Goal: Task Accomplishment & Management: Complete application form

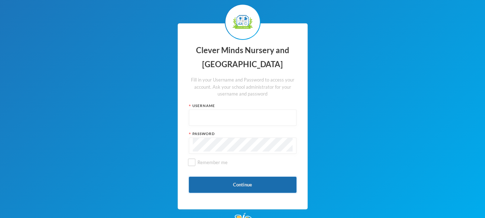
type input "admin"
click at [253, 182] on button "Continue" at bounding box center [243, 185] width 108 height 16
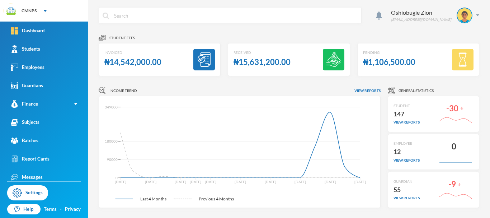
click at [253, 182] on icon "Jun 15 Jun 29 Jul 06 Jul 13 Jul 20 Jul 27 Aug 10 Aug 24 Sep 07 Sep 28 0 90000 1…" at bounding box center [237, 152] width 267 height 100
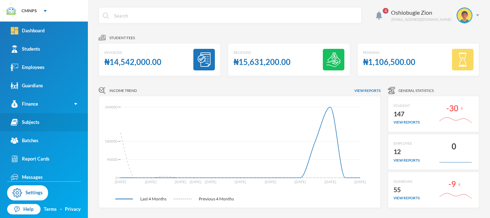
click at [65, 125] on link "Subjects" at bounding box center [44, 122] width 88 height 18
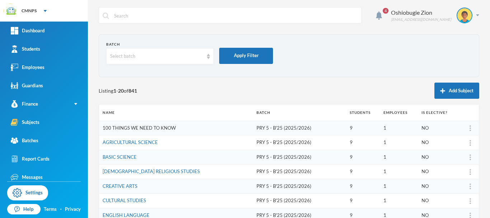
click at [156, 127] on link "100 THINGS WE NEED TO KNOW" at bounding box center [139, 128] width 73 height 6
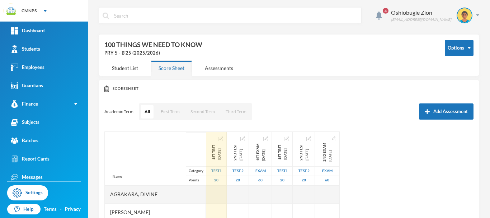
click at [223, 138] on img "button" at bounding box center [220, 138] width 5 height 5
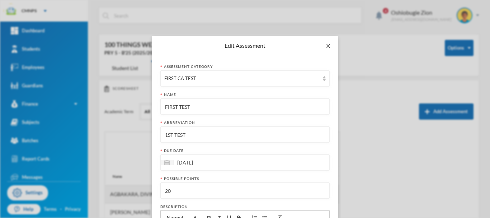
click at [325, 47] on icon "icon: close" at bounding box center [328, 46] width 6 height 6
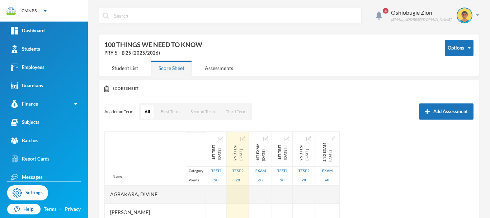
click at [245, 139] on img "button" at bounding box center [242, 138] width 5 height 5
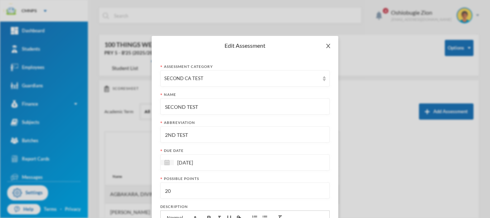
click at [325, 46] on icon "icon: close" at bounding box center [328, 46] width 6 height 6
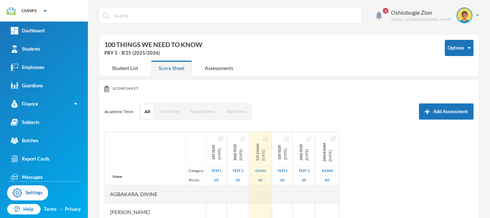
click at [268, 138] on img "button" at bounding box center [265, 138] width 5 height 5
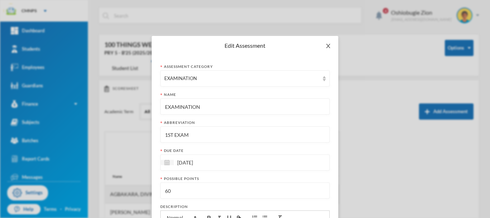
click at [328, 50] on span "Close" at bounding box center [328, 46] width 20 height 20
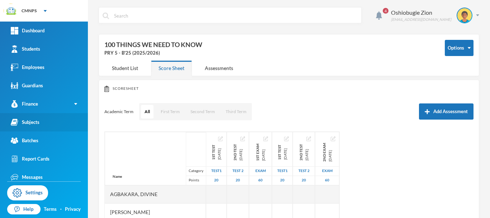
click at [64, 121] on link "Subjects" at bounding box center [44, 122] width 88 height 18
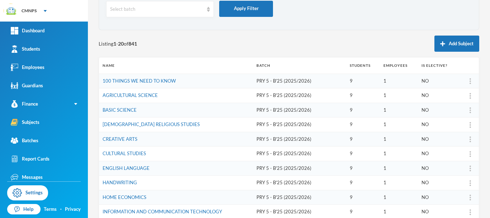
scroll to position [50, 0]
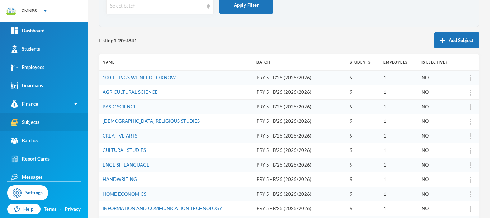
click at [48, 119] on link "Subjects" at bounding box center [44, 122] width 88 height 18
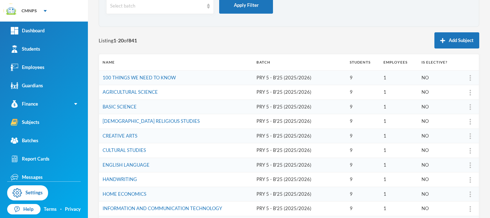
scroll to position [0, 0]
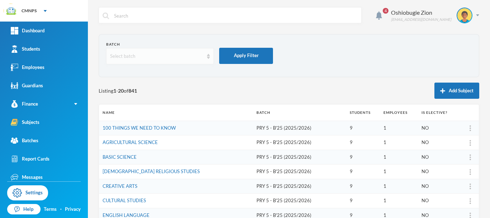
click at [199, 57] on div "Select batch" at bounding box center [156, 56] width 93 height 7
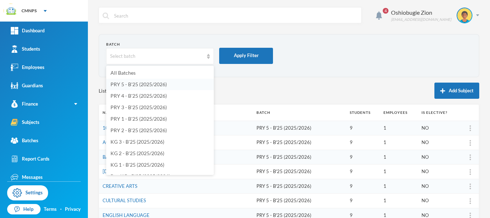
click at [171, 82] on li "PRY 5 - B'25 (2025/2026)" at bounding box center [160, 84] width 108 height 11
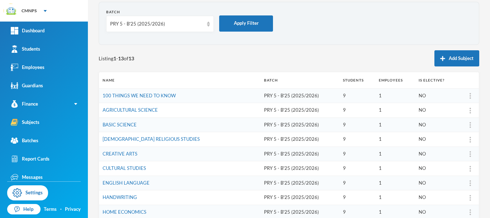
scroll to position [33, 0]
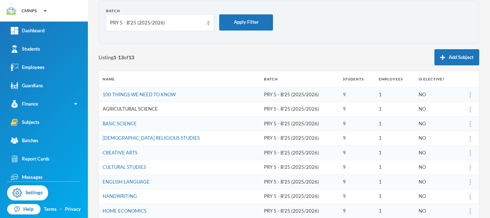
click at [135, 108] on link "AGRICULTURAL SCIENCE" at bounding box center [130, 109] width 55 height 6
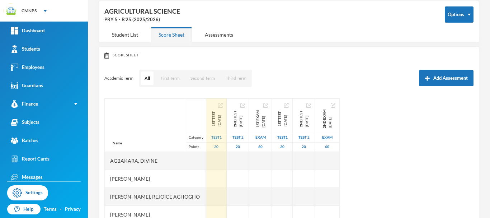
click at [223, 105] on img "button" at bounding box center [220, 105] width 5 height 5
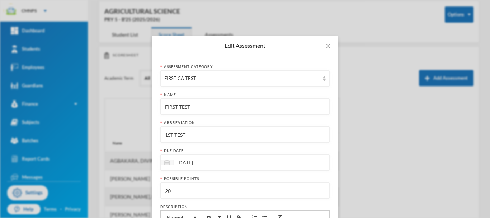
click at [167, 162] on img at bounding box center [166, 162] width 5 height 5
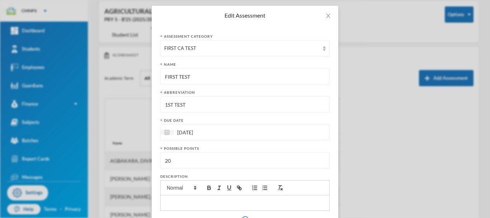
scroll to position [38, 0]
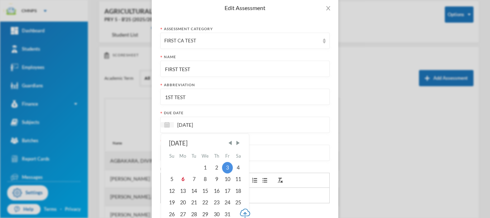
click at [219, 126] on input "[DATE]" at bounding box center [204, 125] width 60 height 8
click at [226, 178] on div "10" at bounding box center [227, 178] width 11 height 11
type input "10/10/2025"
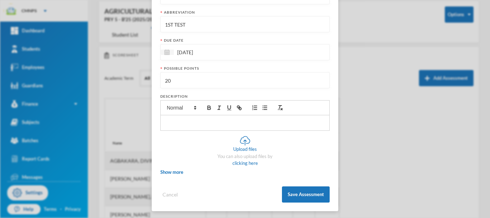
scroll to position [112, 0]
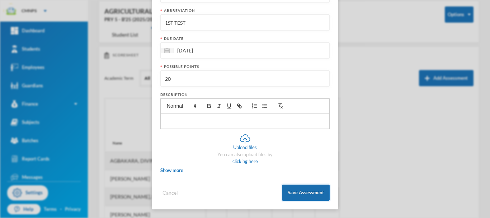
click at [306, 190] on button "Save Assessment" at bounding box center [306, 192] width 48 height 16
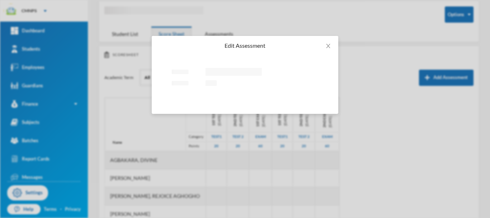
scroll to position [0, 0]
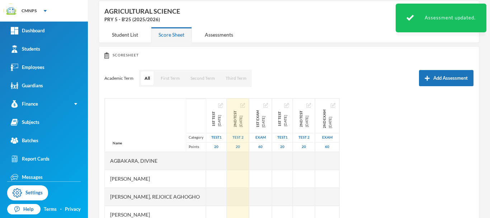
click at [245, 107] on img "button" at bounding box center [242, 105] width 5 height 5
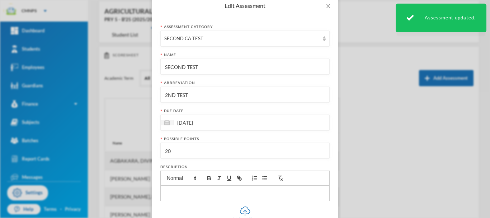
scroll to position [47, 0]
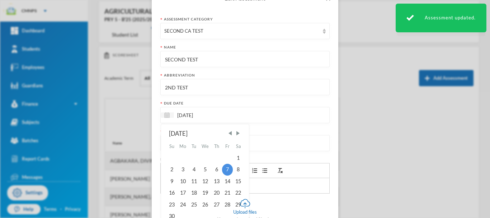
click at [223, 117] on input "07/11/2025" at bounding box center [204, 115] width 60 height 8
click at [225, 168] on div "7" at bounding box center [227, 169] width 11 height 11
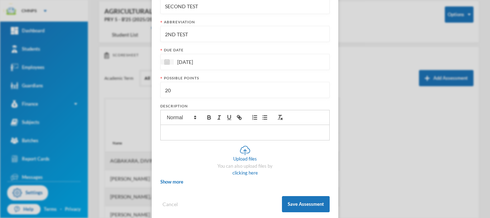
scroll to position [112, 0]
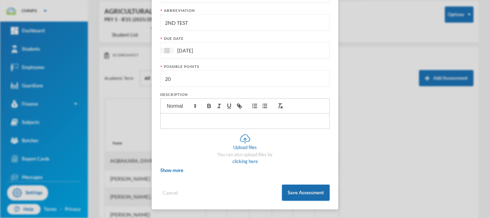
click at [308, 191] on button "Save Assessment" at bounding box center [306, 192] width 48 height 16
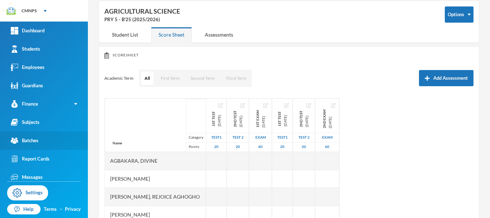
click at [52, 140] on link "Batches" at bounding box center [44, 140] width 88 height 18
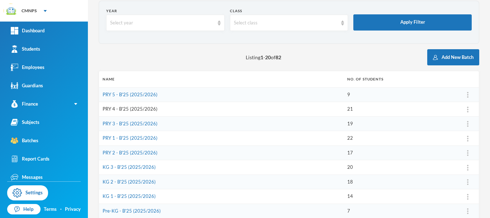
click at [144, 107] on link "PRY 4 - B'25 (2025/2026)" at bounding box center [130, 109] width 55 height 6
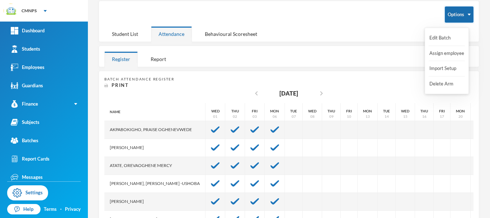
click at [453, 11] on button "Options" at bounding box center [459, 14] width 29 height 16
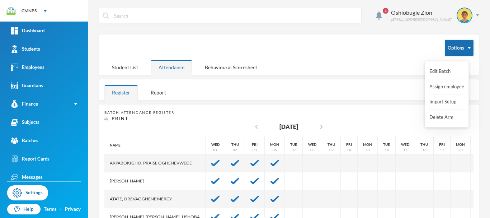
click at [458, 46] on button "Options" at bounding box center [459, 48] width 29 height 16
click at [441, 99] on button "Import Setup" at bounding box center [443, 101] width 29 height 13
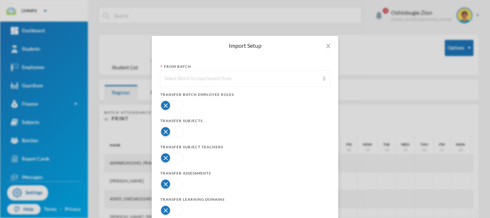
click at [241, 76] on div "Select Batch to copy/import from" at bounding box center [241, 78] width 155 height 7
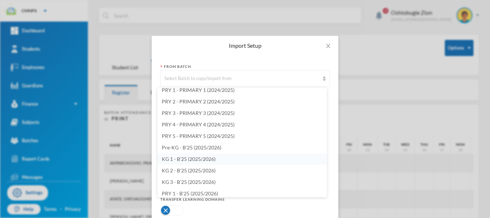
scroll to position [788, 0]
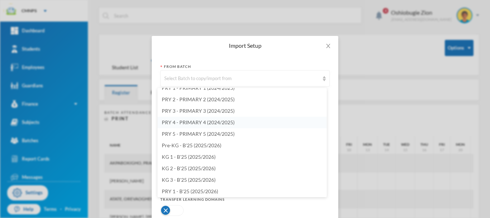
click at [223, 121] on span "PRY 4 - PRIMARY 4 (2024/2025)" at bounding box center [198, 122] width 73 height 6
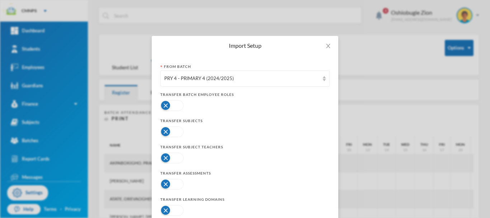
click at [174, 104] on button "button" at bounding box center [171, 105] width 23 height 11
click at [176, 130] on button "button" at bounding box center [171, 131] width 23 height 11
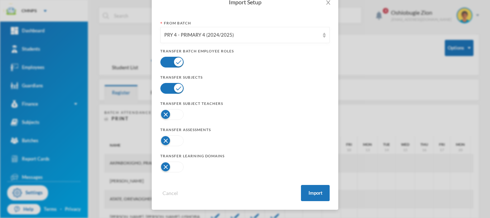
scroll to position [44, 0]
click at [174, 113] on button "button" at bounding box center [171, 114] width 23 height 11
click at [172, 141] on button "button" at bounding box center [171, 140] width 23 height 11
click at [172, 164] on button "button" at bounding box center [171, 166] width 23 height 11
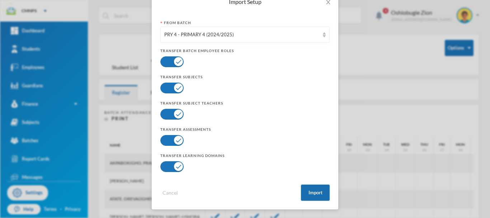
click at [308, 192] on button "Import" at bounding box center [315, 192] width 29 height 16
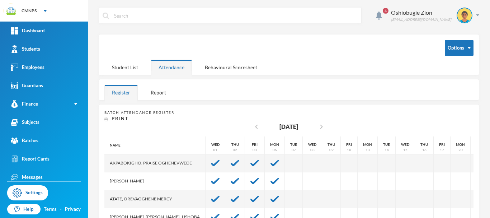
scroll to position [8, 0]
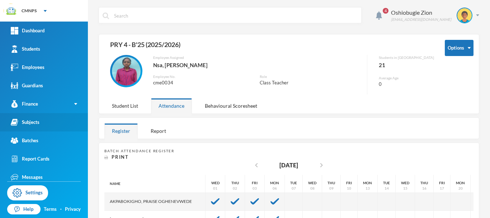
click at [51, 127] on link "Subjects" at bounding box center [44, 122] width 88 height 18
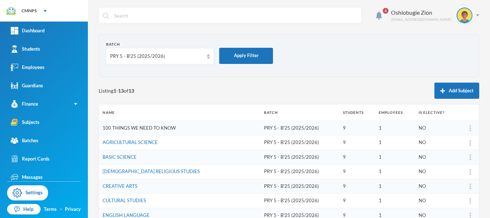
click at [128, 127] on link "100 THINGS WE NEED TO KNOW" at bounding box center [139, 128] width 73 height 6
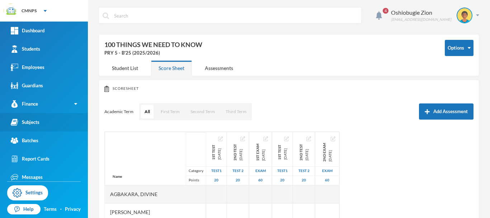
click at [50, 125] on link "Subjects" at bounding box center [44, 122] width 88 height 18
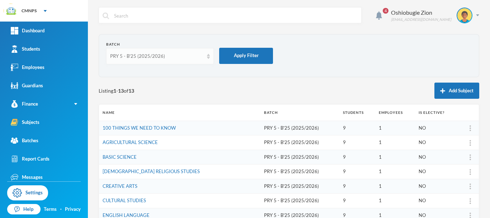
click at [205, 57] on div "PRY 5 - B'25 (2025/2026)" at bounding box center [160, 56] width 108 height 16
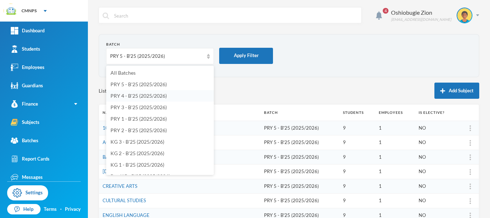
click at [158, 95] on span "PRY 4 - B'25 (2025/2026)" at bounding box center [139, 96] width 56 height 6
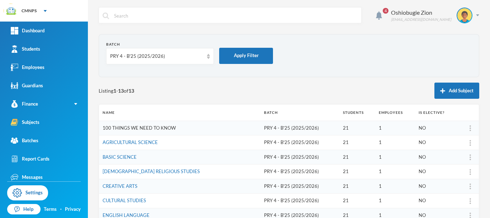
click at [153, 126] on link "100 THINGS WE NEED TO KNOW" at bounding box center [139, 128] width 73 height 6
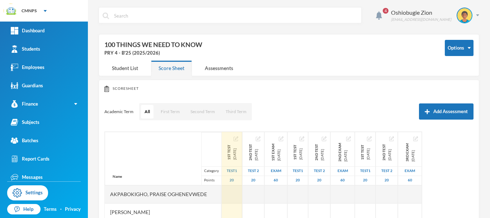
click at [234, 139] on img "button" at bounding box center [236, 138] width 5 height 5
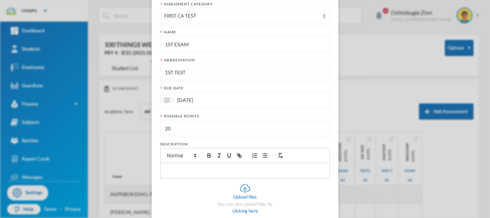
scroll to position [62, 0]
click at [218, 100] on input "03/10/2025" at bounding box center [204, 101] width 60 height 8
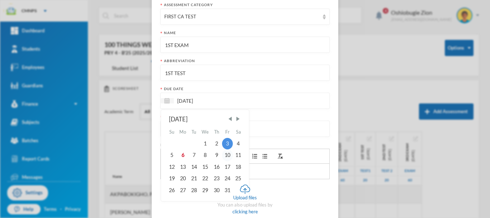
click at [226, 155] on div "10" at bounding box center [227, 154] width 11 height 11
type input "10/10/2025"
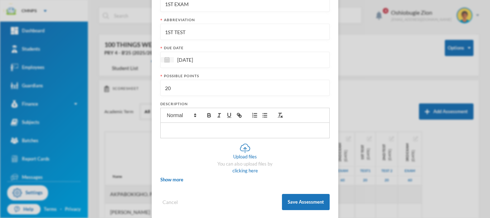
scroll to position [112, 0]
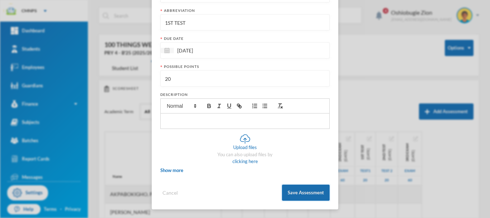
click at [317, 193] on button "Save Assessment" at bounding box center [306, 192] width 48 height 16
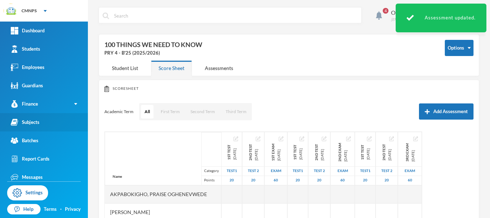
click at [56, 126] on link "Subjects" at bounding box center [44, 122] width 88 height 18
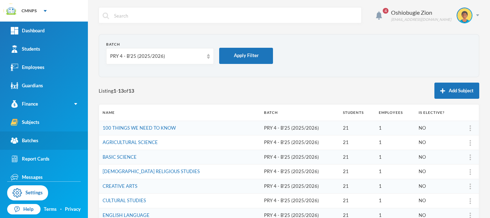
click at [47, 142] on link "Batches" at bounding box center [44, 140] width 88 height 18
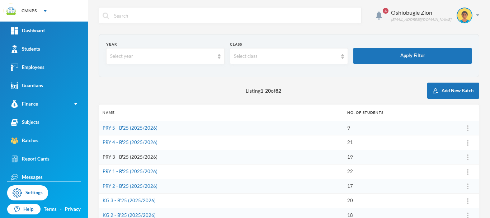
click at [141, 157] on link "PRY 3 - B'25 (2025/2026)" at bounding box center [130, 157] width 55 height 6
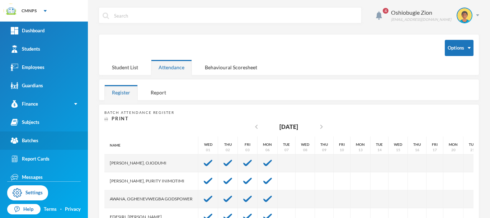
click at [50, 146] on link "Batches" at bounding box center [44, 140] width 88 height 18
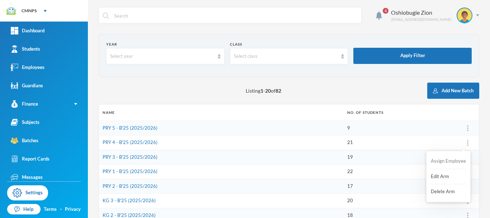
click at [443, 161] on button "Assign Employee" at bounding box center [448, 161] width 37 height 13
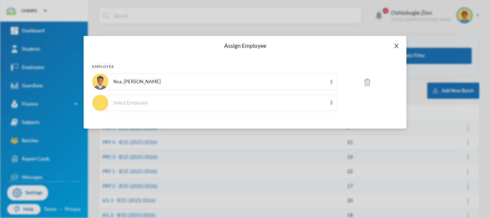
click at [397, 45] on icon "icon: close" at bounding box center [396, 46] width 4 height 4
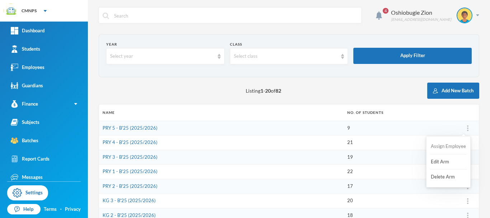
click at [453, 146] on button "Assign Employee" at bounding box center [448, 146] width 37 height 13
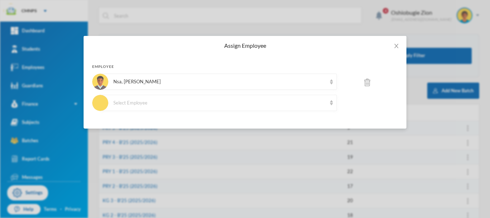
click at [365, 83] on img at bounding box center [368, 83] width 6 height 8
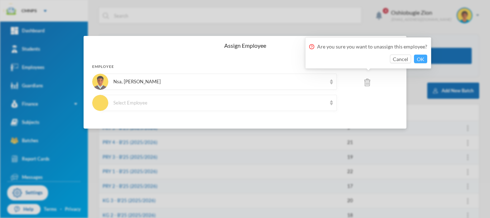
click at [421, 56] on button "OK" at bounding box center [420, 59] width 13 height 9
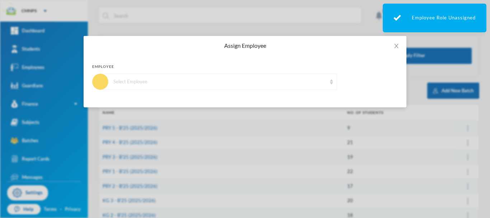
click at [328, 81] on div "Select Employee" at bounding box center [218, 82] width 236 height 16
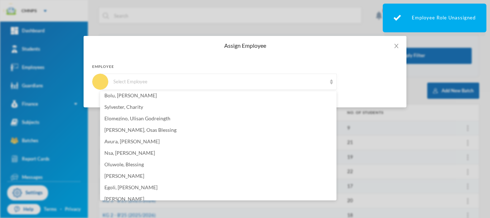
scroll to position [32, 0]
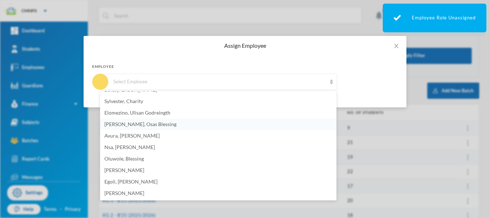
click at [200, 125] on li "Muruako, Osas Blessing" at bounding box center [218, 123] width 236 height 11
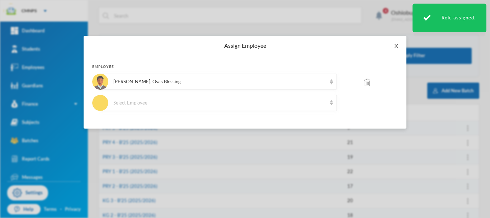
click at [395, 43] on icon "icon: close" at bounding box center [397, 46] width 6 height 6
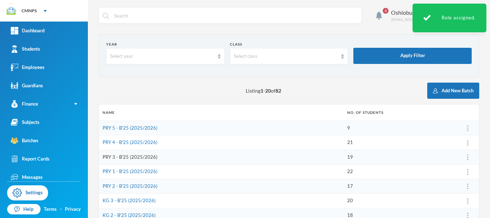
click at [136, 155] on link "PRY 3 - B'25 (2025/2026)" at bounding box center [130, 157] width 55 height 6
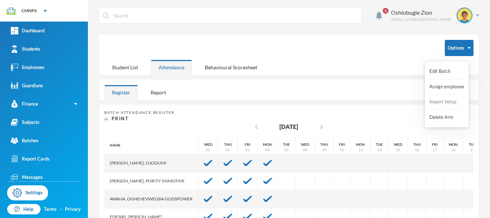
click at [441, 103] on button "Import Setup" at bounding box center [443, 101] width 29 height 13
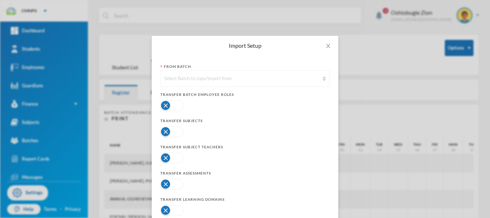
click at [309, 81] on div "Select Batch to copy/import from" at bounding box center [241, 78] width 155 height 7
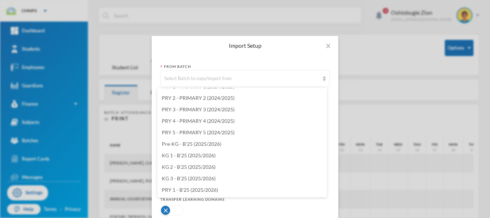
scroll to position [772, 0]
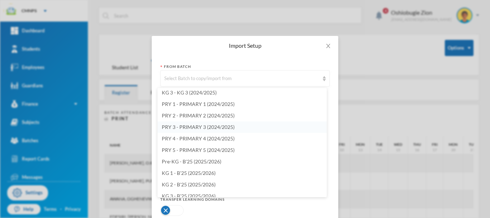
click at [226, 128] on span "PRY 3 - PRIMARY 3 (2024/2025)" at bounding box center [198, 127] width 73 height 6
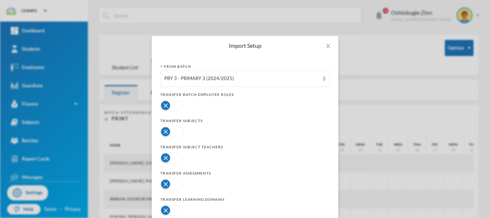
click at [177, 107] on button "button" at bounding box center [171, 105] width 23 height 11
click at [174, 132] on button "button" at bounding box center [171, 131] width 23 height 11
click at [170, 161] on button "button" at bounding box center [171, 158] width 23 height 11
click at [171, 182] on button "button" at bounding box center [171, 184] width 23 height 11
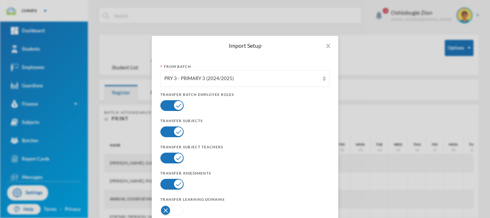
click at [177, 212] on button "button" at bounding box center [171, 210] width 23 height 11
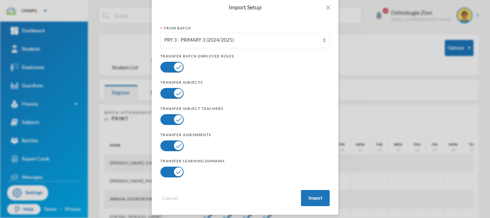
scroll to position [44, 0]
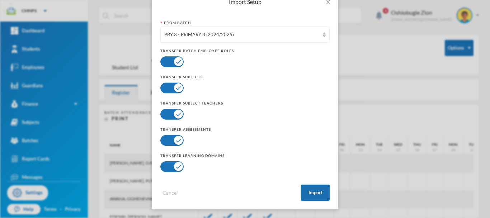
click at [308, 193] on button "Import" at bounding box center [315, 192] width 29 height 16
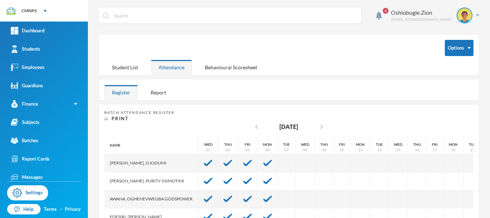
scroll to position [8, 0]
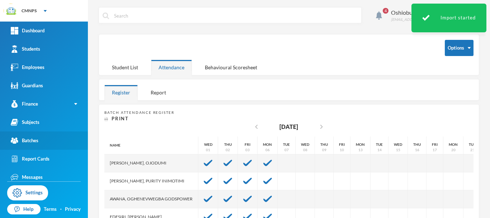
click at [55, 141] on link "Batches" at bounding box center [44, 140] width 88 height 18
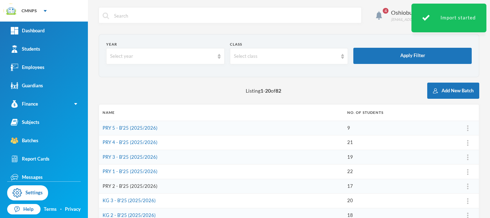
click at [134, 188] on link "PRY 2 - B'25 (2025/2026)" at bounding box center [130, 186] width 55 height 6
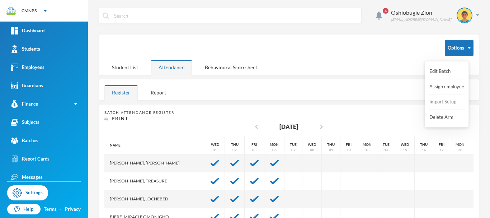
click at [448, 100] on button "Import Setup" at bounding box center [443, 101] width 29 height 13
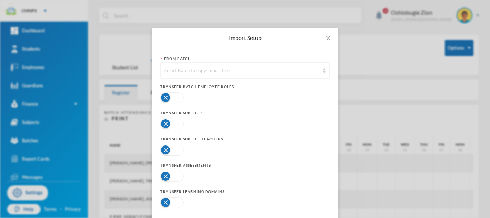
click at [297, 75] on div "Select Batch to copy/import from" at bounding box center [244, 70] width 169 height 16
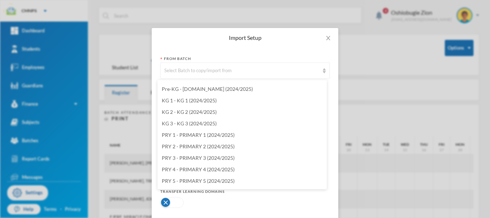
scroll to position [737, 0]
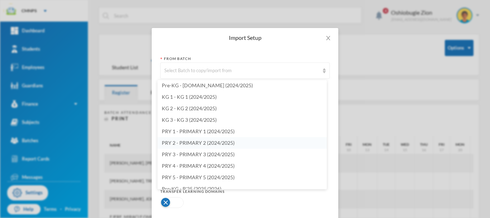
click at [240, 144] on li "PRY 2 - PRIMARY 2 (2024/2025)" at bounding box center [242, 142] width 169 height 11
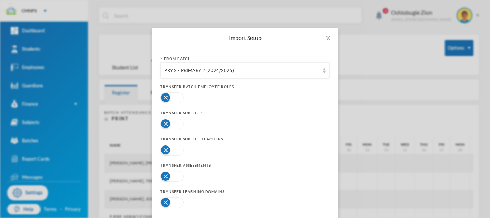
click at [171, 95] on button "button" at bounding box center [171, 97] width 23 height 11
drag, startPoint x: 173, startPoint y: 130, endPoint x: 174, endPoint y: 122, distance: 7.6
click at [174, 122] on div at bounding box center [244, 124] width 169 height 14
click at [174, 122] on button "button" at bounding box center [171, 123] width 23 height 11
click at [172, 149] on button "button" at bounding box center [171, 150] width 23 height 11
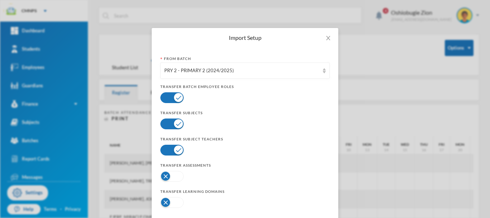
click at [173, 176] on button "button" at bounding box center [171, 176] width 23 height 11
click at [174, 203] on button "button" at bounding box center [171, 202] width 23 height 11
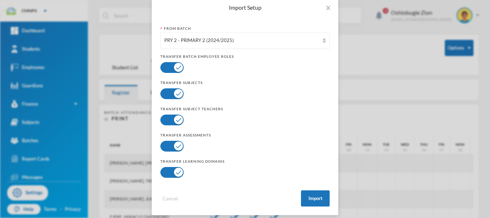
scroll to position [44, 0]
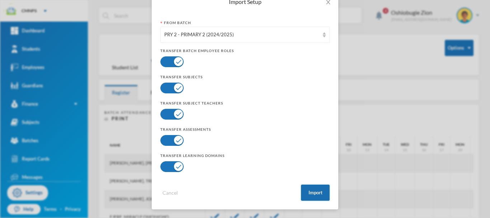
click at [316, 189] on button "Import" at bounding box center [315, 192] width 29 height 16
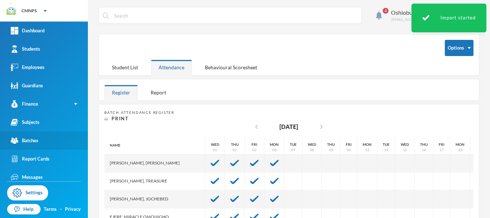
click at [52, 137] on link "Batches" at bounding box center [44, 140] width 88 height 18
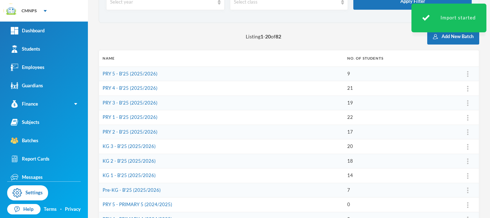
scroll to position [57, 0]
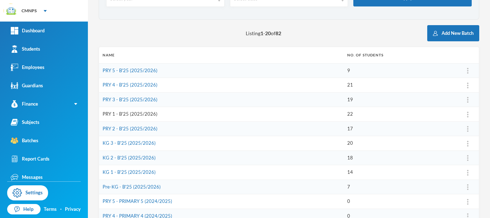
click at [148, 114] on link "PRY 1 - B'25 (2025/2026)" at bounding box center [130, 114] width 55 height 6
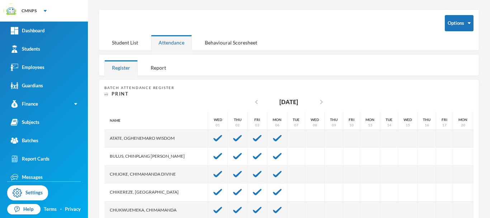
scroll to position [18, 0]
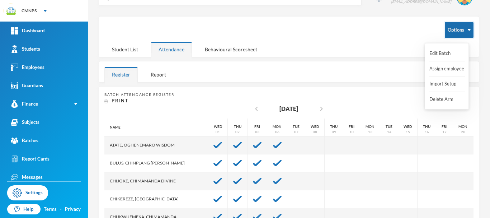
click at [459, 31] on button "Options" at bounding box center [459, 30] width 29 height 16
click at [446, 82] on button "Import Setup" at bounding box center [443, 84] width 29 height 13
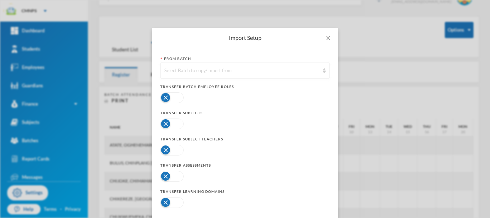
click at [310, 69] on div "Select Batch to copy/import from" at bounding box center [241, 70] width 155 height 7
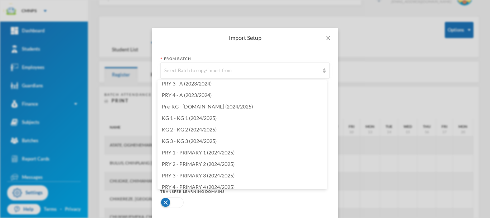
scroll to position [719, 0]
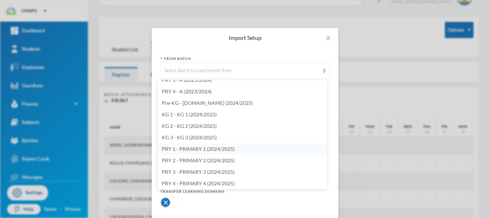
click at [288, 153] on li "PRY 1 - PRIMARY 1 (2024/2025)" at bounding box center [242, 148] width 169 height 11
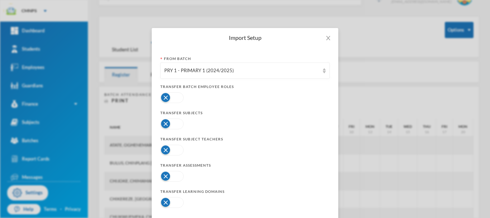
click at [178, 101] on button "button" at bounding box center [171, 97] width 23 height 11
click at [175, 123] on button "button" at bounding box center [171, 123] width 23 height 11
click at [173, 149] on button "button" at bounding box center [171, 150] width 23 height 11
click at [173, 178] on button "button" at bounding box center [171, 176] width 23 height 11
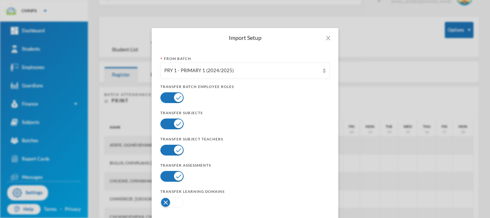
click at [173, 177] on button "button" at bounding box center [171, 176] width 23 height 11
click at [176, 201] on button "button" at bounding box center [171, 202] width 23 height 11
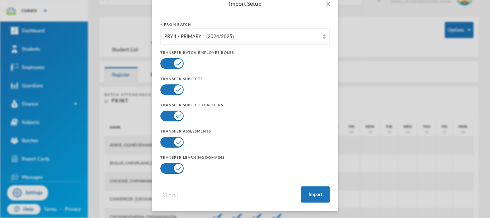
scroll to position [44, 0]
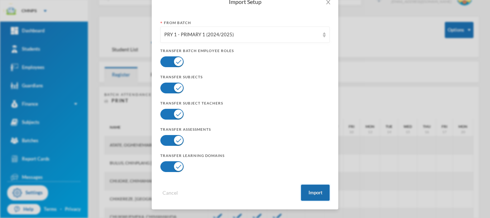
click at [313, 191] on button "Import" at bounding box center [315, 192] width 29 height 16
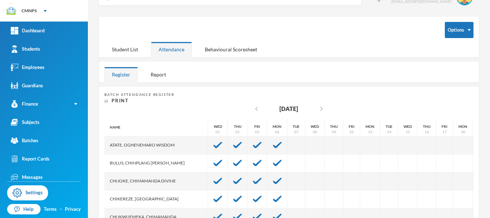
scroll to position [8, 0]
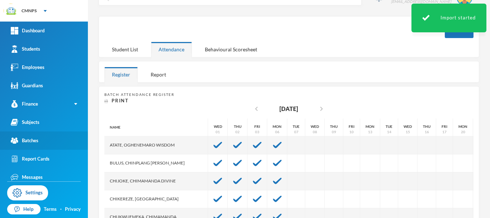
click at [72, 138] on link "Batches" at bounding box center [44, 140] width 88 height 18
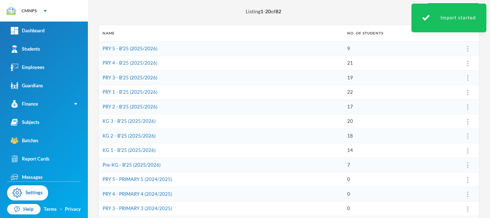
scroll to position [80, 0]
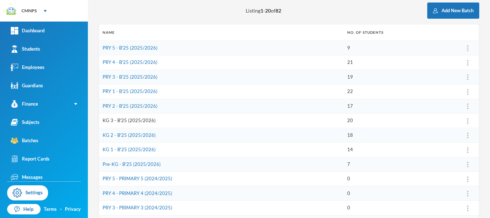
click at [135, 120] on link "KG 3 - B'25 (2025/2026)" at bounding box center [129, 120] width 53 height 6
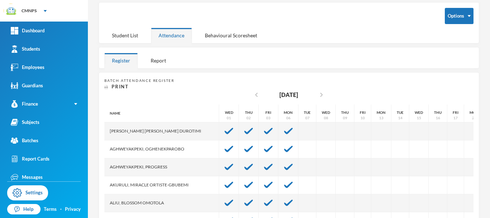
scroll to position [21, 0]
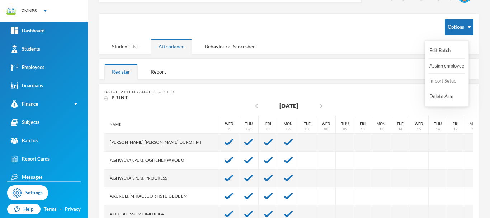
click at [456, 79] on button "Import Setup" at bounding box center [443, 81] width 29 height 13
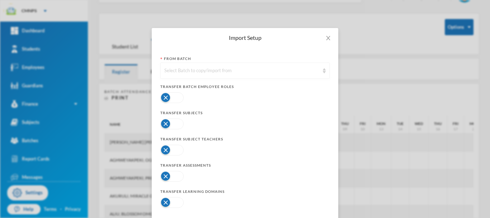
click at [313, 70] on div "Select Batch to copy/import from" at bounding box center [241, 70] width 155 height 7
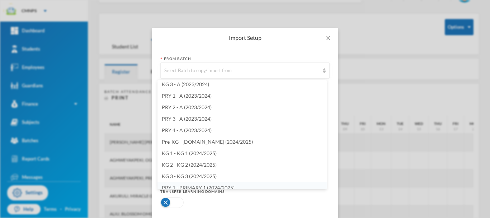
scroll to position [685, 0]
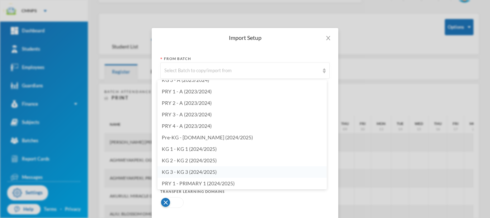
click at [243, 173] on li "KG 3 - KG 3 (2024/2025)" at bounding box center [242, 171] width 169 height 11
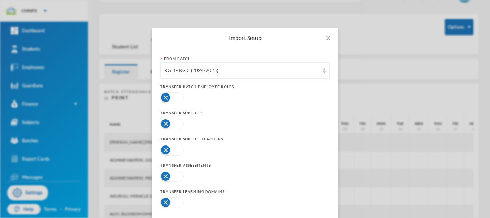
click at [178, 97] on button "button" at bounding box center [171, 97] width 23 height 11
click at [175, 123] on button "button" at bounding box center [171, 123] width 23 height 11
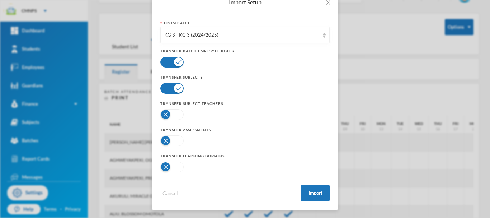
scroll to position [44, 0]
click at [174, 112] on button "button" at bounding box center [171, 114] width 23 height 11
click at [173, 141] on button "button" at bounding box center [171, 140] width 23 height 11
click at [174, 167] on button "button" at bounding box center [171, 166] width 23 height 11
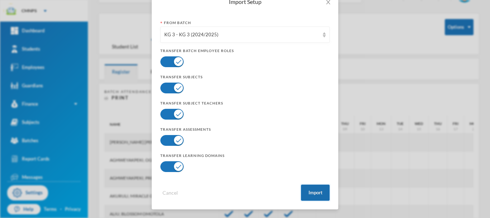
click at [308, 193] on button "Import" at bounding box center [315, 192] width 29 height 16
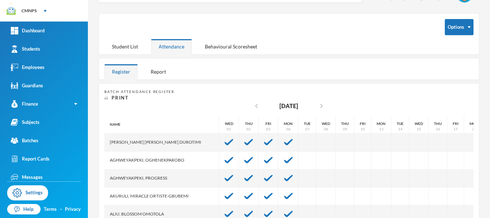
scroll to position [8, 0]
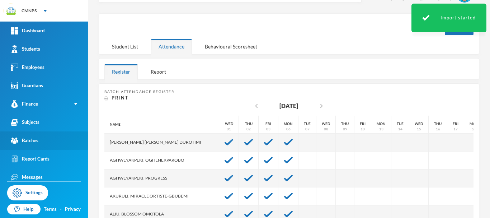
click at [59, 138] on link "Batches" at bounding box center [44, 140] width 88 height 18
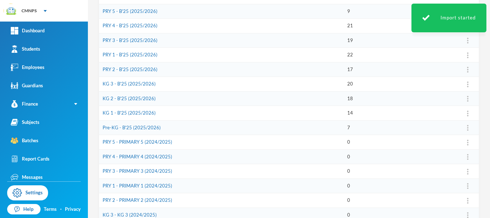
scroll to position [120, 0]
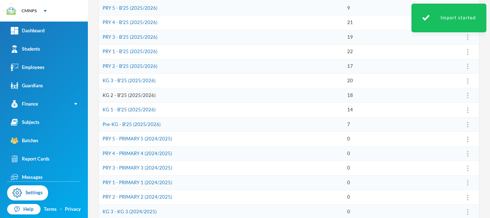
click at [142, 93] on link "KG 2 - B'25 (2025/2026)" at bounding box center [129, 95] width 53 height 6
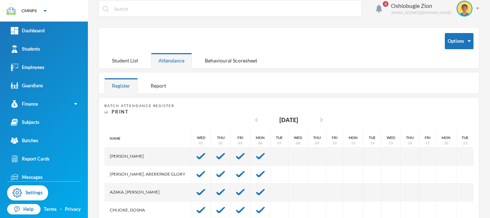
scroll to position [6, 0]
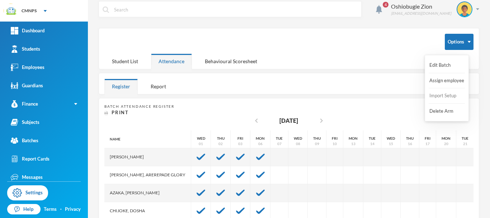
click at [450, 95] on button "Import Setup" at bounding box center [443, 95] width 29 height 13
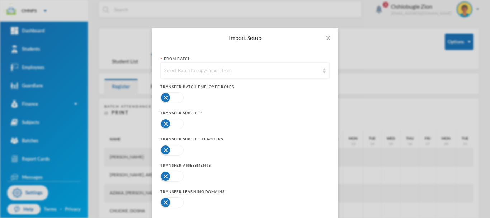
click at [262, 71] on div "Select Batch to copy/import from" at bounding box center [241, 70] width 155 height 7
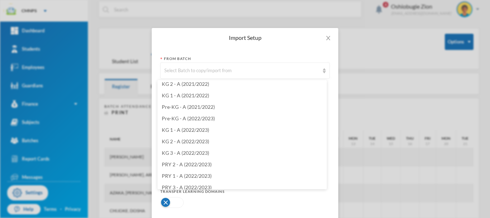
scroll to position [585, 0]
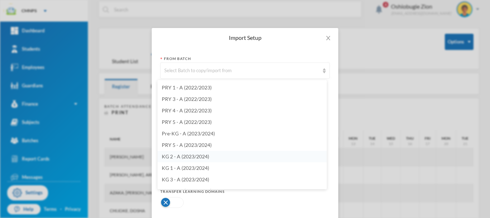
click at [268, 154] on li "KG 2 - A (2023/2024)" at bounding box center [242, 156] width 169 height 11
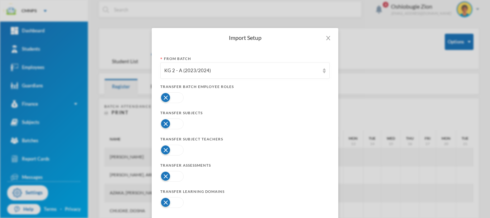
click at [174, 100] on button "button" at bounding box center [171, 97] width 23 height 11
click at [174, 127] on button "button" at bounding box center [171, 123] width 23 height 11
click at [174, 151] on button "button" at bounding box center [171, 150] width 23 height 11
click at [175, 176] on button "button" at bounding box center [171, 176] width 23 height 11
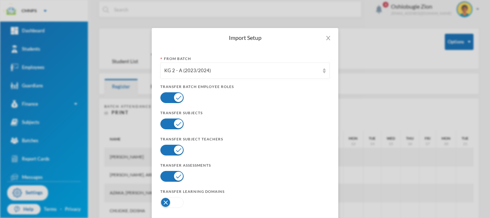
click at [173, 203] on button "button" at bounding box center [171, 202] width 23 height 11
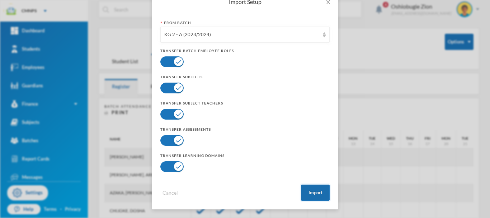
click at [315, 191] on button "Import" at bounding box center [315, 192] width 29 height 16
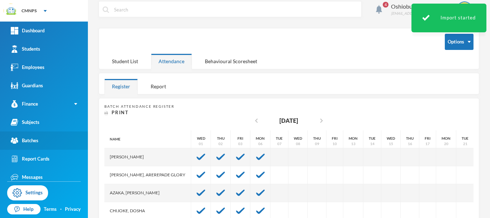
click at [44, 143] on link "Batches" at bounding box center [44, 140] width 88 height 18
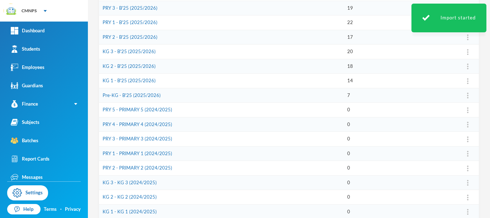
scroll to position [150, 0]
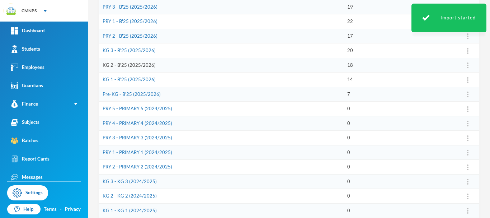
click at [138, 65] on link "KG 2 - B'25 (2025/2026)" at bounding box center [129, 65] width 53 height 6
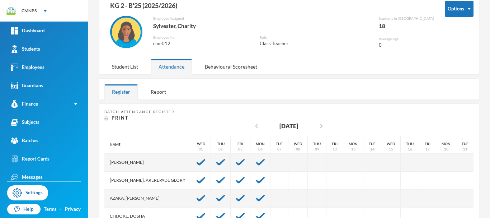
scroll to position [38, 0]
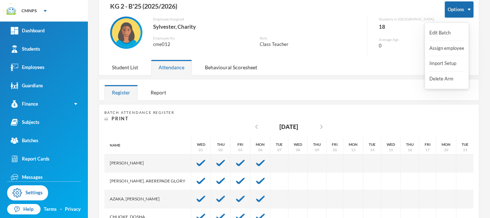
click at [454, 9] on button "Options" at bounding box center [459, 9] width 29 height 16
click at [452, 62] on button "Import Setup" at bounding box center [443, 63] width 29 height 13
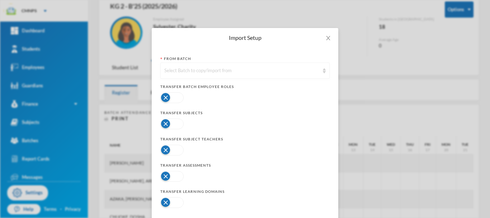
click at [290, 71] on div "Select Batch to copy/import from" at bounding box center [241, 70] width 155 height 7
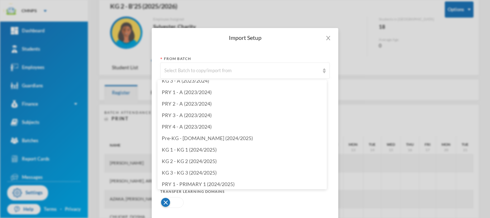
scroll to position [687, 0]
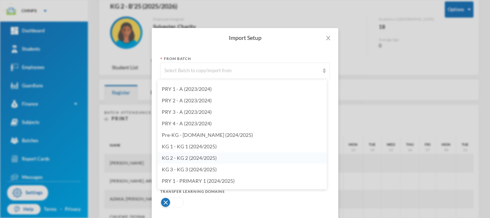
click at [220, 153] on li "KG 2 - KG 2 (2024/2025)" at bounding box center [242, 157] width 169 height 11
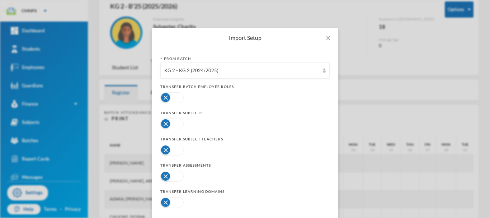
click at [168, 98] on button "button" at bounding box center [171, 97] width 23 height 11
click at [173, 124] on button "button" at bounding box center [171, 123] width 23 height 11
click at [173, 155] on button "button" at bounding box center [171, 150] width 23 height 11
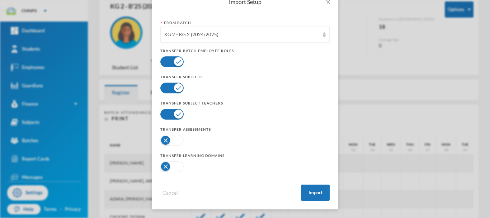
click at [178, 142] on button "button" at bounding box center [171, 140] width 23 height 11
click at [178, 167] on button "button" at bounding box center [171, 166] width 23 height 11
click at [312, 194] on button "Import" at bounding box center [315, 192] width 29 height 16
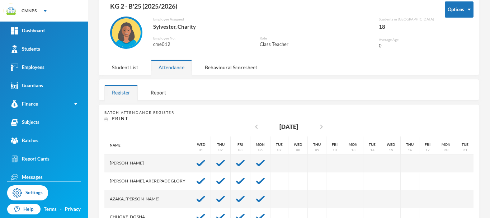
scroll to position [8, 0]
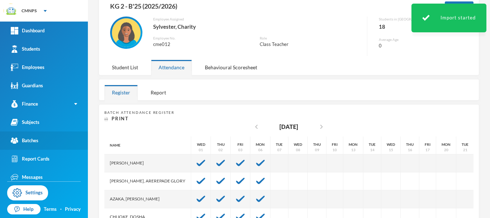
click at [47, 138] on link "Batches" at bounding box center [44, 140] width 88 height 18
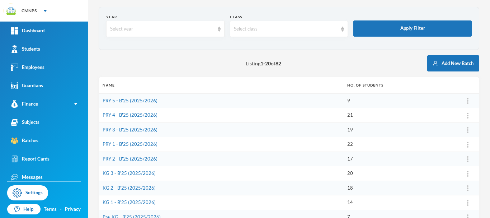
scroll to position [34, 0]
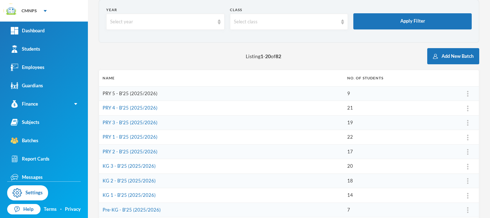
click at [151, 92] on link "PRY 5 - B'25 (2025/2026)" at bounding box center [130, 93] width 55 height 6
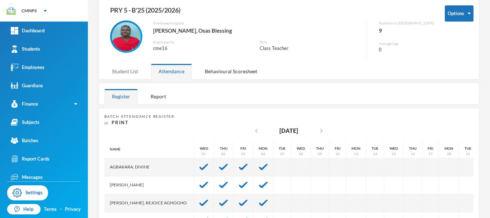
click at [132, 68] on div "Student List" at bounding box center [124, 71] width 41 height 15
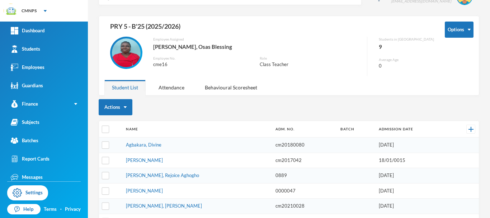
scroll to position [18, 0]
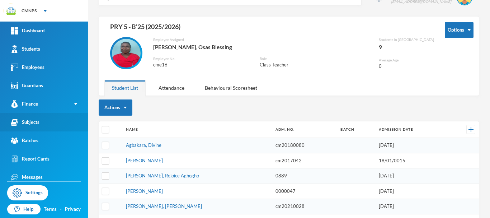
click at [37, 121] on div "Subjects" at bounding box center [25, 122] width 29 height 8
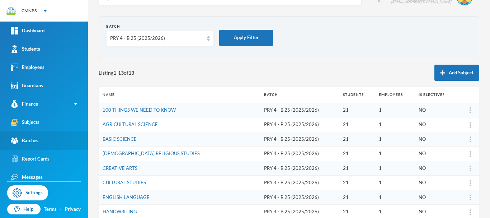
click at [37, 143] on div "Batches" at bounding box center [25, 141] width 28 height 8
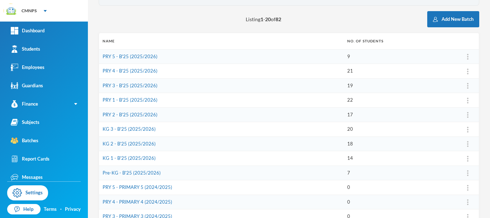
scroll to position [72, 0]
click at [150, 144] on link "KG 2 - B'25 (2025/2026)" at bounding box center [129, 143] width 53 height 6
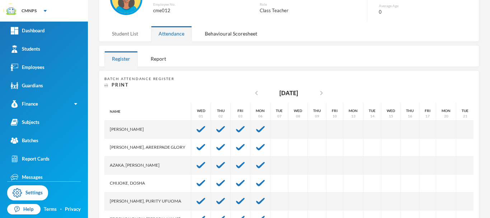
click at [127, 33] on div "Student List" at bounding box center [124, 33] width 41 height 15
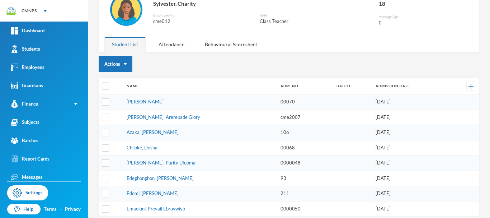
scroll to position [63, 0]
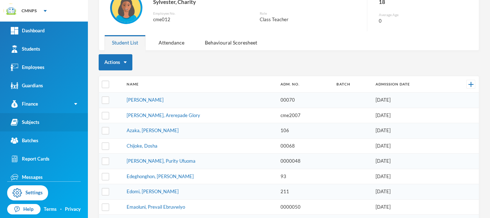
click at [55, 120] on link "Subjects" at bounding box center [44, 122] width 88 height 18
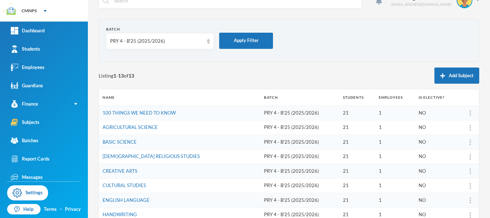
scroll to position [6, 0]
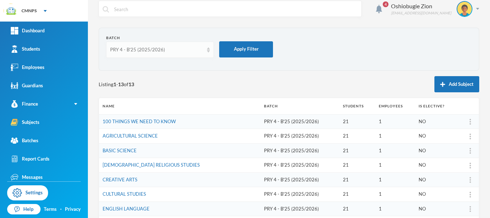
click at [205, 46] on div "PRY 4 - B'25 (2025/2026)" at bounding box center [160, 50] width 108 height 16
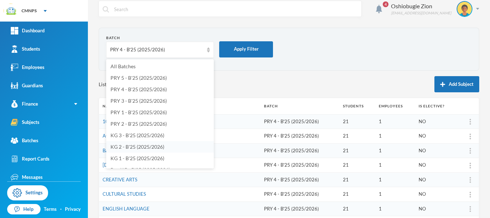
click at [147, 146] on span "KG 2 - B'25 (2025/2026)" at bounding box center [138, 147] width 54 height 6
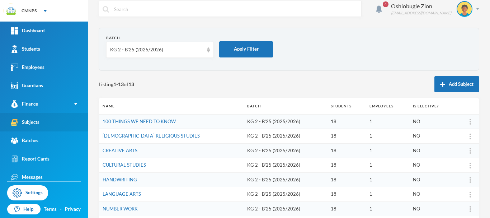
click at [67, 126] on link "Subjects" at bounding box center [44, 122] width 88 height 18
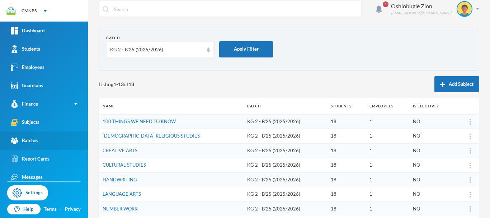
click at [61, 141] on link "Batches" at bounding box center [44, 140] width 88 height 18
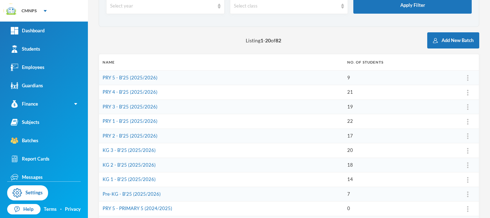
scroll to position [63, 0]
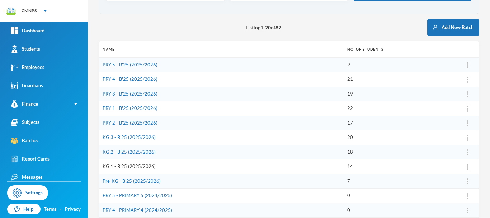
click at [145, 168] on link "KG 1 - B'25 (2025/2026)" at bounding box center [129, 166] width 53 height 6
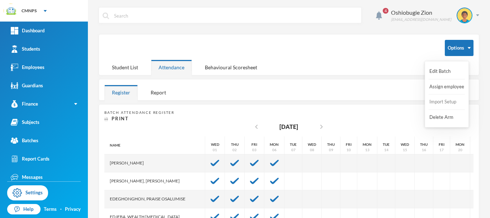
click at [441, 102] on button "Import Setup" at bounding box center [443, 101] width 29 height 13
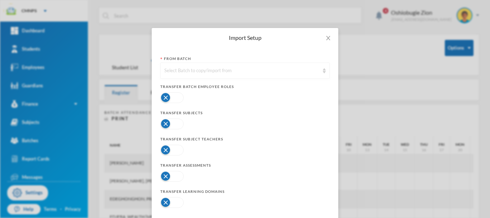
click at [266, 72] on div "Select Batch to copy/import from" at bounding box center [241, 70] width 155 height 7
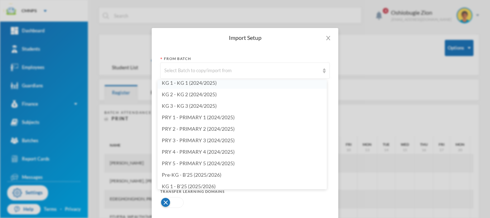
scroll to position [748, 0]
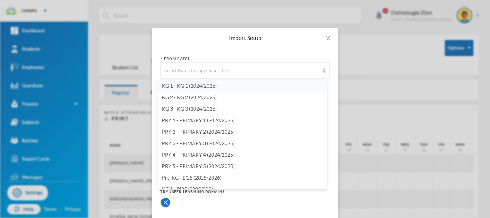
click at [223, 84] on li "KG 1 - KG 1 (2024/2025)" at bounding box center [242, 85] width 169 height 11
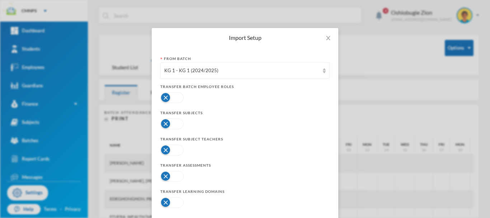
click at [176, 99] on button "button" at bounding box center [171, 97] width 23 height 11
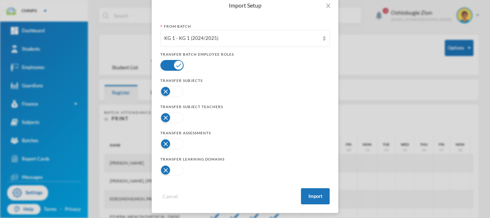
scroll to position [44, 0]
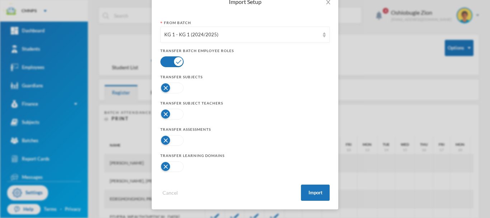
click at [173, 91] on button "button" at bounding box center [171, 88] width 23 height 11
click at [171, 116] on button "button" at bounding box center [171, 114] width 23 height 11
click at [171, 141] on button "button" at bounding box center [171, 140] width 23 height 11
click at [170, 169] on button "button" at bounding box center [171, 166] width 23 height 11
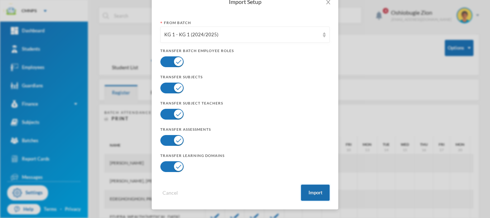
click at [318, 195] on button "Import" at bounding box center [315, 192] width 29 height 16
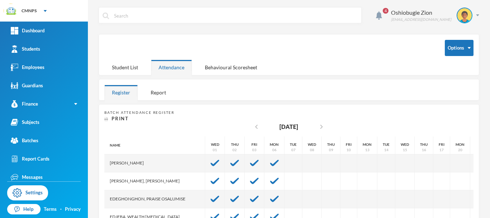
scroll to position [8, 0]
click at [60, 143] on link "Batches" at bounding box center [44, 140] width 88 height 18
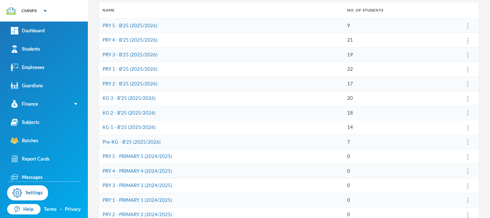
scroll to position [103, 0]
click at [154, 141] on link "Pre-KG - B'25 (2025/2026)" at bounding box center [132, 141] width 58 height 6
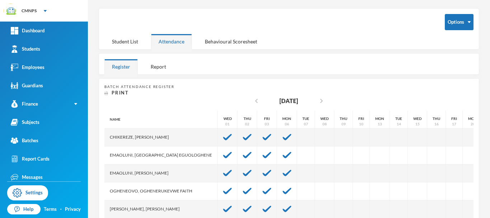
scroll to position [25, 0]
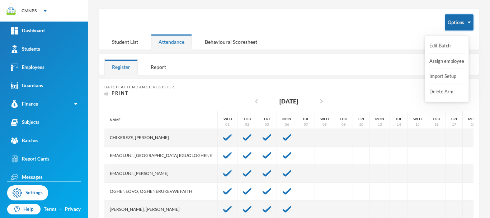
click at [460, 19] on button "Options" at bounding box center [459, 22] width 29 height 16
click at [445, 75] on button "Import Setup" at bounding box center [443, 76] width 29 height 13
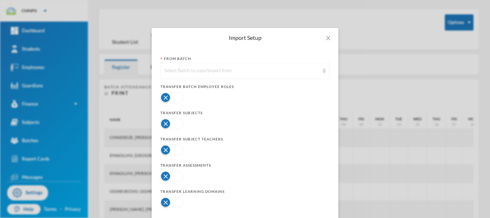
click at [296, 70] on div "Select Batch to copy/import from" at bounding box center [241, 70] width 155 height 7
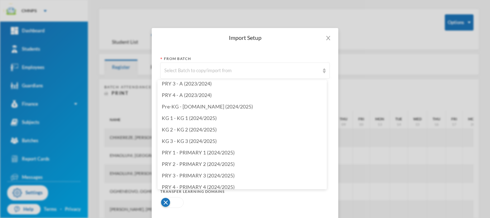
scroll to position [726, 0]
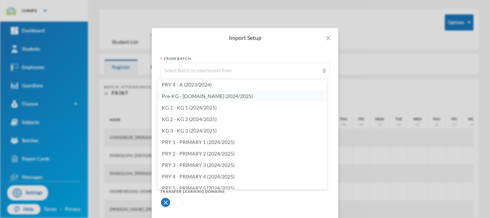
click at [243, 95] on li "Pre-KG - P.KG (2024/2025)" at bounding box center [242, 95] width 169 height 11
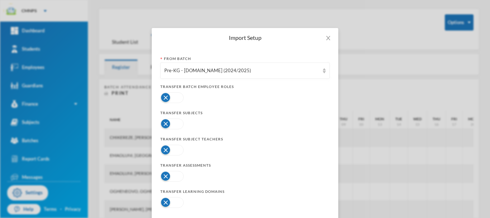
click at [181, 100] on div at bounding box center [244, 97] width 169 height 14
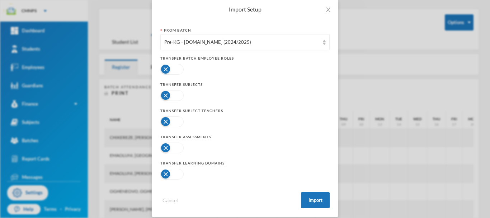
scroll to position [44, 0]
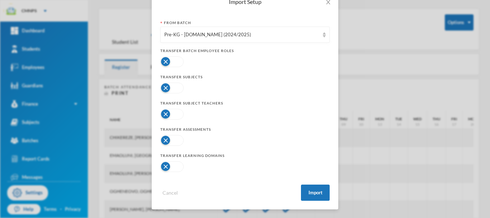
click at [170, 60] on button "button" at bounding box center [171, 61] width 23 height 11
click at [173, 89] on button "button" at bounding box center [171, 88] width 23 height 11
click at [174, 115] on button "button" at bounding box center [171, 114] width 23 height 11
click at [174, 141] on button "button" at bounding box center [171, 140] width 23 height 11
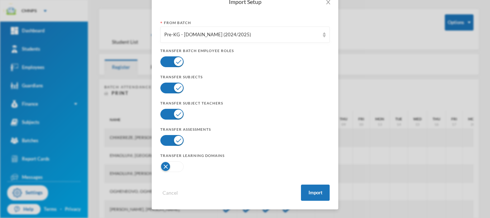
click at [173, 168] on button "button" at bounding box center [171, 166] width 23 height 11
click at [317, 196] on button "Import" at bounding box center [315, 192] width 29 height 16
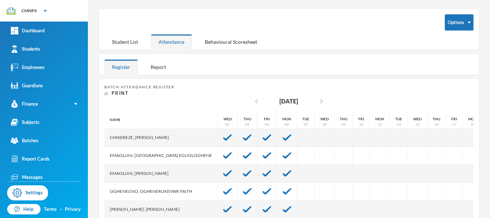
scroll to position [8, 0]
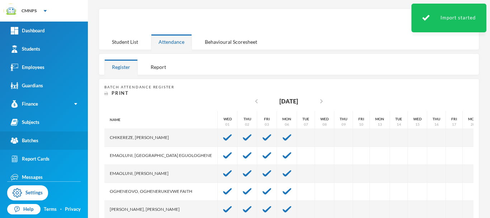
click at [71, 144] on link "Batches" at bounding box center [44, 140] width 88 height 18
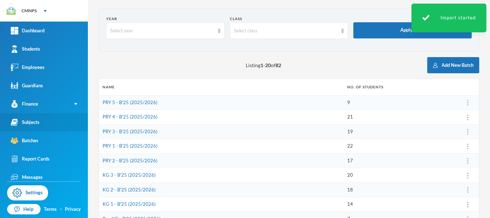
click at [63, 121] on link "Subjects" at bounding box center [44, 122] width 88 height 18
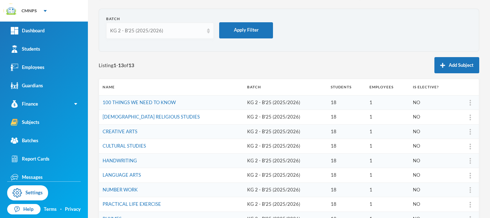
click at [197, 29] on div "KG 2 - B'25 (2025/2026)" at bounding box center [156, 30] width 93 height 7
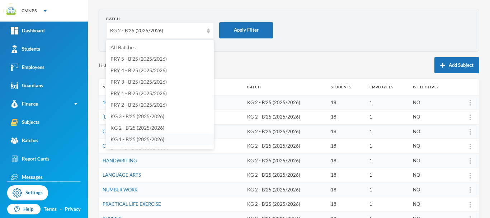
click at [170, 140] on li "KG 1 - B'25 (2025/2026)" at bounding box center [160, 138] width 108 height 11
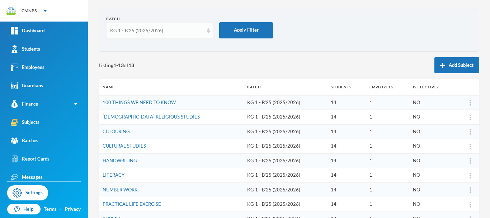
click at [164, 27] on div "KG 1 - B'25 (2025/2026)" at bounding box center [156, 30] width 93 height 7
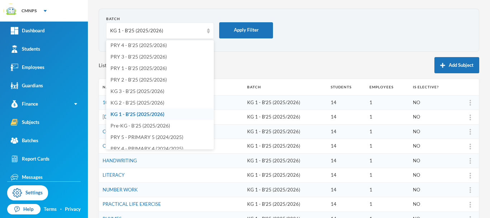
scroll to position [32, 0]
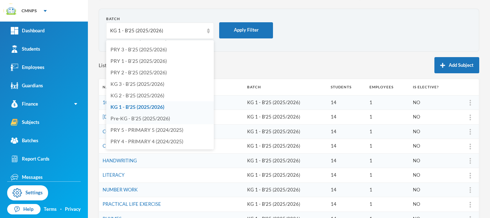
click at [145, 118] on span "Pre-KG - B'25 (2025/2026)" at bounding box center [141, 118] width 60 height 6
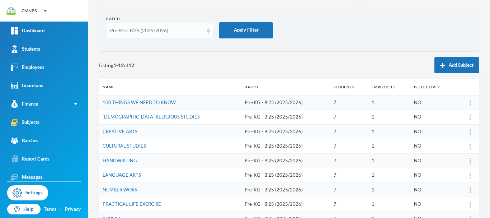
click at [165, 34] on div "Pre-KG - B'25 (2025/2026)" at bounding box center [156, 30] width 93 height 7
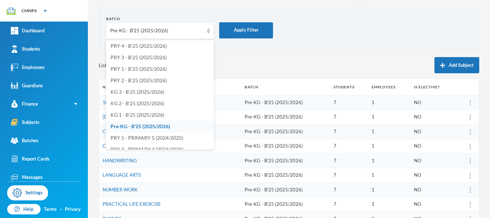
scroll to position [0, 0]
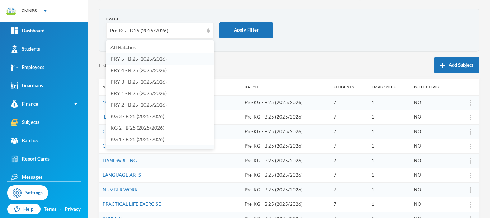
click at [176, 60] on li "PRY 5 - B'25 (2025/2026)" at bounding box center [160, 58] width 108 height 11
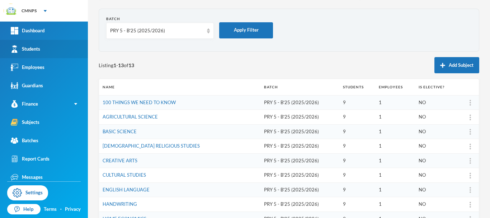
click at [61, 56] on link "Students" at bounding box center [44, 49] width 88 height 18
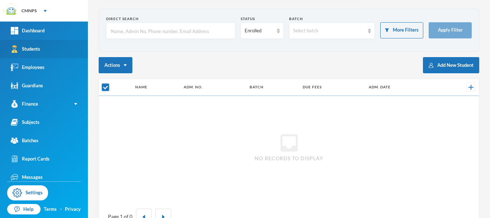
checkbox input "false"
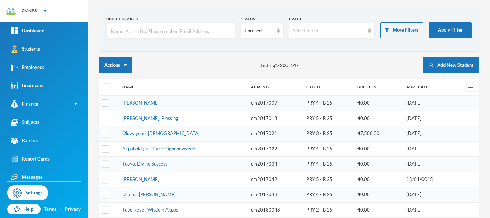
click at [216, 34] on input "text" at bounding box center [170, 31] width 121 height 16
click at [331, 27] on div "Select batch" at bounding box center [329, 30] width 72 height 7
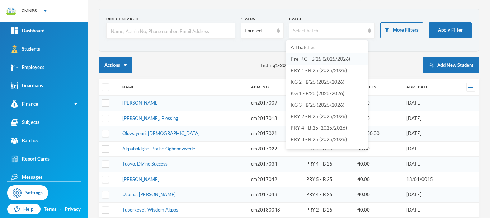
click at [341, 59] on span "Pre-KG - B'25 (2025/2026)" at bounding box center [321, 59] width 60 height 6
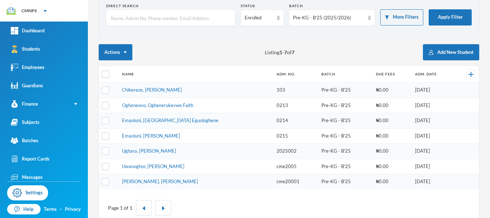
scroll to position [39, 0]
click at [310, 19] on div "Pre-KG - B'25 (2025/2026)" at bounding box center [329, 17] width 72 height 7
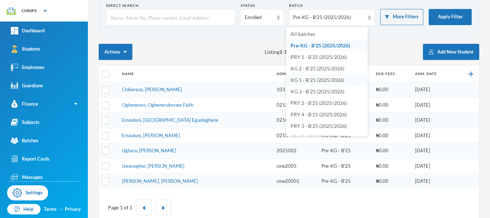
click at [340, 81] on span "KG 1 - B'25 (2025/2026)" at bounding box center [318, 80] width 54 height 6
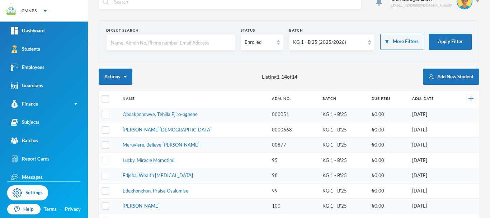
scroll to position [0, 0]
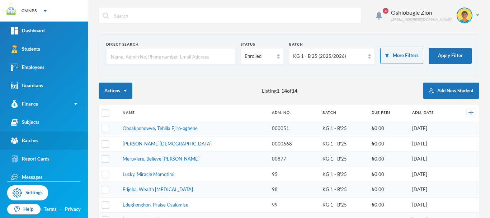
click at [61, 136] on link "Batches" at bounding box center [44, 140] width 88 height 18
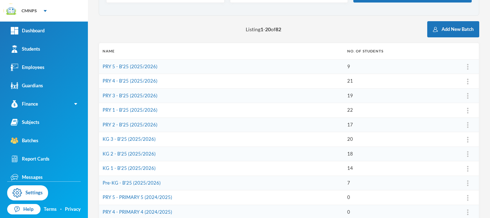
scroll to position [62, 0]
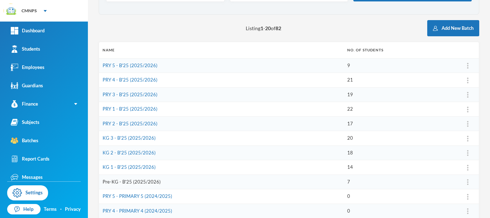
click at [145, 181] on link "Pre-KG - B'25 (2025/2026)" at bounding box center [132, 182] width 58 height 6
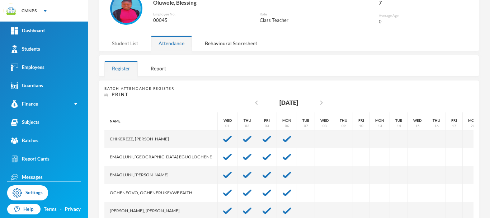
click at [135, 43] on div "Student List" at bounding box center [124, 43] width 41 height 15
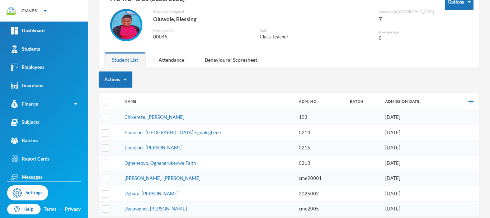
scroll to position [52, 0]
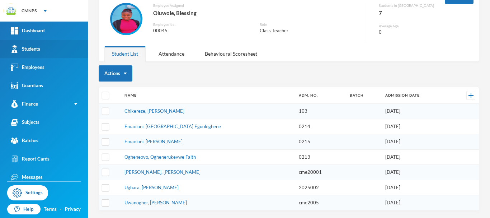
click at [66, 47] on link "Students" at bounding box center [44, 49] width 88 height 18
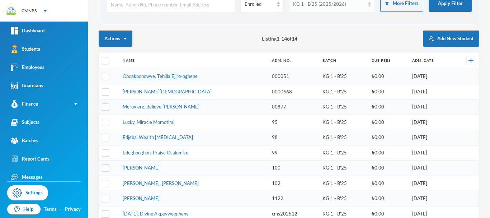
click at [352, 7] on div "KG 1 - B'25 (2025/2026)" at bounding box center [329, 4] width 72 height 7
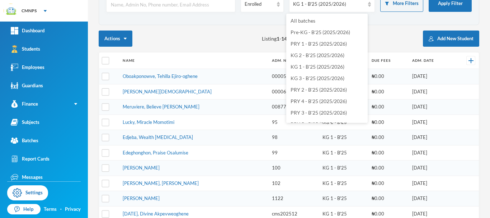
click at [218, 39] on div "Actions Listing 1 - 14 of 14 Add New Student" at bounding box center [289, 39] width 381 height 16
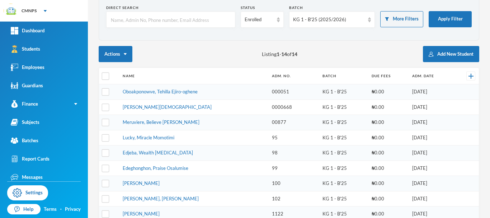
scroll to position [38, 0]
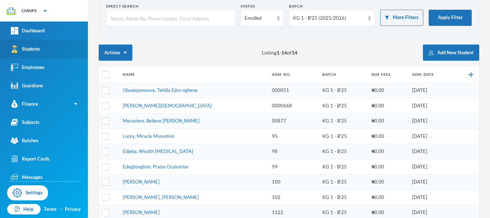
click at [40, 49] on div "Students" at bounding box center [25, 49] width 29 height 8
click at [362, 22] on div "KG 1 - B'25 (2025/2026)" at bounding box center [332, 18] width 86 height 16
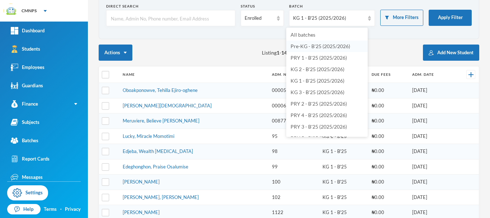
click at [350, 48] on span "Pre-KG - B'25 (2025/2026)" at bounding box center [321, 46] width 60 height 6
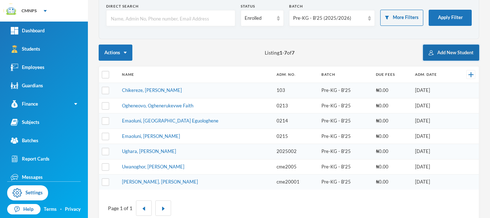
click at [445, 52] on button "Add New Student" at bounding box center [451, 52] width 56 height 16
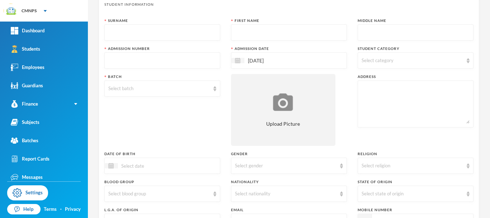
click at [185, 37] on input "text" at bounding box center [162, 33] width 108 height 16
type input "Emuobor"
click at [248, 33] on input "text" at bounding box center [289, 33] width 108 height 16
type input "Oghenemaro"
click at [189, 60] on input "text" at bounding box center [162, 61] width 108 height 16
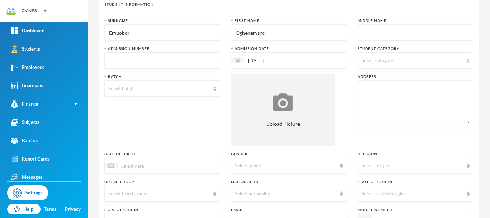
click at [297, 38] on input "Oghenemaro" at bounding box center [289, 33] width 108 height 16
click at [280, 60] on input "05/10/2025" at bounding box center [274, 60] width 60 height 8
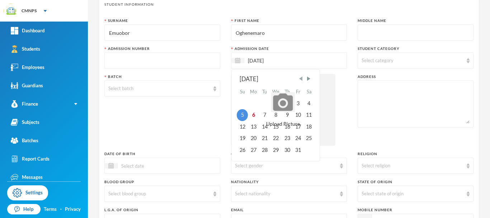
click at [299, 81] on span "Previous Month" at bounding box center [301, 78] width 6 height 6
click at [301, 80] on span "Previous Month" at bounding box center [301, 78] width 6 height 6
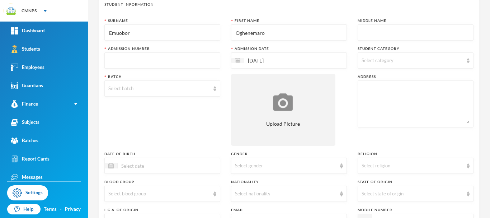
click at [157, 64] on input "text" at bounding box center [162, 61] width 108 height 16
type input "2602"
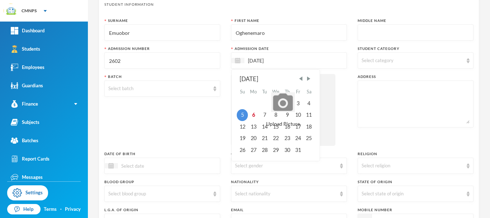
click at [293, 58] on input "05/10/2025" at bounding box center [274, 60] width 60 height 8
click at [300, 80] on span "Previous Month" at bounding box center [301, 78] width 6 height 6
click at [305, 80] on span "Next Month" at bounding box center [308, 78] width 6 height 6
click at [253, 113] on div "8" at bounding box center [253, 114] width 11 height 11
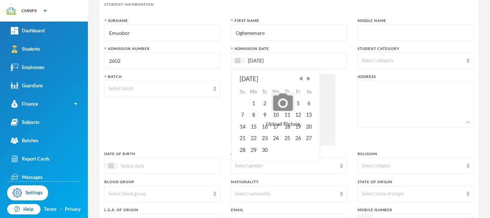
type input "[DATE]"
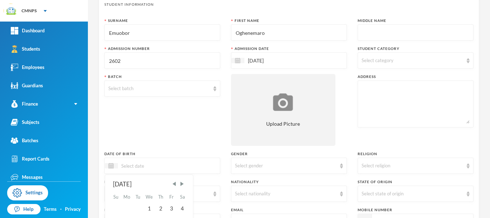
click at [172, 164] on input at bounding box center [148, 165] width 60 height 8
click at [248, 164] on div "Select gender" at bounding box center [286, 165] width 102 height 7
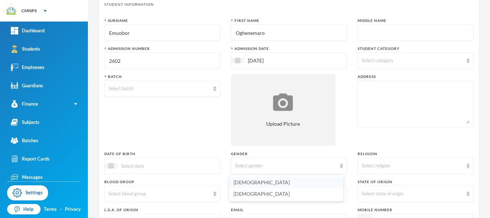
click at [243, 183] on span "[DEMOGRAPHIC_DATA]" at bounding box center [262, 182] width 56 height 6
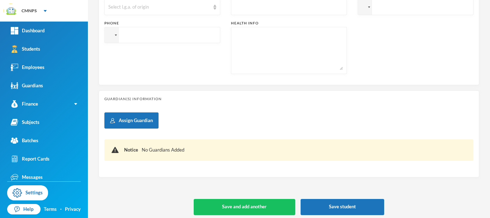
scroll to position [257, 0]
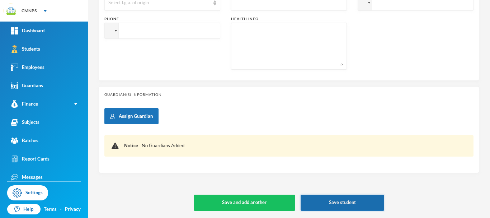
click at [352, 198] on button "Save student" at bounding box center [343, 202] width 84 height 16
click at [344, 203] on button "Save student" at bounding box center [343, 202] width 84 height 16
click at [339, 201] on button "Save student" at bounding box center [343, 202] width 84 height 16
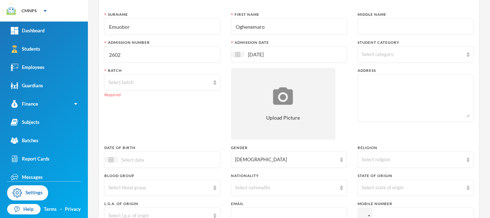
scroll to position [37, 0]
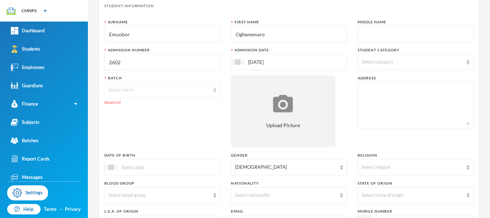
click at [199, 89] on div "Select batch" at bounding box center [159, 89] width 102 height 7
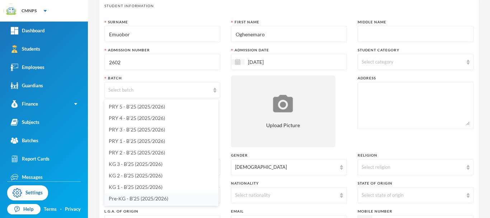
click at [146, 202] on li "Pre-KG - B'25 (2025/2026)" at bounding box center [161, 198] width 114 height 11
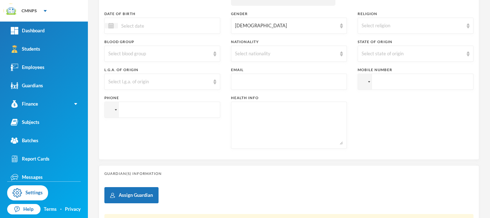
scroll to position [257, 0]
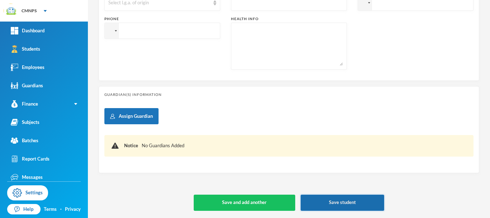
click at [348, 203] on button "Save student" at bounding box center [343, 202] width 84 height 16
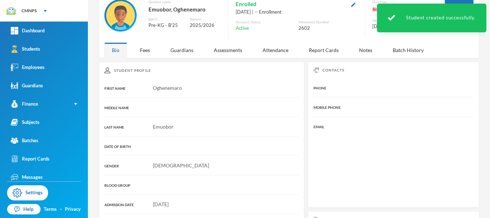
scroll to position [140, 0]
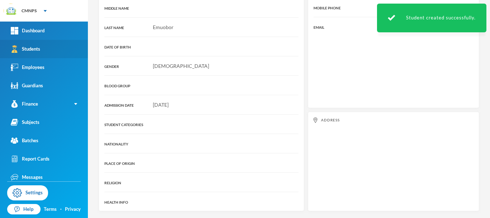
click at [66, 47] on link "Students" at bounding box center [44, 49] width 88 height 18
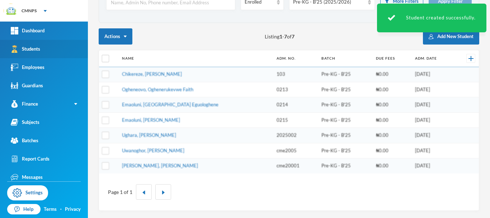
scroll to position [69, 0]
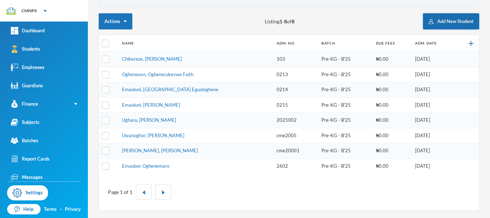
click at [453, 21] on button "Add New Student" at bounding box center [451, 21] width 56 height 16
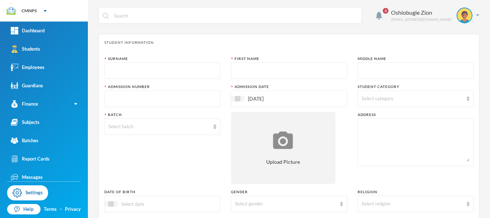
click at [205, 70] on input "text" at bounding box center [162, 71] width 108 height 16
type input "Borisefe"
click at [274, 74] on input "text" at bounding box center [289, 71] width 108 height 16
type input "Enegho"
click at [180, 100] on input "text" at bounding box center [162, 99] width 108 height 16
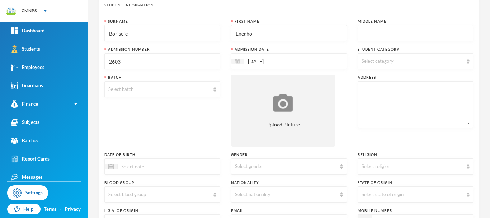
scroll to position [38, 0]
type input "2603"
click at [207, 94] on div "Select batch" at bounding box center [162, 88] width 116 height 16
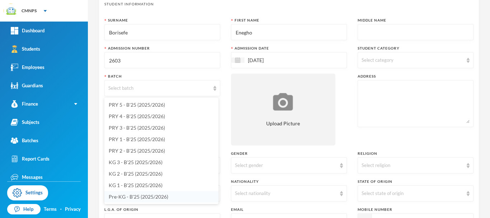
click at [158, 197] on span "Pre-KG - B'25 (2025/2026)" at bounding box center [139, 196] width 60 height 6
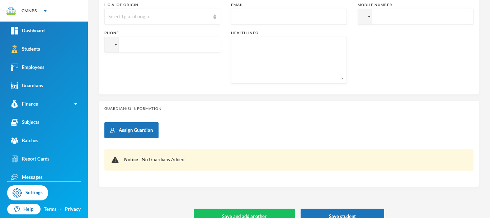
scroll to position [244, 0]
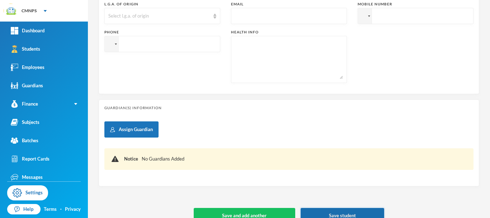
click at [363, 212] on button "Save student" at bounding box center [343, 216] width 84 height 16
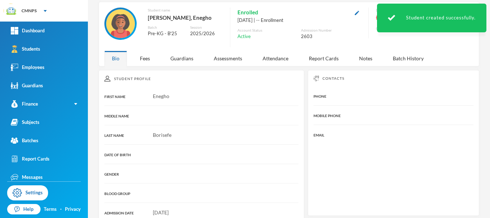
scroll to position [30, 0]
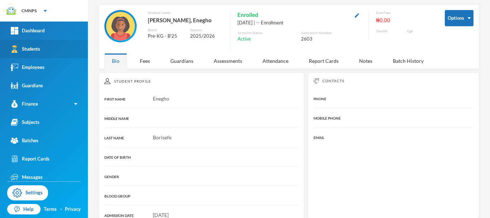
click at [61, 46] on link "Students" at bounding box center [44, 49] width 88 height 18
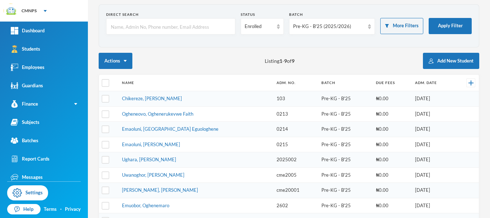
click at [190, 29] on input "text" at bounding box center [170, 27] width 121 height 16
click at [337, 29] on div "Pre-KG - B'25 (2025/2026)" at bounding box center [329, 26] width 72 height 7
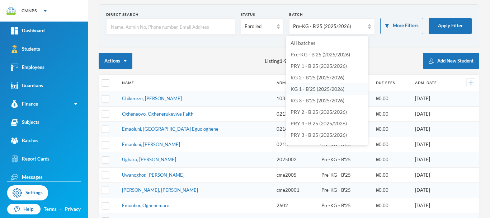
click at [333, 90] on span "KG 1 - B'25 (2025/2026)" at bounding box center [318, 89] width 54 height 6
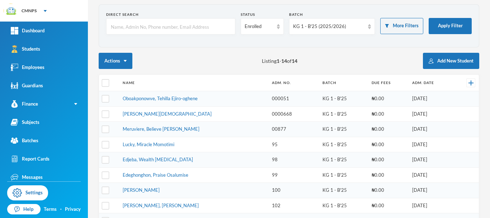
click at [200, 132] on td "Meruviere, Believe [PERSON_NAME]" at bounding box center [193, 129] width 149 height 15
click at [178, 128] on link "Meruviere, Believe [PERSON_NAME]" at bounding box center [161, 129] width 77 height 6
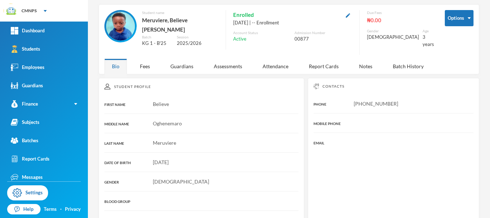
click at [222, 20] on div "Student name Meruviere, Believe Oghenemaro Batch KG 1 - B'25 Session 2025/2026 …" at bounding box center [269, 32] width 330 height 45
drag, startPoint x: 222, startPoint y: 20, endPoint x: 141, endPoint y: 20, distance: 80.7
click at [141, 20] on div "Student name Meruviere, Believe Oghenemaro Batch KG 1 - B'25 Session 2025/2026 …" at bounding box center [269, 32] width 330 height 45
copy div "Meruviere, Believe [PERSON_NAME]"
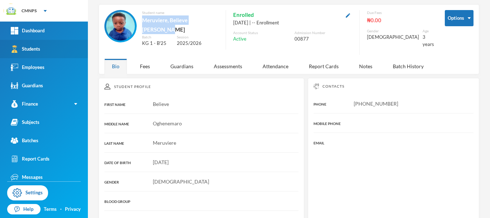
click at [46, 50] on link "Students" at bounding box center [44, 49] width 88 height 18
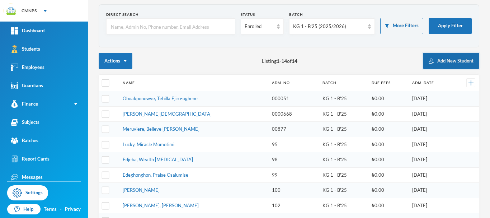
click at [444, 62] on button "Add New Student" at bounding box center [451, 61] width 56 height 16
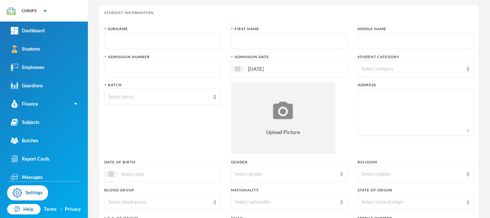
click at [196, 39] on input "text" at bounding box center [162, 41] width 108 height 16
paste input "Meruviere, Believe [PERSON_NAME]"
type input "Meruviere, Believe [PERSON_NAME]"
click at [258, 41] on input "text" at bounding box center [289, 41] width 108 height 16
type input "Love"
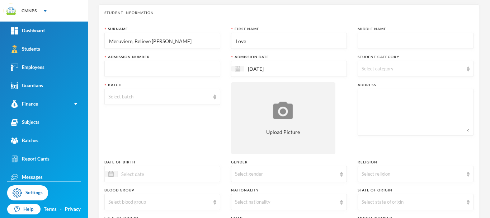
click at [369, 41] on input "text" at bounding box center [416, 41] width 108 height 16
type input "Olisa"
click at [187, 43] on input "Meruviere, Believe [PERSON_NAME]" at bounding box center [162, 41] width 108 height 16
type input "Meruviere"
click at [370, 42] on input "Olisa" at bounding box center [416, 41] width 108 height 16
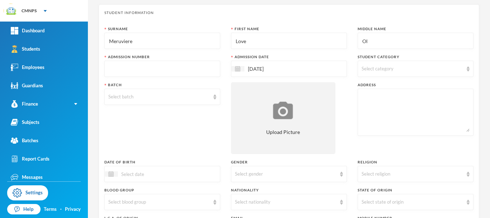
type input "O"
click at [204, 69] on input "text" at bounding box center [162, 69] width 108 height 16
type input "2604"
click at [317, 71] on div "[DATE]" at bounding box center [289, 69] width 116 height 16
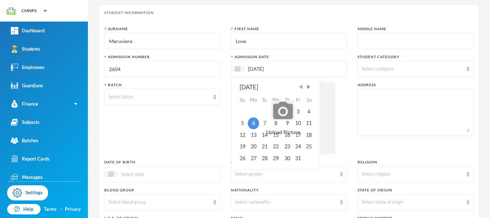
click at [300, 87] on span "Previous Month" at bounding box center [301, 87] width 6 height 6
click at [252, 122] on div "8" at bounding box center [253, 122] width 11 height 11
type input "[DATE]"
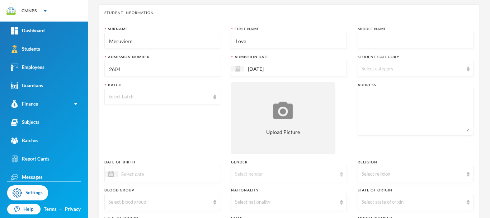
click at [282, 169] on div "Select gender" at bounding box center [289, 174] width 116 height 16
click at [263, 195] on li "[DEMOGRAPHIC_DATA]" at bounding box center [286, 190] width 114 height 11
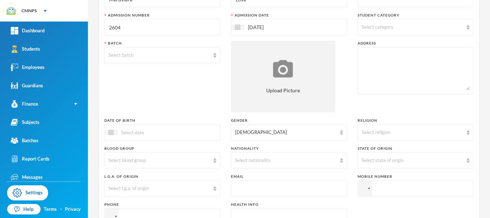
scroll to position [70, 0]
click at [192, 61] on div "Select batch" at bounding box center [162, 56] width 116 height 16
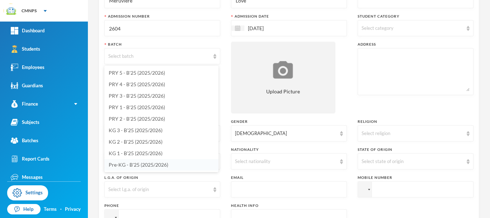
click at [158, 165] on span "Pre-KG - B'25 (2025/2026)" at bounding box center [139, 164] width 60 height 6
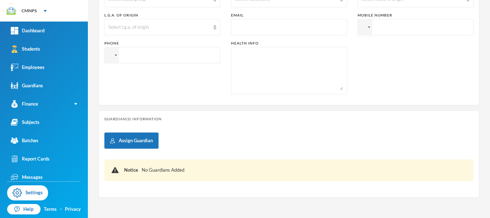
scroll to position [257, 0]
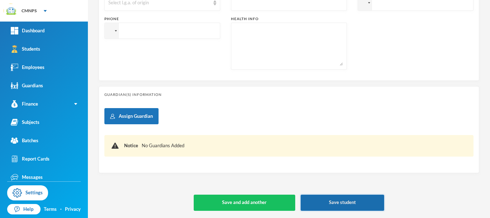
click at [354, 202] on button "Save student" at bounding box center [343, 202] width 84 height 16
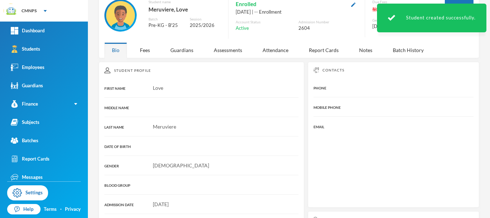
scroll to position [140, 0]
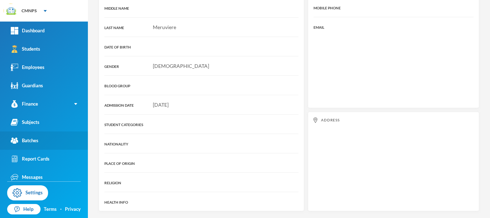
click at [45, 143] on link "Batches" at bounding box center [44, 140] width 88 height 18
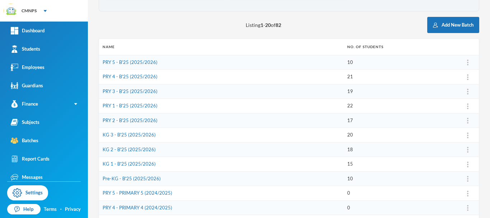
scroll to position [64, 0]
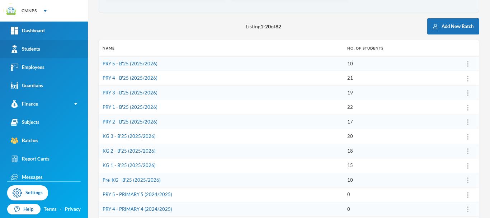
click at [70, 49] on link "Students" at bounding box center [44, 49] width 88 height 18
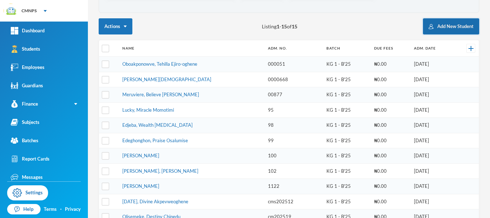
click at [442, 23] on button "Add New Student" at bounding box center [451, 26] width 56 height 16
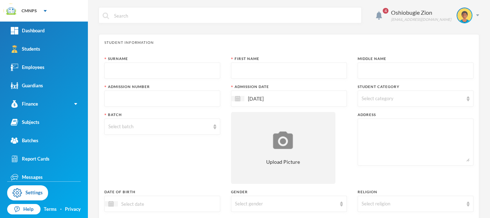
click at [193, 73] on input "text" at bounding box center [162, 71] width 108 height 16
type input "Matthew"
click at [269, 70] on input "text" at bounding box center [289, 71] width 108 height 16
type input "Gift"
click at [205, 99] on input "text" at bounding box center [162, 99] width 108 height 16
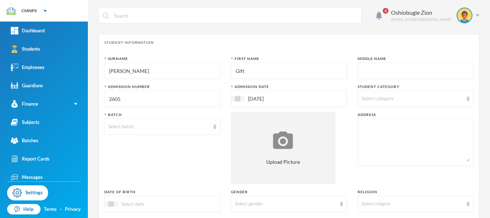
type input "2605"
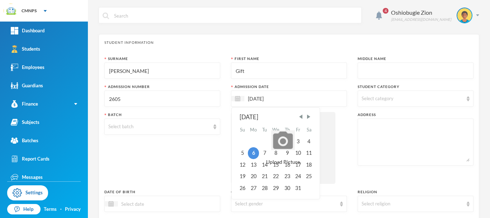
click at [291, 101] on input "[DATE]" at bounding box center [274, 98] width 60 height 8
click at [301, 118] on span "Previous Month" at bounding box center [301, 116] width 6 height 6
click at [252, 153] on div "8" at bounding box center [253, 152] width 11 height 11
type input "[DATE]"
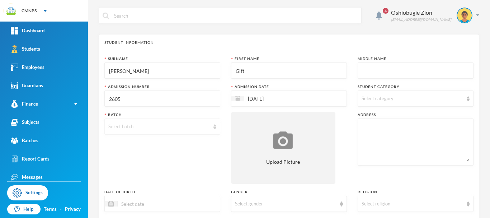
click at [168, 127] on div "Select batch" at bounding box center [159, 126] width 102 height 7
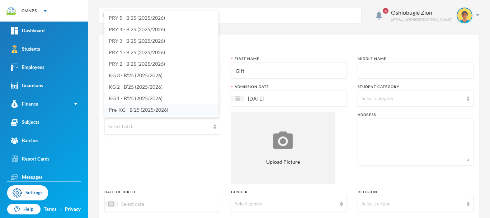
click at [179, 109] on li "Pre-KG - B'25 (2025/2026)" at bounding box center [161, 109] width 114 height 11
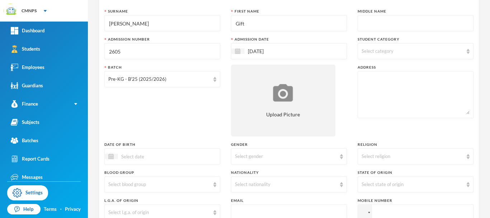
scroll to position [61, 0]
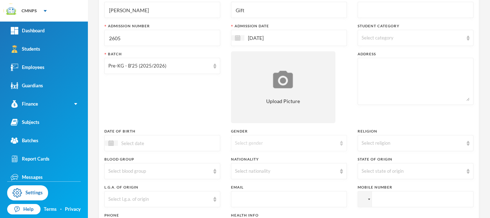
click at [300, 146] on div "Select gender" at bounding box center [286, 143] width 102 height 7
click at [272, 172] on li "[DEMOGRAPHIC_DATA]" at bounding box center [286, 170] width 114 height 11
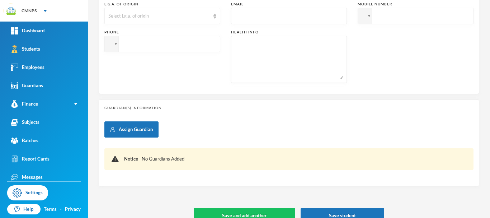
scroll to position [257, 0]
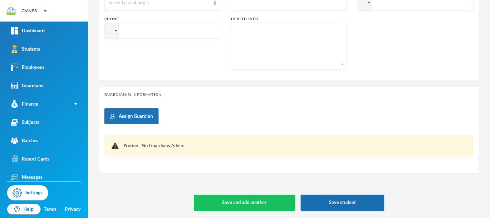
click at [344, 199] on button "Save student" at bounding box center [343, 202] width 84 height 16
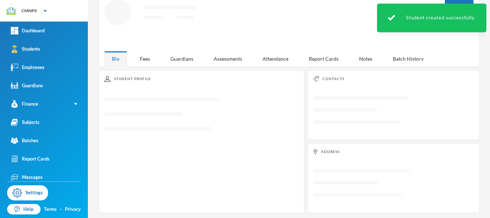
scroll to position [140, 0]
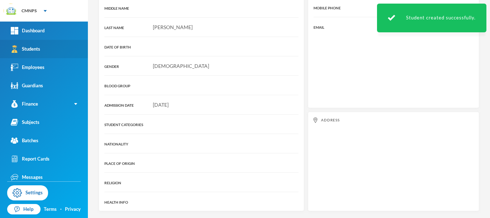
click at [57, 44] on link "Students" at bounding box center [44, 49] width 88 height 18
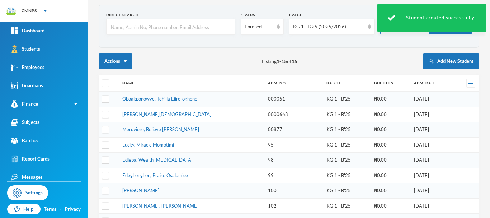
scroll to position [26, 0]
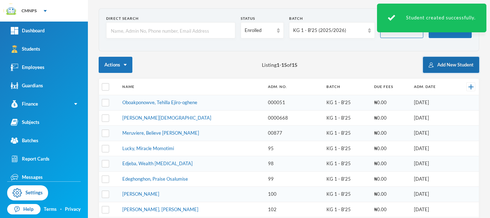
click at [447, 63] on button "Add New Student" at bounding box center [451, 65] width 56 height 16
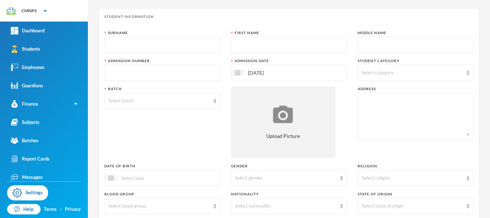
click at [194, 43] on input "text" at bounding box center [162, 45] width 108 height 16
type input "[DATE]"
click at [267, 47] on input "text" at bounding box center [289, 45] width 108 height 16
type input "[DEMOGRAPHIC_DATA]"
click at [193, 74] on input "text" at bounding box center [162, 73] width 108 height 16
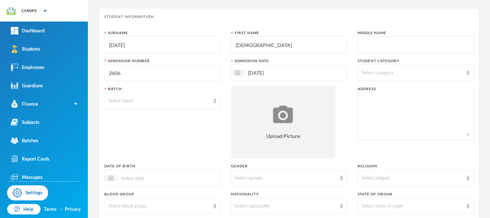
type input "2606"
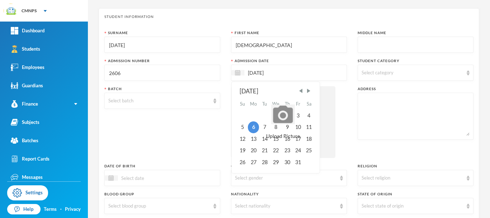
click at [290, 76] on input "[DATE]" at bounding box center [274, 73] width 60 height 8
click at [300, 91] on span "Previous Month" at bounding box center [301, 91] width 6 height 6
click at [251, 127] on div "8" at bounding box center [253, 126] width 11 height 11
type input "[DATE]"
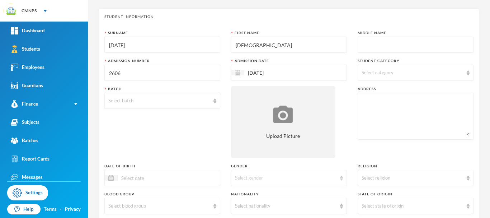
click at [271, 176] on div "Select gender" at bounding box center [286, 177] width 102 height 7
click at [280, 205] on li "[DEMOGRAPHIC_DATA]" at bounding box center [286, 205] width 114 height 11
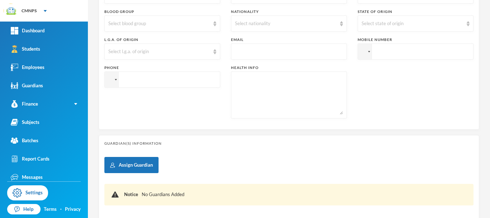
scroll to position [257, 0]
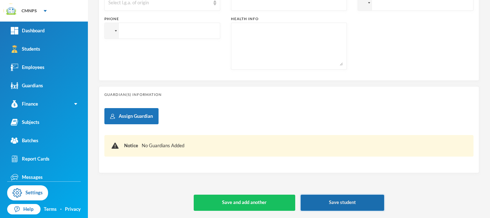
click at [334, 202] on button "Save student" at bounding box center [343, 202] width 84 height 16
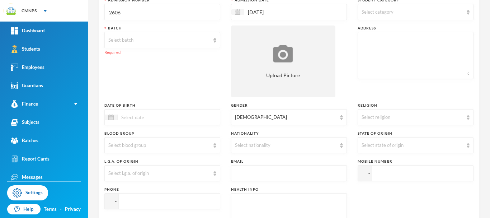
scroll to position [86, 0]
click at [201, 45] on div "Select batch" at bounding box center [162, 41] width 116 height 16
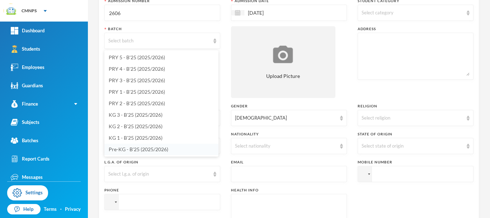
click at [147, 151] on span "Pre-KG - B'25 (2025/2026)" at bounding box center [139, 149] width 60 height 6
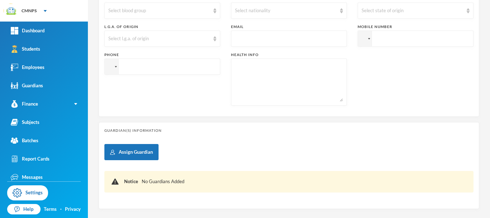
scroll to position [257, 0]
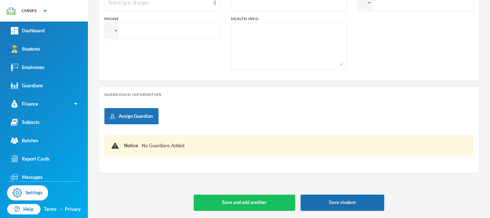
click at [372, 203] on button "Save student" at bounding box center [343, 202] width 84 height 16
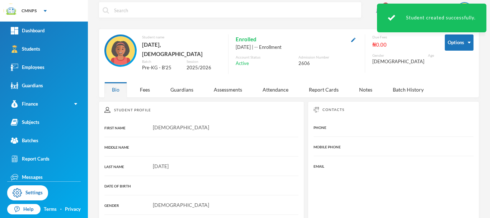
scroll to position [5, 0]
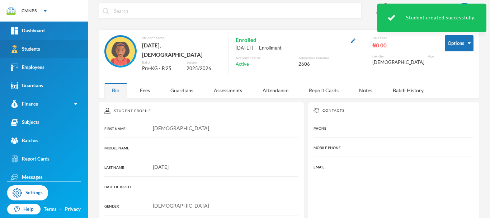
click at [34, 48] on div "Students" at bounding box center [25, 49] width 29 height 8
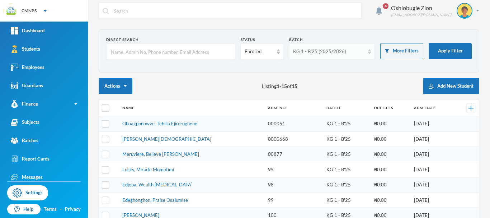
click at [312, 51] on div "KG 1 - B'25 (2025/2026)" at bounding box center [329, 51] width 72 height 7
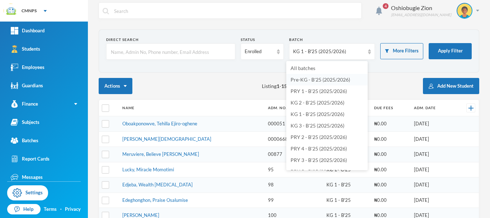
click at [342, 80] on span "Pre-KG - B'25 (2025/2026)" at bounding box center [321, 79] width 60 height 6
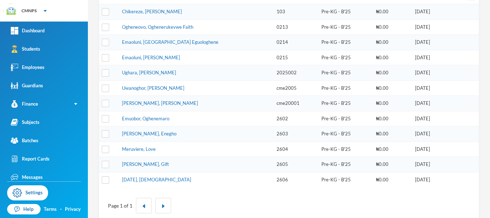
scroll to position [118, 0]
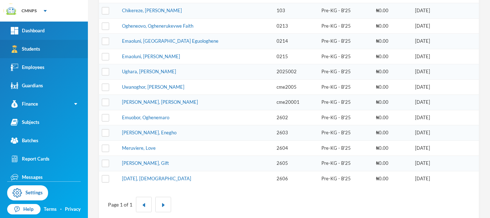
click at [55, 48] on link "Students" at bounding box center [44, 49] width 88 height 18
click at [51, 48] on link "Students" at bounding box center [44, 49] width 88 height 18
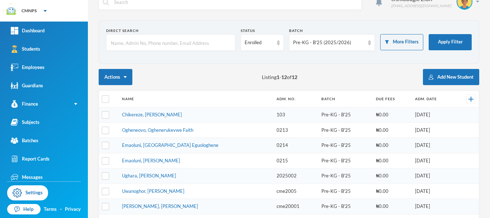
scroll to position [13, 0]
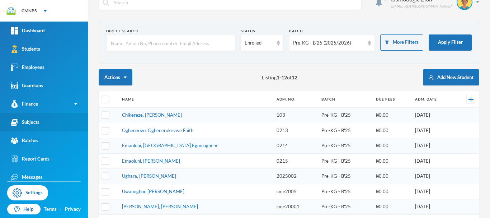
click at [66, 122] on link "Subjects" at bounding box center [44, 122] width 88 height 18
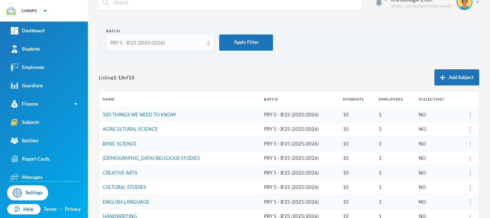
click at [156, 46] on div "PRY 5 - B'25 (2025/2026)" at bounding box center [156, 42] width 93 height 7
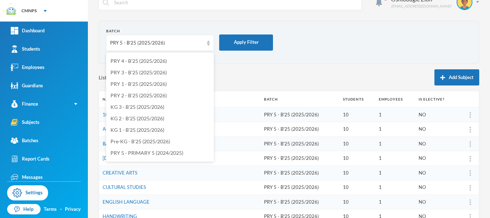
scroll to position [32, 0]
click at [157, 127] on span "Pre-KG - B'25 (2025/2026)" at bounding box center [141, 130] width 60 height 6
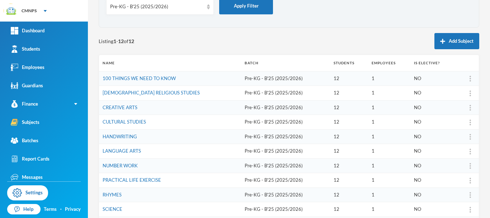
scroll to position [46, 0]
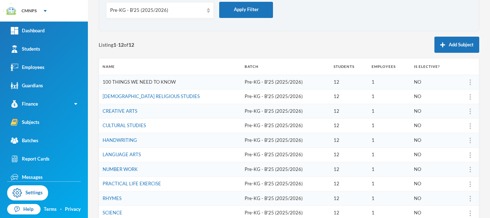
click at [164, 83] on link "100 THINGS WE NEED TO KNOW" at bounding box center [139, 82] width 73 height 6
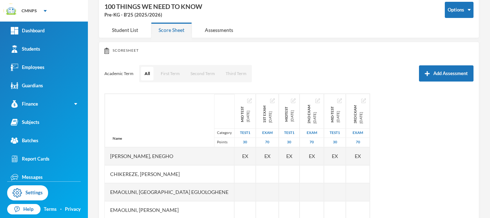
scroll to position [46, 0]
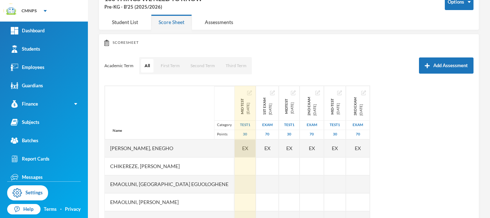
click at [242, 147] on span "EX" at bounding box center [245, 148] width 6 height 8
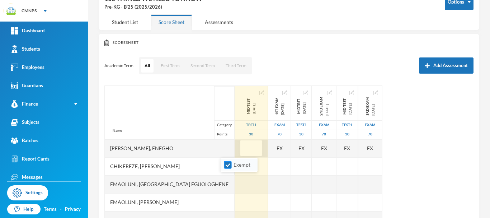
click at [231, 168] on input "Exempt" at bounding box center [228, 165] width 8 height 8
checkbox input "false"
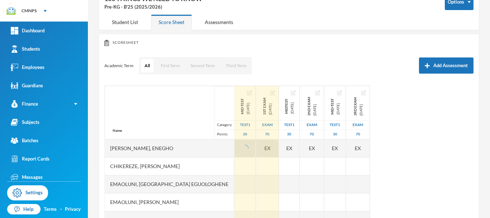
click at [263, 149] on div "EX" at bounding box center [267, 148] width 23 height 18
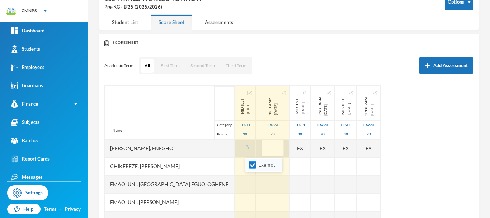
click at [252, 167] on input "Exempt" at bounding box center [253, 165] width 8 height 8
checkbox input "false"
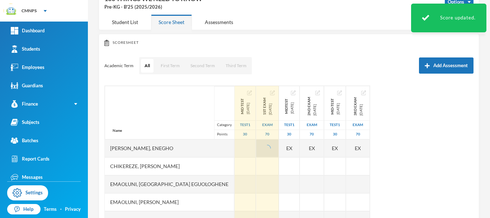
click at [407, 105] on div "Name Category Points Borisefe, Enegho Chikereze, Chigozirim Anna Emaoluni, Prov…" at bounding box center [288, 174] width 369 height 179
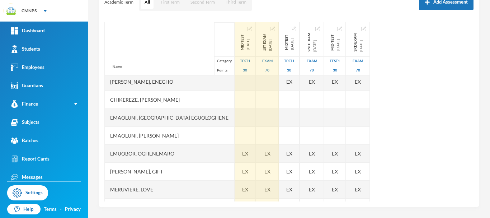
scroll to position [1, 0]
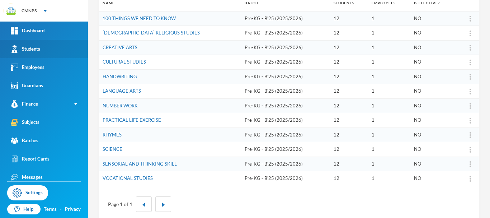
click at [40, 48] on div "Students" at bounding box center [25, 49] width 29 height 8
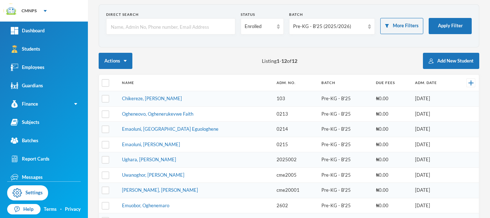
scroll to position [28, 0]
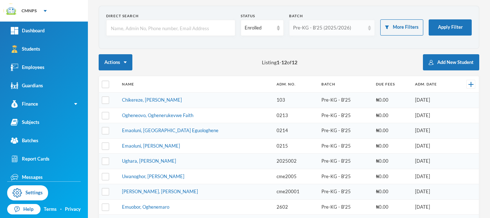
click at [348, 22] on div "Pre-KG - B'25 (2025/2026)" at bounding box center [332, 28] width 86 height 16
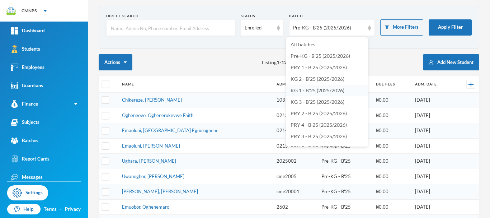
click at [320, 90] on span "KG 1 - B'25 (2025/2026)" at bounding box center [318, 90] width 54 height 6
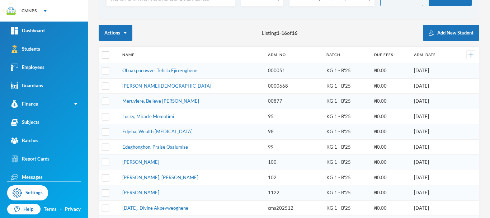
scroll to position [55, 0]
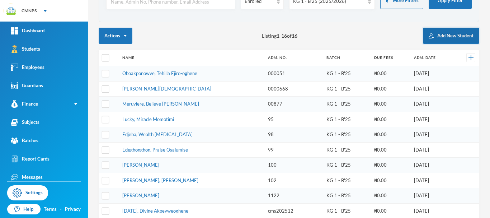
click at [445, 35] on button "Add New Student" at bounding box center [451, 36] width 56 height 16
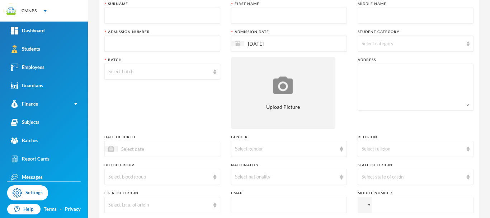
click at [195, 16] on input "text" at bounding box center [162, 16] width 108 height 16
type input "Onometho"
click at [263, 14] on input "text" at bounding box center [289, 16] width 108 height 16
type input "Marvelous"
click at [198, 44] on input "text" at bounding box center [162, 44] width 108 height 16
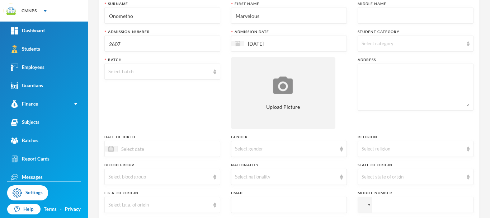
type input "2607"
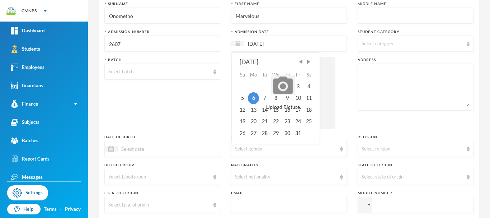
click at [286, 43] on input "[DATE]" at bounding box center [274, 43] width 60 height 8
click at [301, 62] on span "Previous Month" at bounding box center [301, 61] width 6 height 6
click at [251, 98] on div "8" at bounding box center [253, 97] width 11 height 11
type input "[DATE]"
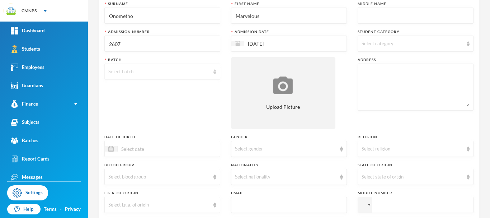
click at [161, 76] on div "Select batch" at bounding box center [162, 72] width 116 height 16
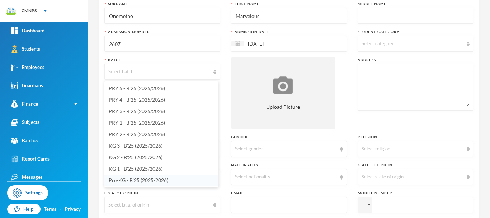
click at [141, 182] on span "Pre-KG - B'25 (2025/2026)" at bounding box center [139, 180] width 60 height 6
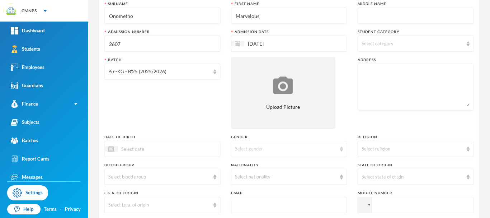
click at [285, 152] on div "Select gender" at bounding box center [286, 148] width 102 height 7
click at [270, 177] on li "[DEMOGRAPHIC_DATA]" at bounding box center [286, 176] width 114 height 11
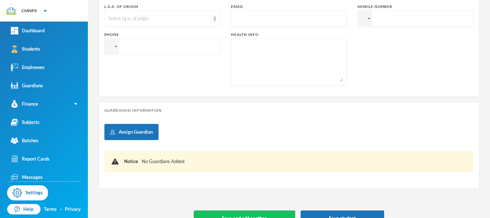
scroll to position [249, 0]
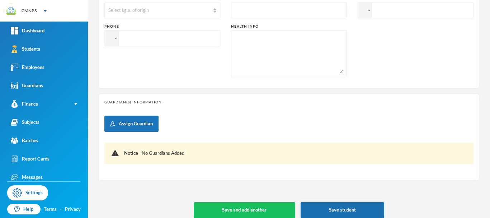
click at [354, 208] on button "Save student" at bounding box center [343, 210] width 84 height 16
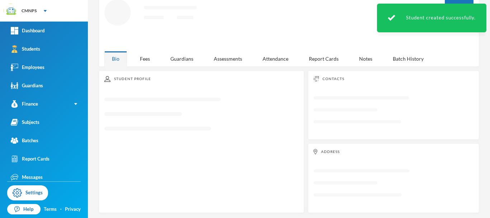
scroll to position [140, 0]
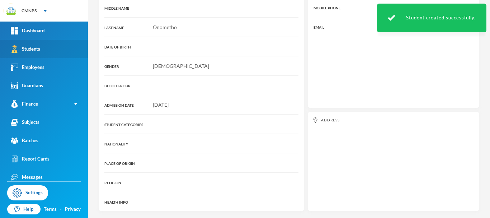
click at [55, 46] on link "Students" at bounding box center [44, 49] width 88 height 18
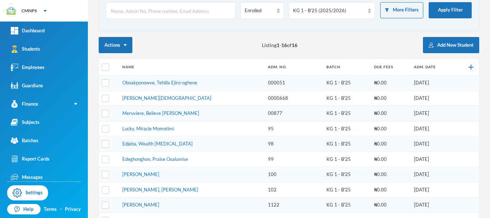
scroll to position [45, 0]
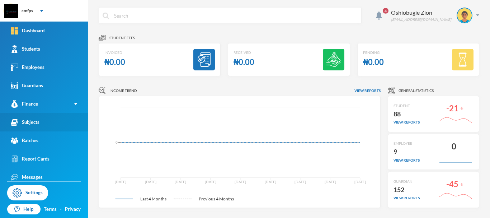
click at [38, 121] on div "Subjects" at bounding box center [25, 122] width 29 height 8
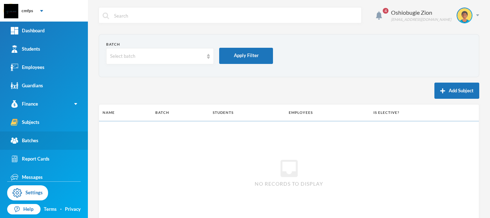
click at [40, 140] on link "Batches" at bounding box center [44, 140] width 88 height 18
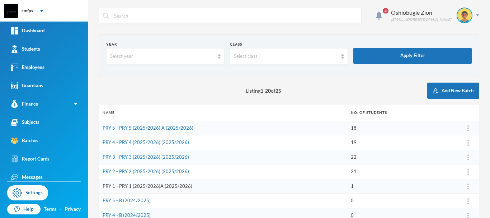
click at [170, 185] on link "PRY 1 - PRY 1 (2025/2026)A (2025/2026)" at bounding box center [148, 186] width 90 height 6
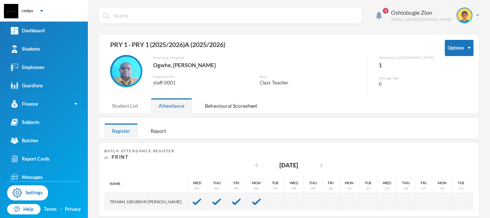
click at [132, 105] on div "Student List" at bounding box center [124, 105] width 41 height 15
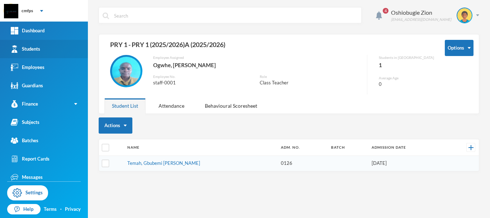
click at [61, 52] on link "Students" at bounding box center [44, 49] width 88 height 18
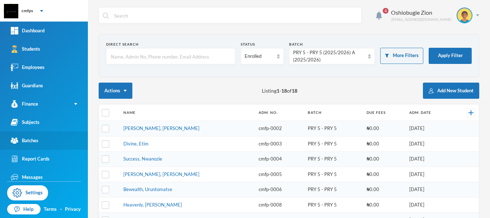
click at [47, 142] on link "Batches" at bounding box center [44, 140] width 88 height 18
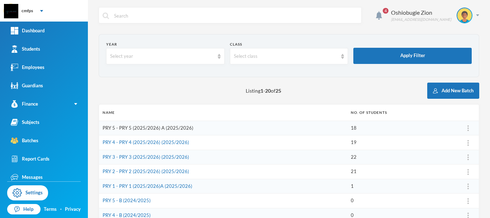
click at [182, 127] on link "PRY 5 - PRY 5 (2025/2026) A (2025/2026)" at bounding box center [148, 128] width 91 height 6
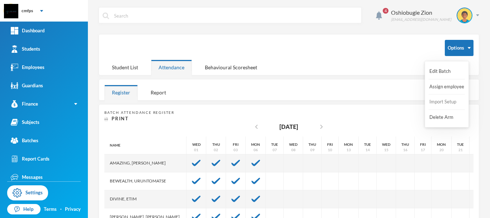
click at [444, 102] on button "Import Setup" at bounding box center [443, 101] width 29 height 13
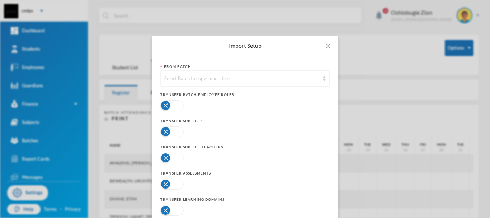
click at [318, 79] on div "Select Batch to copy/import from" at bounding box center [244, 78] width 169 height 16
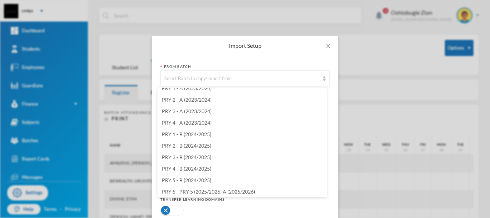
scroll to position [146, 0]
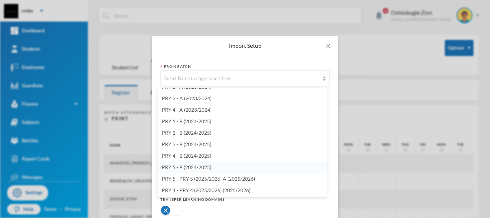
click at [244, 168] on li "PRY 5 - B (2024/2025)" at bounding box center [242, 166] width 169 height 11
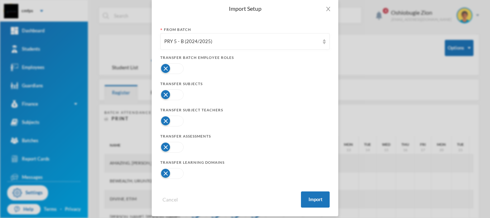
scroll to position [44, 0]
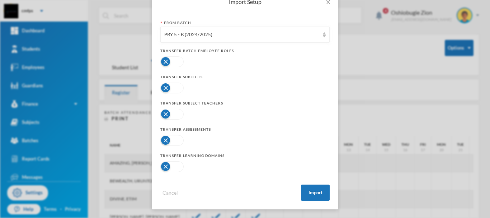
click at [175, 64] on button "button" at bounding box center [171, 61] width 23 height 11
click at [174, 89] on button "button" at bounding box center [171, 88] width 23 height 11
click at [171, 113] on button "button" at bounding box center [171, 114] width 23 height 11
click at [174, 142] on button "button" at bounding box center [171, 140] width 23 height 11
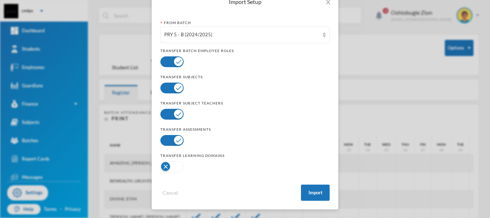
click at [174, 167] on button "button" at bounding box center [171, 166] width 23 height 11
click at [316, 193] on button "Import" at bounding box center [315, 192] width 29 height 16
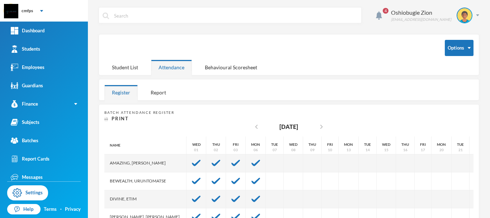
scroll to position [8, 0]
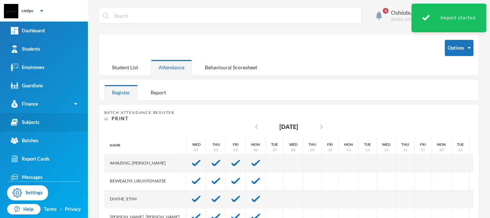
click at [55, 124] on link "Subjects" at bounding box center [44, 122] width 88 height 18
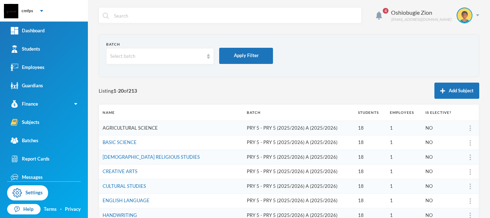
click at [151, 128] on link "AGRICULTURAL SCIENCE" at bounding box center [130, 128] width 55 height 6
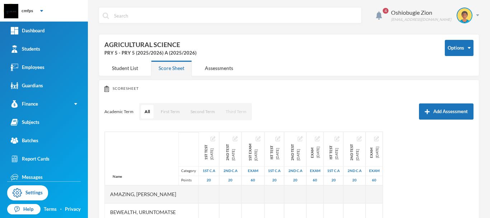
click at [231, 114] on button "Third Term" at bounding box center [236, 112] width 28 height 14
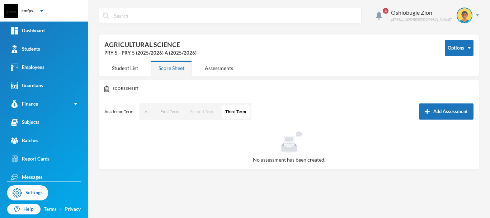
click at [203, 112] on button "Second Term" at bounding box center [203, 112] width 32 height 14
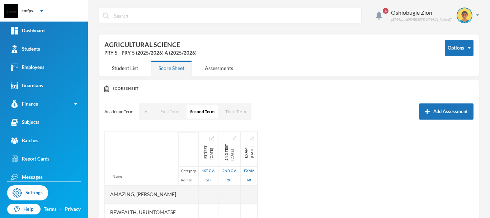
click at [165, 112] on button "First Term" at bounding box center [170, 112] width 26 height 14
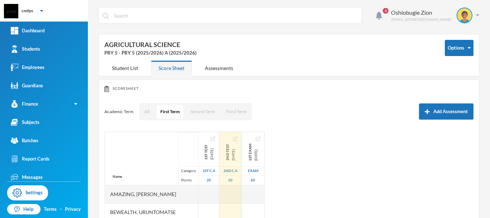
click at [234, 139] on img "button" at bounding box center [235, 138] width 5 height 5
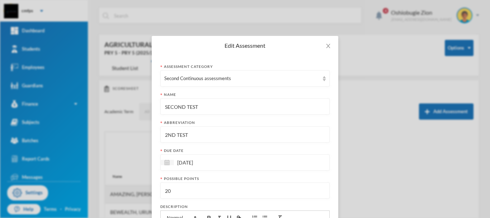
click at [235, 161] on div "14/11/2025" at bounding box center [244, 162] width 169 height 16
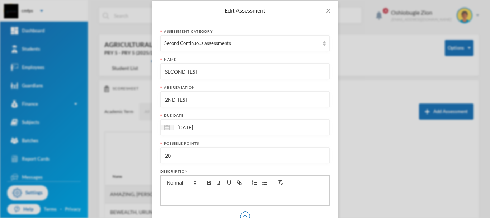
scroll to position [48, 0]
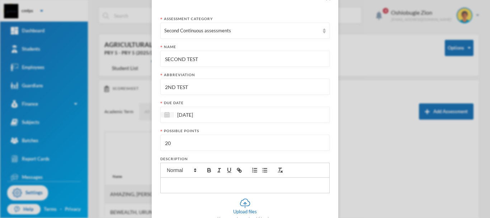
click at [273, 111] on div "14/11/2025" at bounding box center [244, 115] width 169 height 16
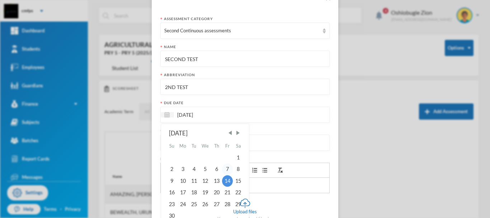
click at [224, 168] on div "7" at bounding box center [227, 168] width 11 height 11
type input "07/11/2025"
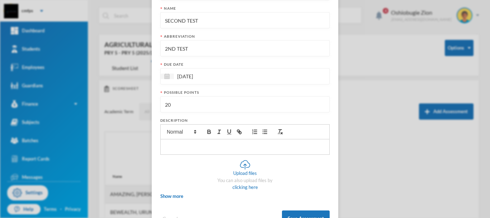
scroll to position [112, 0]
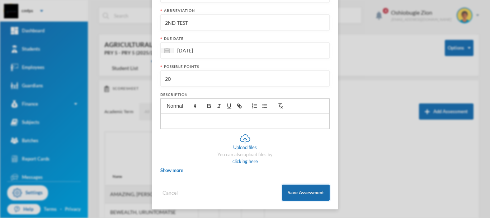
click at [313, 191] on button "Save Assessment" at bounding box center [306, 192] width 48 height 16
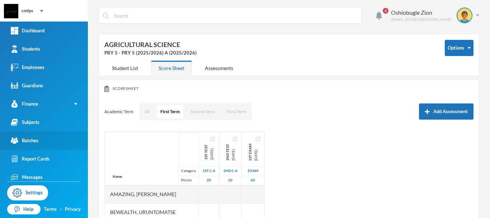
click at [54, 139] on link "Batches" at bounding box center [44, 140] width 88 height 18
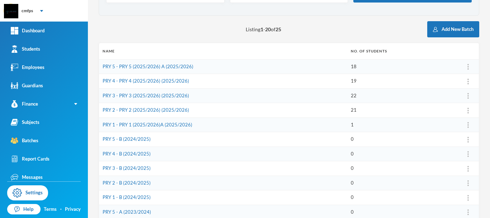
scroll to position [62, 0]
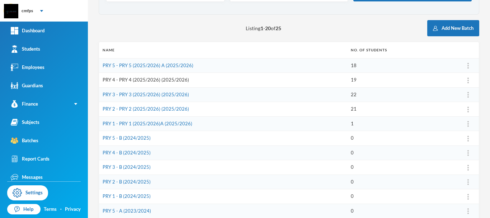
click at [169, 80] on link "PRY 4 - PRY 4 (2025/2026) (2025/2026)" at bounding box center [146, 80] width 86 height 6
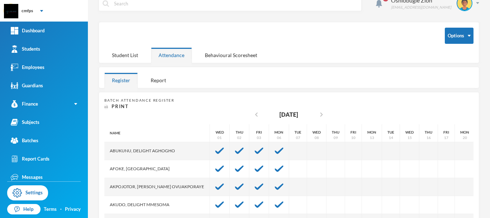
scroll to position [11, 0]
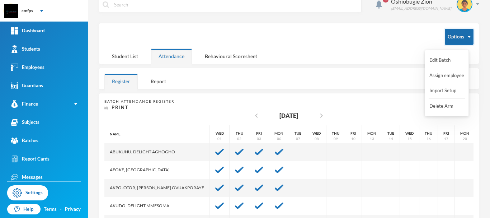
click at [454, 35] on button "Options" at bounding box center [459, 37] width 29 height 16
click at [447, 90] on button "Import Setup" at bounding box center [443, 90] width 29 height 13
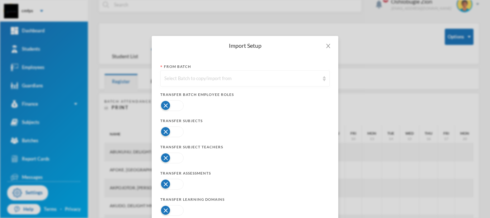
click at [317, 80] on div "Select Batch to copy/import from" at bounding box center [241, 78] width 155 height 7
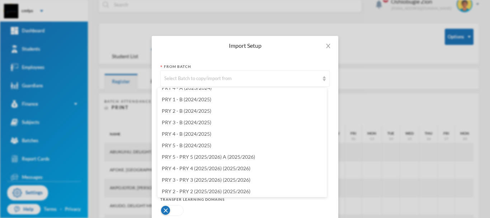
scroll to position [167, 0]
click at [206, 138] on li "PRY 4 - B (2024/2025)" at bounding box center [242, 134] width 169 height 11
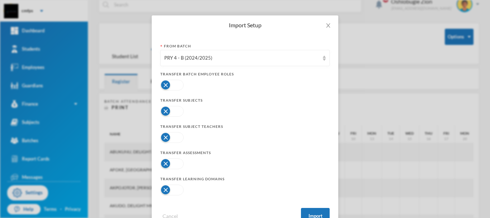
scroll to position [44, 0]
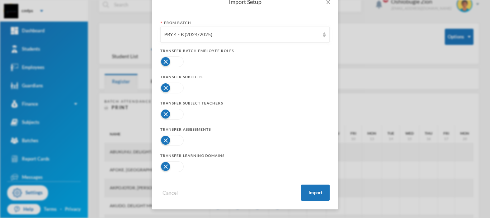
click at [171, 60] on button "button" at bounding box center [171, 61] width 23 height 11
click at [171, 88] on button "button" at bounding box center [171, 88] width 23 height 11
click at [172, 112] on button "button" at bounding box center [171, 114] width 23 height 11
click at [173, 142] on button "button" at bounding box center [171, 140] width 23 height 11
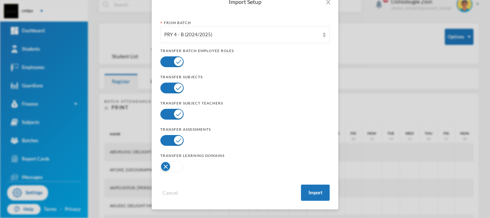
click at [172, 167] on button "button" at bounding box center [171, 166] width 23 height 11
click at [317, 189] on button "Import" at bounding box center [315, 192] width 29 height 16
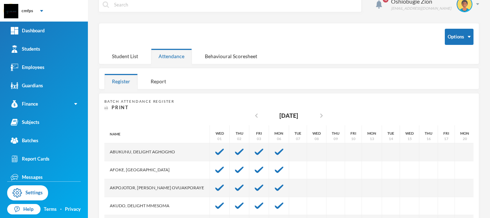
scroll to position [8, 0]
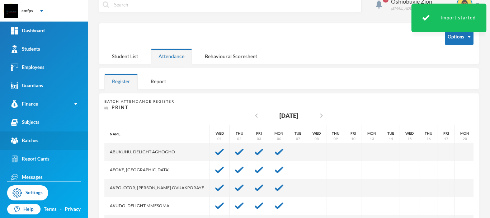
click at [51, 141] on link "Batches" at bounding box center [44, 140] width 88 height 18
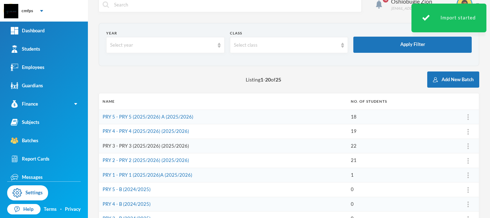
click at [156, 144] on link "PRY 3 - PRY 3 (2025/2026) (2025/2026)" at bounding box center [146, 146] width 86 height 6
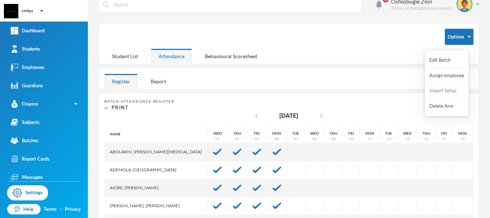
click at [448, 90] on button "Import Setup" at bounding box center [443, 90] width 29 height 13
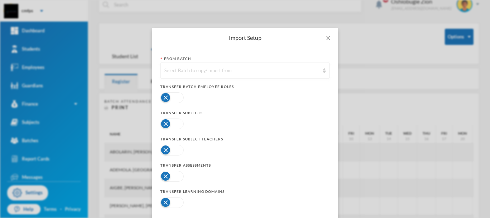
click at [315, 74] on div "Select Batch to copy/import from" at bounding box center [241, 70] width 155 height 7
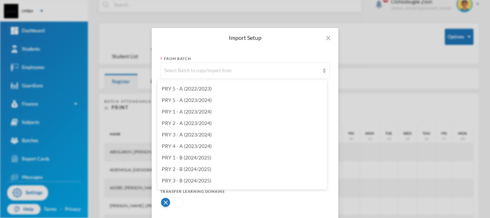
scroll to position [104, 0]
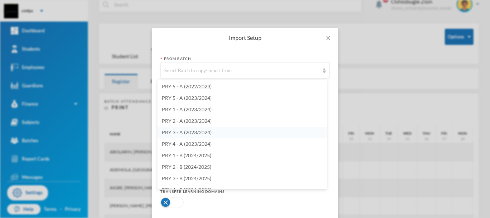
click at [280, 132] on li "PRY 3 - A (2023/2024)" at bounding box center [242, 132] width 169 height 11
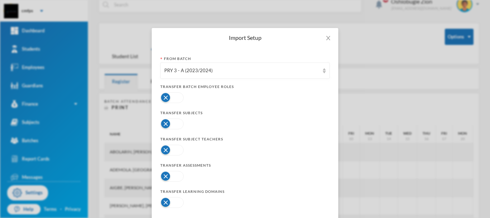
scroll to position [44, 0]
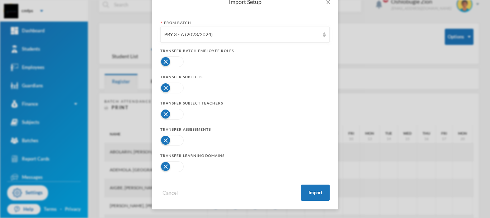
click at [168, 59] on button "button" at bounding box center [171, 61] width 23 height 11
click at [169, 89] on button "button" at bounding box center [171, 88] width 23 height 11
click at [174, 113] on button "button" at bounding box center [171, 114] width 23 height 11
click at [178, 140] on button "button" at bounding box center [171, 140] width 23 height 11
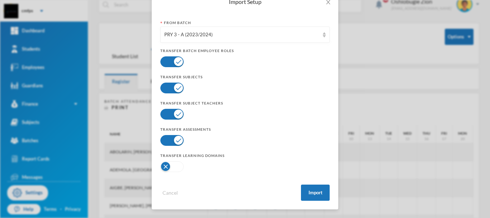
click at [173, 167] on button "button" at bounding box center [171, 166] width 23 height 11
click at [315, 188] on button "Import" at bounding box center [315, 192] width 29 height 16
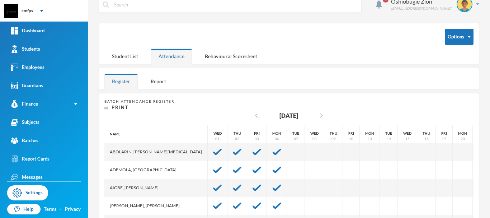
scroll to position [8, 0]
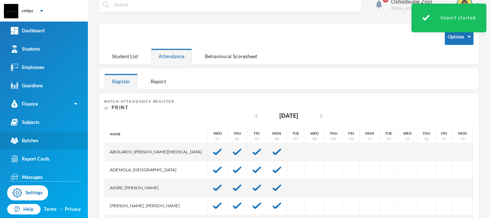
click at [45, 135] on link "Batches" at bounding box center [44, 140] width 88 height 18
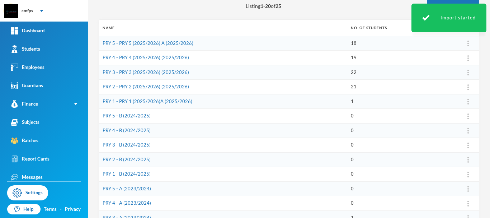
scroll to position [85, 0]
click at [179, 88] on link "PRY 2 - PRY 2 (2025/2026) (2025/2026)" at bounding box center [146, 86] width 86 height 6
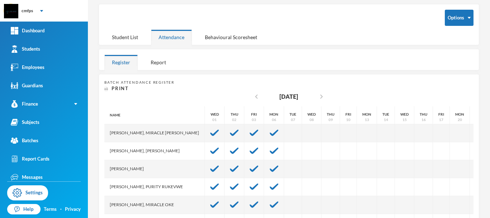
scroll to position [29, 0]
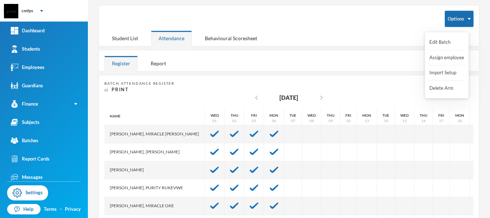
click at [454, 16] on button "Options" at bounding box center [459, 19] width 29 height 16
click at [454, 74] on button "Import Setup" at bounding box center [443, 72] width 29 height 13
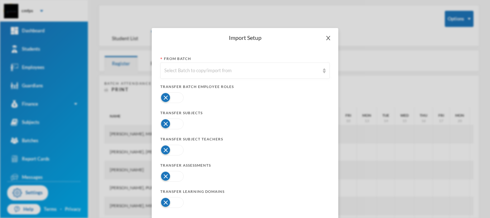
click at [325, 39] on icon "icon: close" at bounding box center [328, 38] width 6 height 6
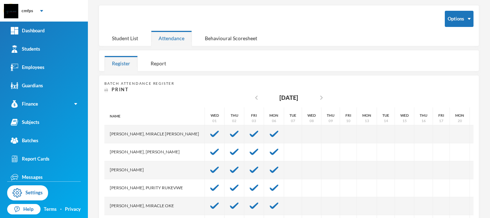
scroll to position [0, 0]
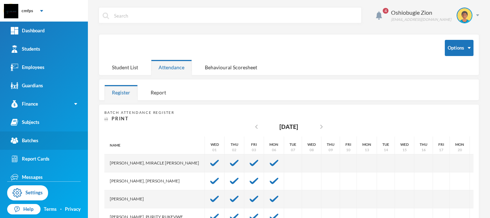
click at [44, 143] on link "Batches" at bounding box center [44, 140] width 88 height 18
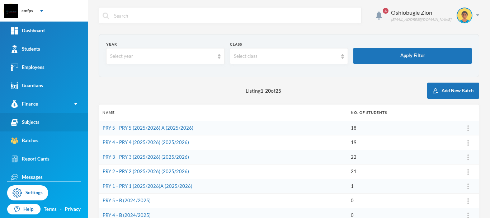
click at [36, 118] on div "Subjects" at bounding box center [25, 122] width 29 height 8
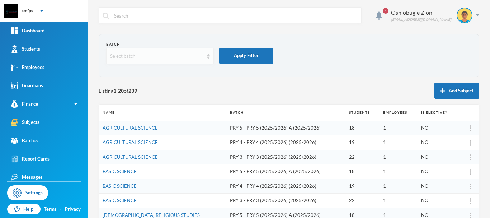
click at [170, 57] on div "Select batch" at bounding box center [156, 56] width 93 height 7
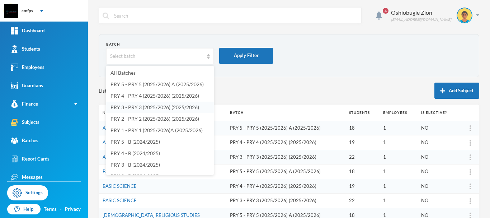
click at [153, 106] on span "PRY 3 - PRY 3 (2025/2026) (2025/2026)" at bounding box center [155, 107] width 89 height 6
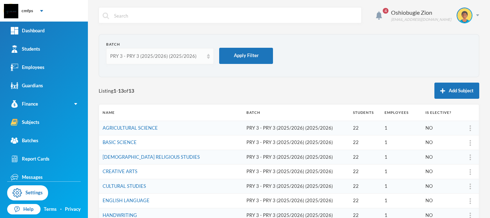
click at [168, 54] on div "PRY 3 - PRY 3 (2025/2026) (2025/2026)" at bounding box center [156, 56] width 93 height 7
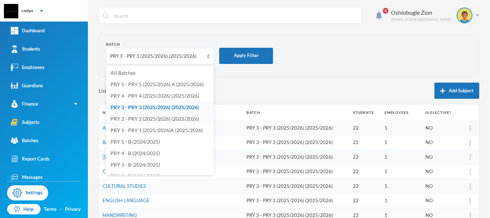
click at [146, 114] on li "PRY 2 - PRY 2 (2025/2026) (2025/2026)" at bounding box center [160, 118] width 108 height 11
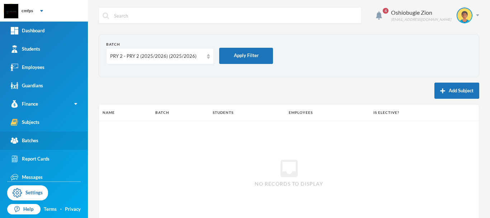
click at [71, 144] on link "Batches" at bounding box center [44, 140] width 88 height 18
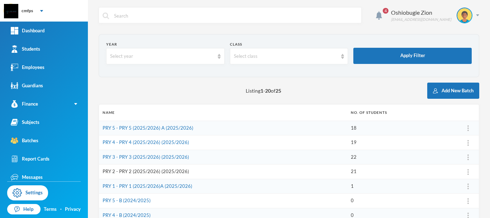
click at [175, 168] on link "PRY 2 - PRY 2 (2025/2026) (2025/2026)" at bounding box center [146, 171] width 86 height 6
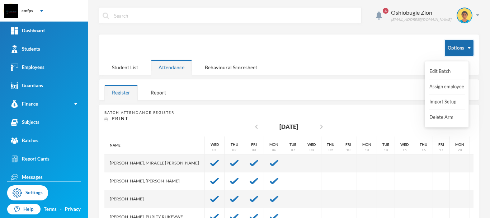
click at [461, 48] on button "Options" at bounding box center [459, 48] width 29 height 16
click at [448, 103] on button "Import Setup" at bounding box center [443, 101] width 29 height 13
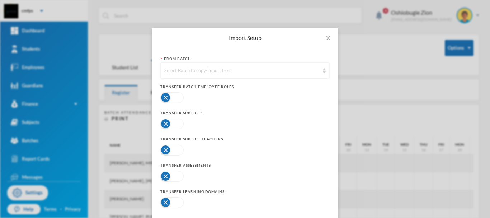
click at [268, 73] on div "Select Batch to copy/import from" at bounding box center [241, 70] width 155 height 7
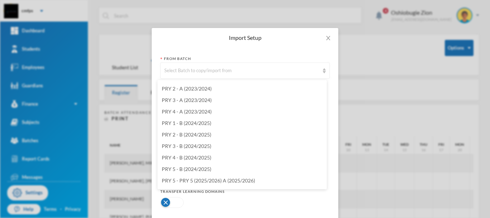
scroll to position [143, 0]
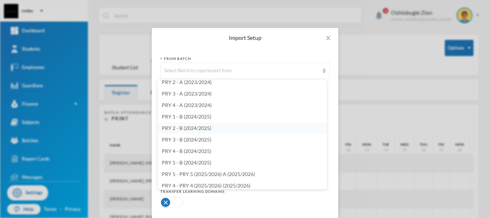
click at [248, 128] on li "PRY 2 - B (2024/2025)" at bounding box center [242, 127] width 169 height 11
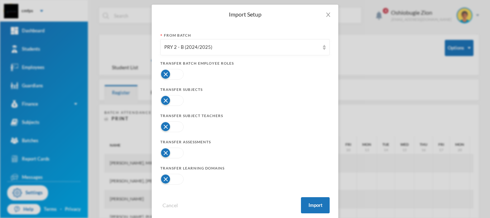
scroll to position [44, 0]
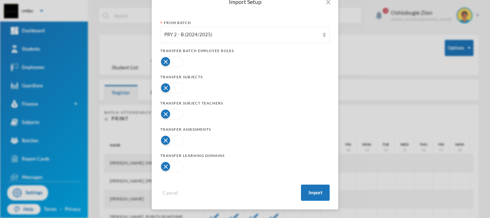
click at [169, 63] on button "button" at bounding box center [171, 61] width 23 height 11
click at [174, 86] on button "button" at bounding box center [171, 88] width 23 height 11
click at [175, 118] on button "button" at bounding box center [171, 114] width 23 height 11
click at [173, 139] on button "button" at bounding box center [171, 140] width 23 height 11
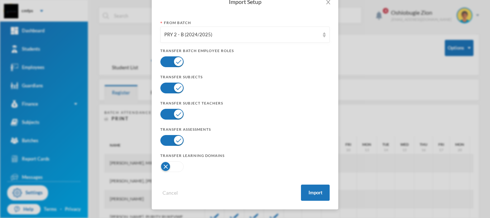
click at [173, 167] on button "button" at bounding box center [171, 166] width 23 height 11
click at [307, 188] on button "Import" at bounding box center [315, 192] width 29 height 16
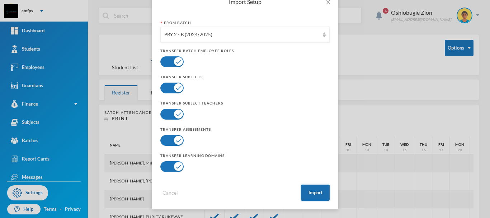
scroll to position [8, 0]
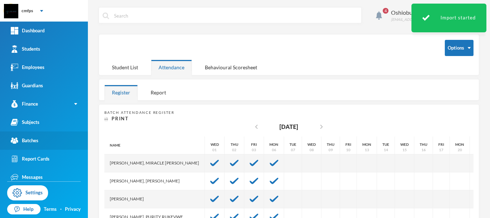
click at [53, 140] on link "Batches" at bounding box center [44, 140] width 88 height 18
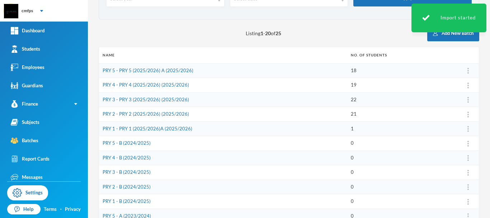
scroll to position [58, 0]
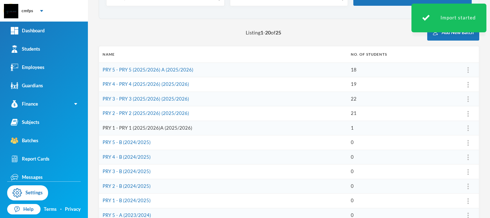
click at [182, 127] on link "PRY 1 - PRY 1 (2025/2026)A (2025/2026)" at bounding box center [148, 128] width 90 height 6
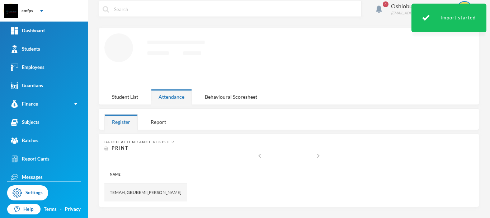
scroll to position [6, 0]
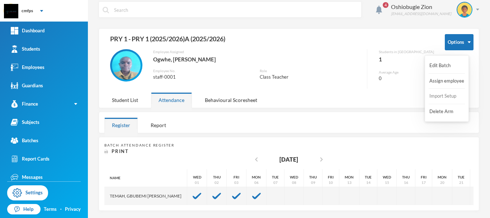
click at [454, 96] on button "Import Setup" at bounding box center [443, 96] width 29 height 13
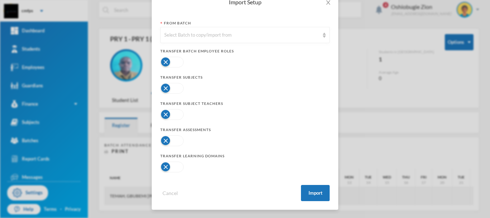
scroll to position [44, 0]
click at [281, 31] on div "Select Batch to copy/import from" at bounding box center [241, 34] width 155 height 7
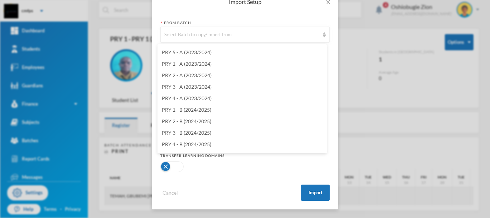
scroll to position [115, 0]
click at [286, 109] on li "PRY 1 - B (2024/2025)" at bounding box center [242, 108] width 169 height 11
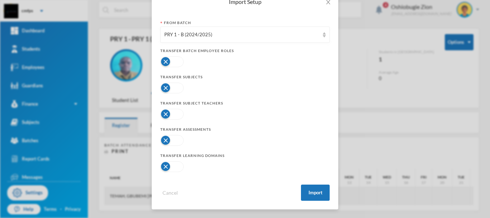
click at [177, 65] on button "button" at bounding box center [171, 61] width 23 height 11
click at [179, 93] on div at bounding box center [244, 88] width 169 height 14
click at [175, 89] on button "button" at bounding box center [171, 88] width 23 height 11
click at [174, 114] on button "button" at bounding box center [171, 114] width 23 height 11
click at [175, 144] on button "button" at bounding box center [171, 140] width 23 height 11
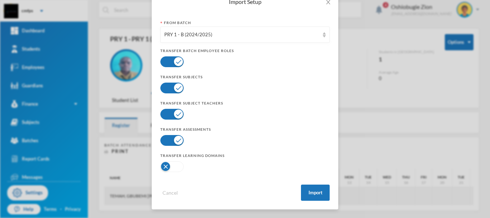
click at [174, 166] on button "button" at bounding box center [171, 166] width 23 height 11
click at [310, 191] on button "Import" at bounding box center [315, 192] width 29 height 16
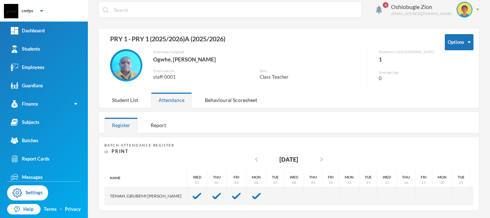
scroll to position [8, 0]
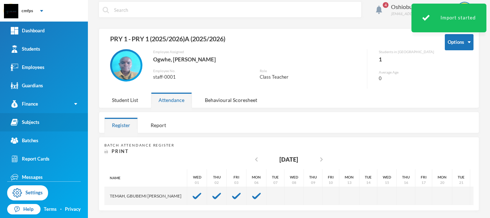
click at [43, 126] on link "Subjects" at bounding box center [44, 122] width 88 height 18
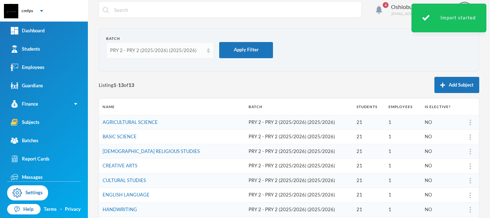
click at [189, 55] on div "PRY 2 - PRY 2 (2025/2026) (2025/2026)" at bounding box center [160, 50] width 108 height 16
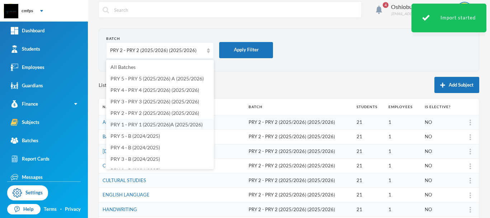
click at [172, 123] on span "PRY 1 - PRY 1 (2025/2026)A (2025/2026)" at bounding box center [157, 124] width 92 height 6
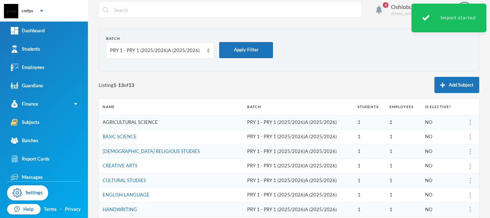
click at [156, 125] on link "AGRICULTURAL SCIENCE" at bounding box center [130, 122] width 55 height 6
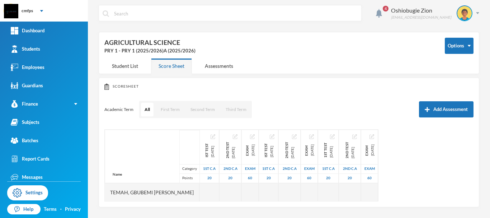
scroll to position [2, 0]
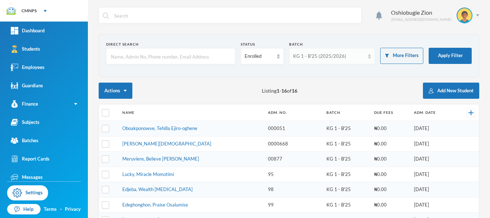
click at [312, 57] on div "KG 1 - B'25 (2025/2026)" at bounding box center [329, 56] width 72 height 7
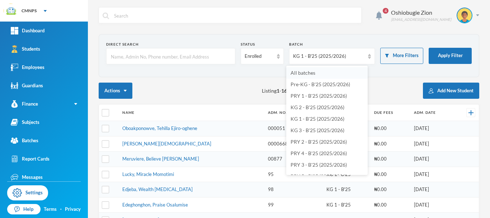
click at [309, 70] on span "All batches" at bounding box center [303, 73] width 25 height 6
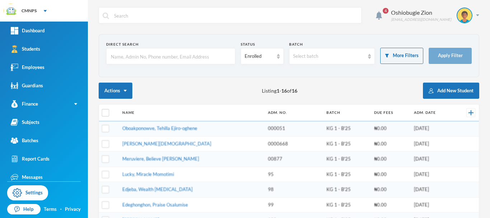
click at [216, 56] on input "text" at bounding box center [170, 56] width 121 height 16
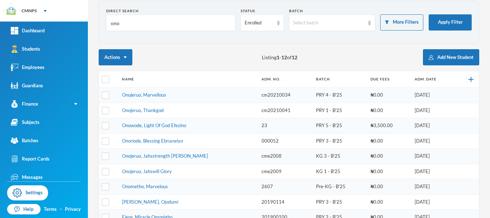
scroll to position [34, 0]
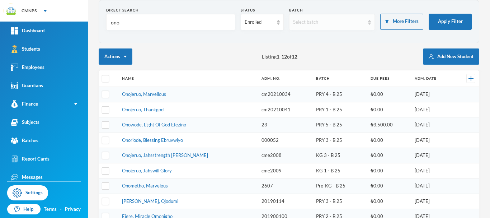
type input "ono"
click at [358, 20] on div "Select batch" at bounding box center [329, 22] width 72 height 7
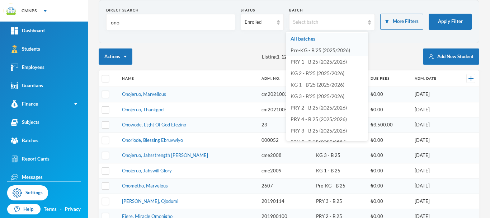
click at [322, 49] on span "Pre-KG - B'25 (2025/2026)" at bounding box center [321, 50] width 60 height 6
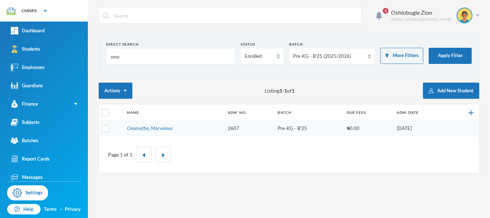
scroll to position [0, 0]
click at [162, 128] on link "Onometho, Marvelous" at bounding box center [150, 128] width 46 height 6
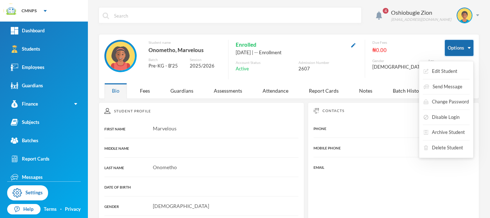
click at [456, 48] on button "Options" at bounding box center [459, 48] width 29 height 16
click at [442, 69] on button "Edit Student" at bounding box center [440, 71] width 35 height 13
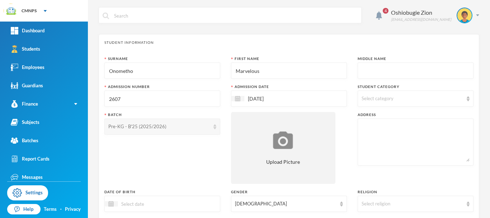
click at [199, 128] on div "Pre-KG - B'25 (2025/2026)" at bounding box center [159, 126] width 102 height 7
click at [59, 52] on link "Students" at bounding box center [44, 49] width 88 height 18
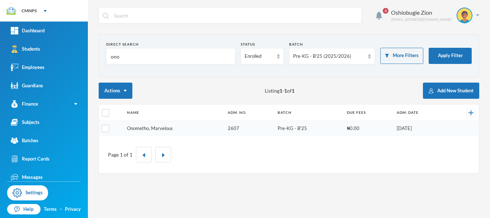
click at [156, 127] on link "Onometho, Marvelous" at bounding box center [150, 128] width 46 height 6
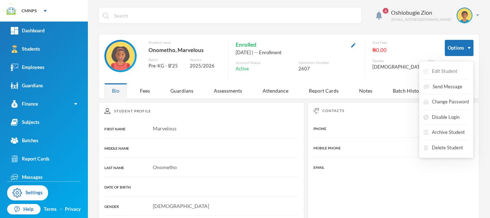
click at [435, 71] on button "Edit Student" at bounding box center [440, 71] width 35 height 13
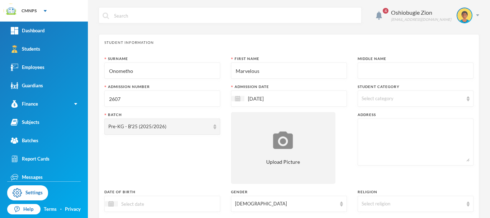
click at [372, 73] on input "text" at bounding box center [416, 71] width 108 height 16
click at [315, 71] on input "Marvelous" at bounding box center [289, 71] width 108 height 16
click at [170, 128] on div "Pre-KG - B'25 (2025/2026)" at bounding box center [159, 126] width 102 height 7
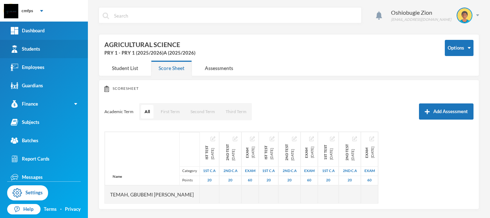
click at [47, 47] on link "Students" at bounding box center [44, 49] width 88 height 18
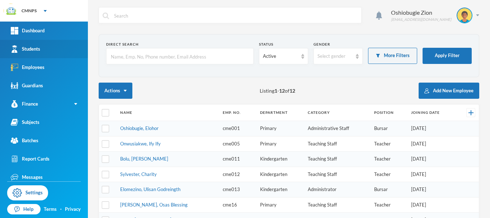
click at [71, 52] on link "Students" at bounding box center [44, 49] width 88 height 18
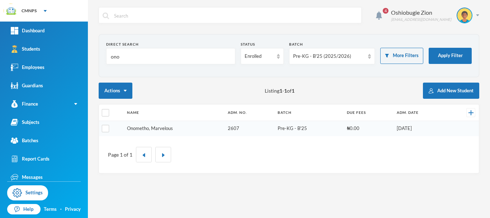
click at [155, 126] on link "Onometho, Marvelous" at bounding box center [150, 128] width 46 height 6
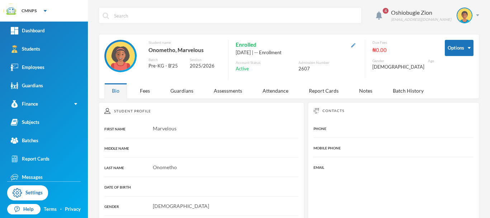
click at [352, 43] on img "button" at bounding box center [353, 45] width 4 height 4
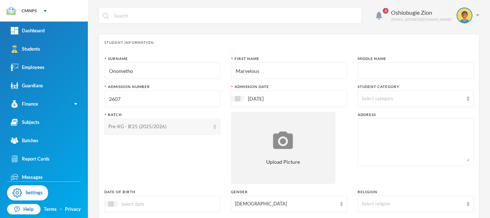
click at [159, 128] on div "Pre-KG - B'25 (2025/2026)" at bounding box center [159, 126] width 102 height 7
click at [42, 48] on link "Students" at bounding box center [44, 49] width 88 height 18
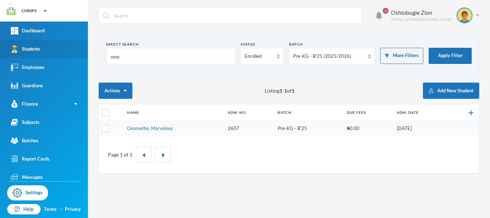
click at [65, 48] on link "Students" at bounding box center [44, 49] width 88 height 18
click at [103, 128] on input "checkbox" at bounding box center [106, 129] width 8 height 8
checkbox input "true"
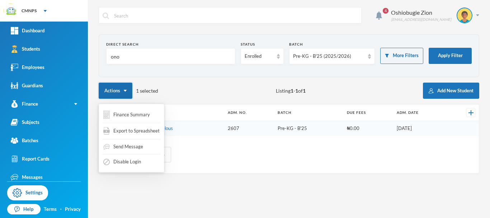
click at [127, 94] on button "Actions" at bounding box center [116, 91] width 34 height 16
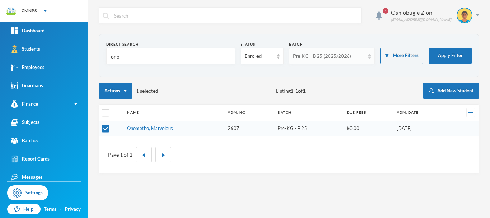
click at [367, 58] on div "Pre-KG - B'25 (2025/2026)" at bounding box center [332, 56] width 86 height 16
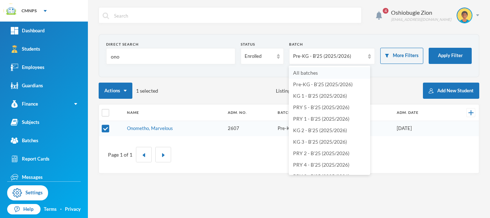
click at [342, 75] on li "All batches" at bounding box center [329, 72] width 81 height 11
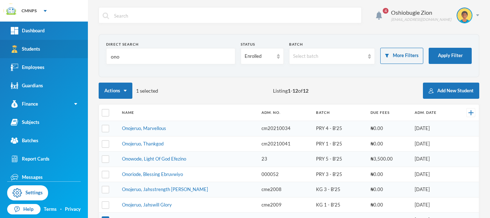
click at [46, 56] on link "Students" at bounding box center [44, 49] width 88 height 18
click at [122, 56] on input "ono" at bounding box center [170, 56] width 121 height 16
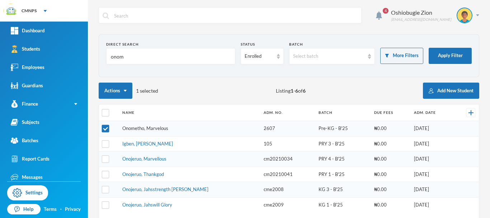
type input "onom"
click at [167, 128] on link "Onometho, Marvelous" at bounding box center [145, 128] width 46 height 6
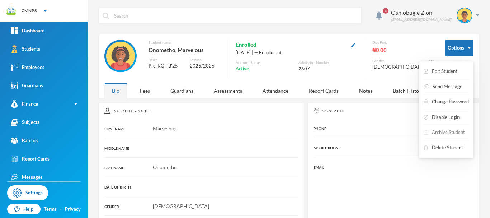
click at [442, 130] on button "Archive Student" at bounding box center [444, 132] width 43 height 13
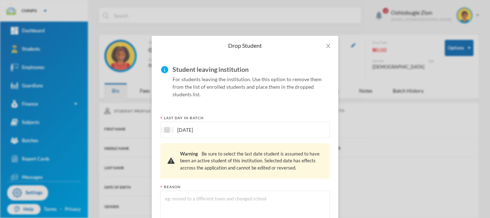
click at [252, 131] on div "[DATE]" at bounding box center [244, 130] width 169 height 16
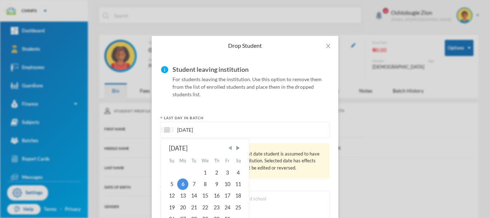
click at [229, 150] on span "Previous Month" at bounding box center [230, 148] width 6 height 6
click at [238, 150] on span "Next Month" at bounding box center [238, 148] width 6 height 6
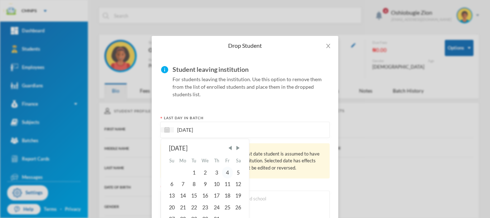
click at [226, 172] on div "4" at bounding box center [227, 172] width 11 height 11
type input "[DATE]"
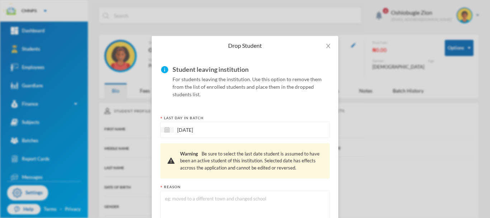
scroll to position [64, 0]
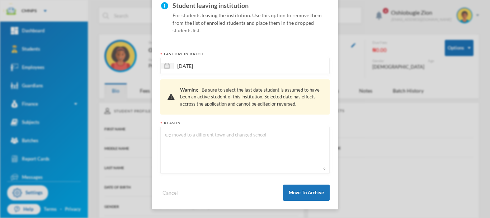
click at [270, 154] on textarea at bounding box center [244, 150] width 161 height 39
type textarea "wrong batch"
click at [297, 190] on button "Move To Archive" at bounding box center [306, 192] width 47 height 16
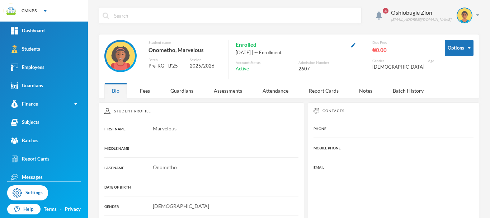
scroll to position [28, 0]
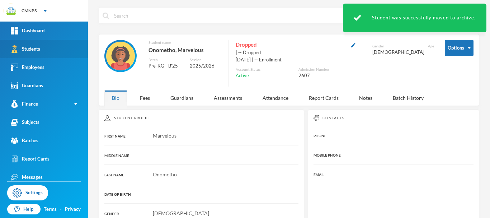
click at [39, 50] on div "Students" at bounding box center [25, 49] width 29 height 8
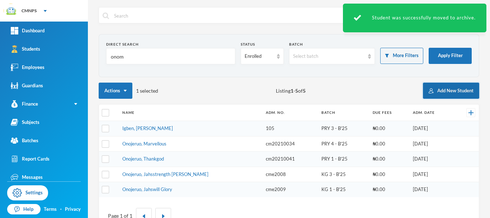
click at [460, 91] on button "Add New Student" at bounding box center [451, 91] width 56 height 16
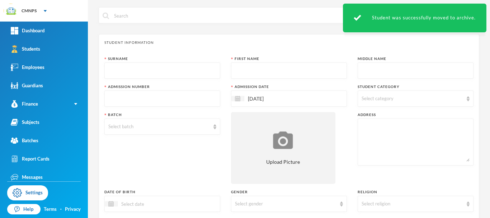
click at [180, 71] on input "text" at bounding box center [162, 71] width 108 height 16
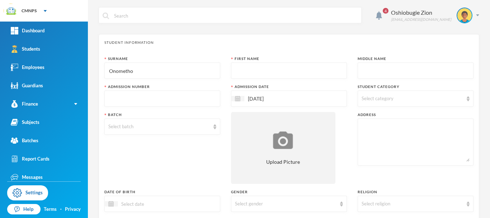
type input "Onometho"
click at [250, 74] on input "text" at bounding box center [289, 71] width 108 height 16
type input "Marvellous"
click at [186, 97] on input "text" at bounding box center [162, 99] width 108 height 16
type input "2607"
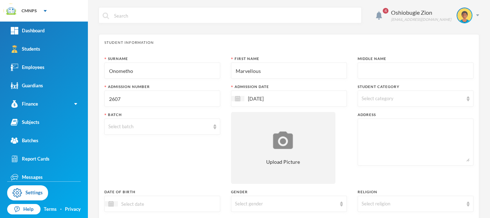
click at [306, 104] on div "[DATE]" at bounding box center [289, 98] width 116 height 16
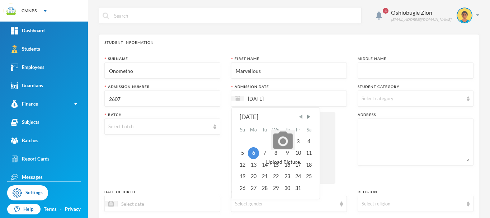
click at [301, 116] on span "Previous Month" at bounding box center [301, 116] width 6 height 6
click at [249, 152] on div "8" at bounding box center [253, 152] width 11 height 11
type input "[DATE]"
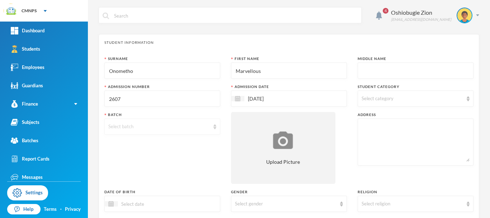
click at [190, 124] on div "Select batch" at bounding box center [159, 126] width 102 height 7
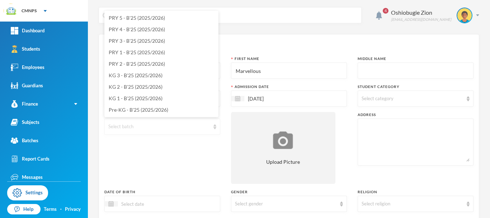
click at [191, 130] on div "Select batch" at bounding box center [159, 126] width 102 height 7
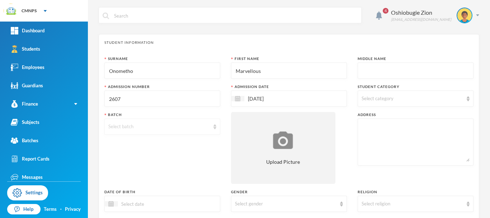
click at [210, 129] on div "Select batch" at bounding box center [162, 126] width 116 height 16
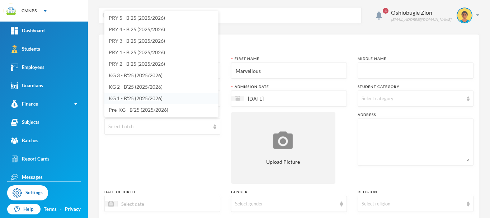
click at [168, 96] on li "KG 1 - B'25 (2025/2026)" at bounding box center [161, 98] width 114 height 11
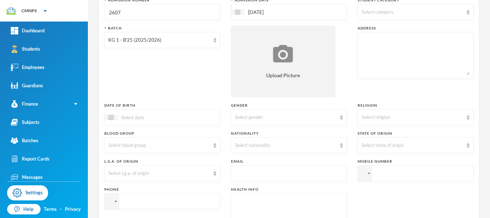
scroll to position [144, 0]
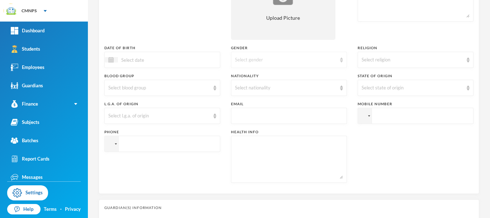
click at [325, 64] on div "Select gender" at bounding box center [289, 60] width 116 height 16
click at [304, 78] on li "[DEMOGRAPHIC_DATA]" at bounding box center [286, 76] width 114 height 11
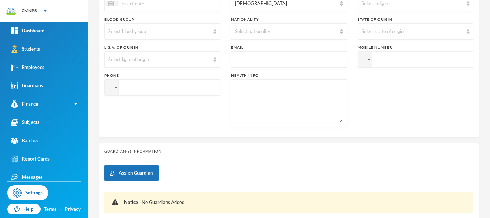
scroll to position [257, 0]
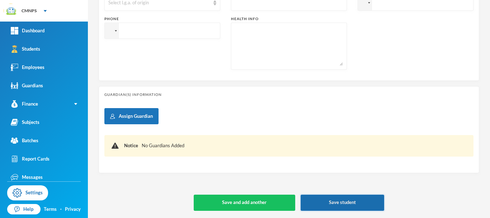
click at [348, 202] on button "Save student" at bounding box center [343, 202] width 84 height 16
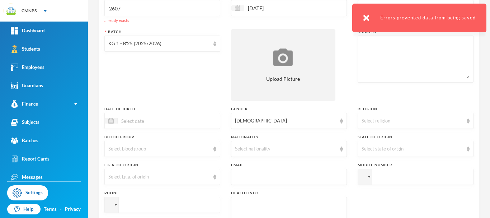
scroll to position [89, 0]
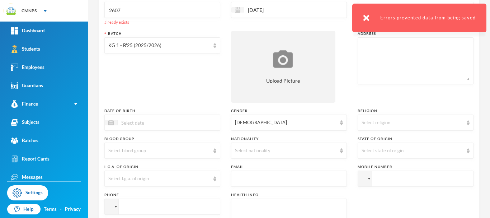
click at [143, 10] on input "2607" at bounding box center [162, 10] width 108 height 16
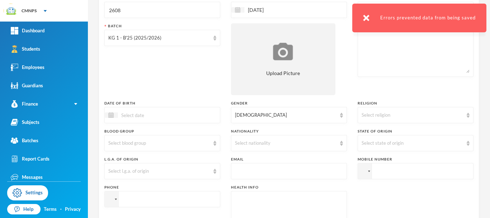
scroll to position [257, 0]
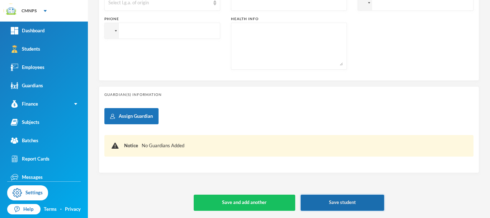
type input "2608"
click at [350, 202] on button "Save student" at bounding box center [343, 202] width 84 height 16
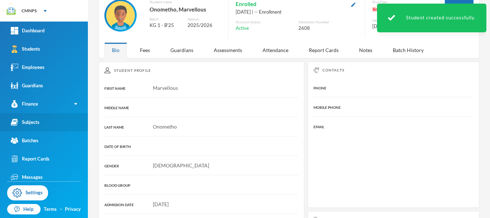
scroll to position [140, 0]
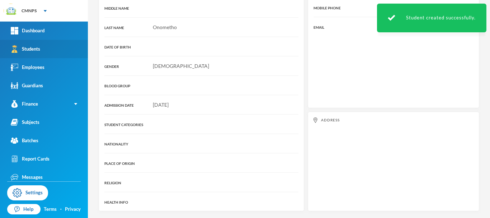
click at [71, 52] on link "Students" at bounding box center [44, 49] width 88 height 18
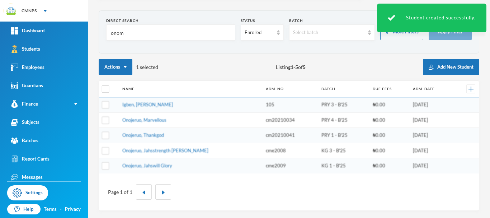
scroll to position [39, 0]
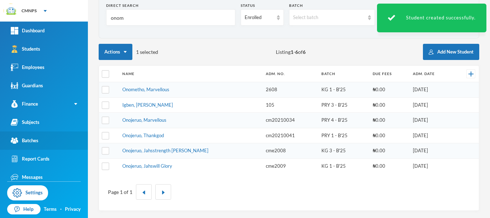
click at [46, 134] on link "Batches" at bounding box center [44, 140] width 88 height 18
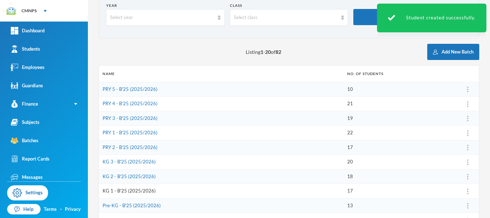
click at [150, 191] on link "KG 1 - B'25 (2025/2026)" at bounding box center [129, 191] width 53 height 6
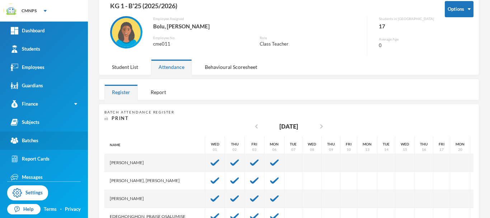
click at [47, 146] on link "Batches" at bounding box center [44, 140] width 88 height 18
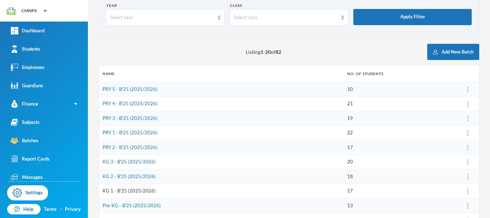
click at [144, 191] on link "KG 1 - B'25 (2025/2026)" at bounding box center [129, 191] width 53 height 6
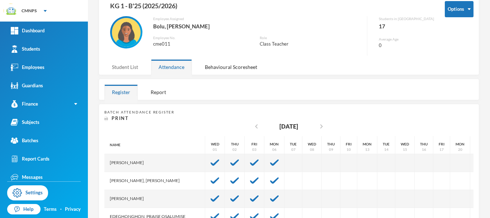
click at [135, 64] on div "Student List" at bounding box center [124, 66] width 41 height 15
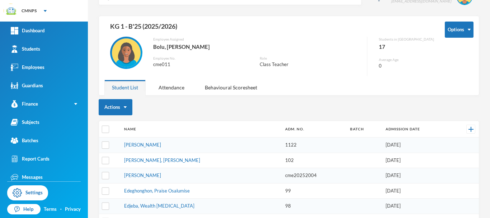
scroll to position [18, 0]
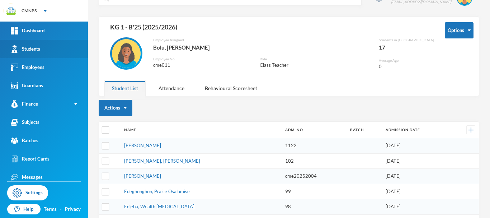
click at [47, 46] on link "Students" at bounding box center [44, 49] width 88 height 18
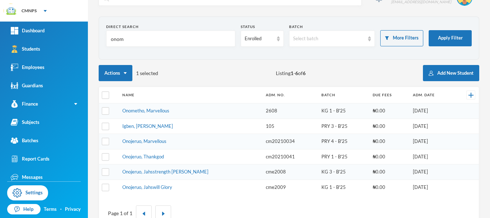
click at [146, 40] on input "onom" at bounding box center [170, 39] width 121 height 16
type input "o"
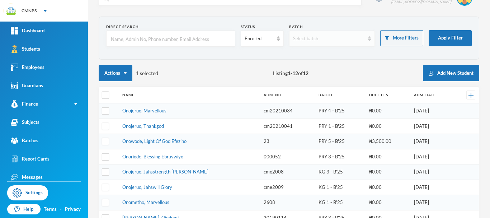
click at [306, 37] on div "Select batch" at bounding box center [329, 38] width 72 height 7
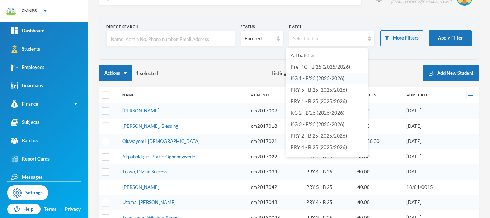
click at [333, 76] on span "KG 1 - B'25 (2025/2026)" at bounding box center [318, 78] width 54 height 6
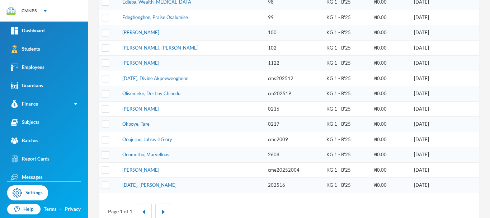
scroll to position [193, 0]
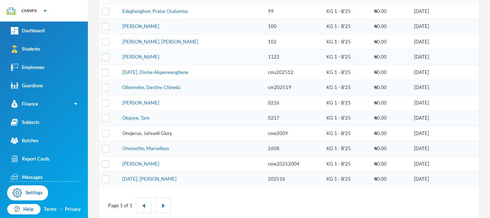
click at [164, 135] on link "Onojeruo, Jahswill Glory" at bounding box center [147, 133] width 50 height 6
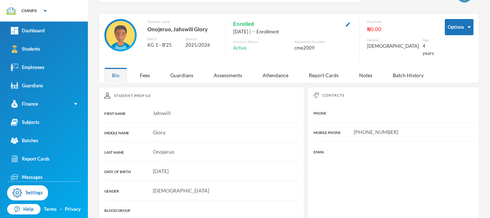
scroll to position [20, 0]
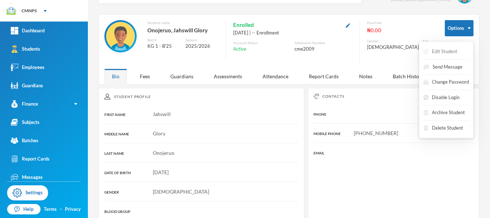
click at [448, 50] on button "Edit Student" at bounding box center [440, 51] width 35 height 13
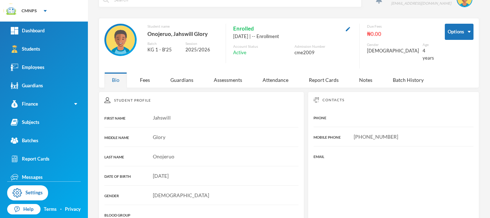
scroll to position [13, 0]
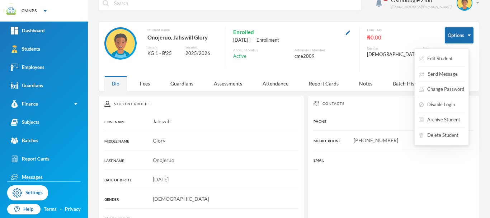
click at [450, 36] on button "Options" at bounding box center [459, 35] width 29 height 16
click at [437, 117] on button "Archive Student" at bounding box center [439, 119] width 43 height 13
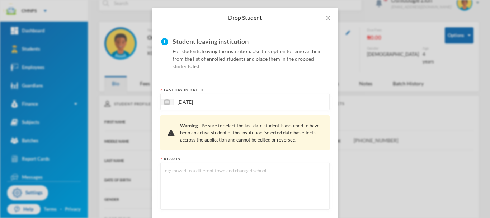
click at [294, 96] on div "[DATE]" at bounding box center [244, 102] width 169 height 16
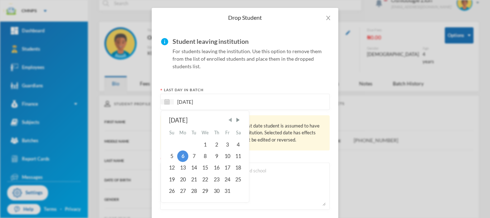
click at [230, 122] on span "Previous Month" at bounding box center [230, 120] width 6 height 6
click at [228, 122] on span "Previous Month" at bounding box center [230, 120] width 6 height 6
click at [226, 144] on div "4" at bounding box center [227, 144] width 11 height 11
type input "[DATE]"
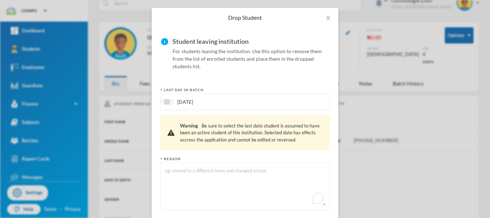
click at [234, 187] on textarea "To enrich screen reader interactions, please activate Accessibility in Grammarl…" at bounding box center [244, 186] width 161 height 39
type textarea "wrong batch"
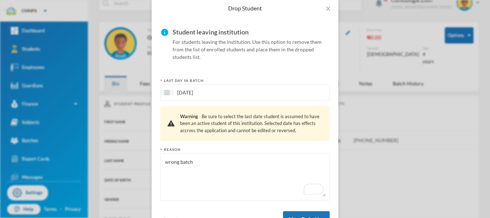
scroll to position [64, 0]
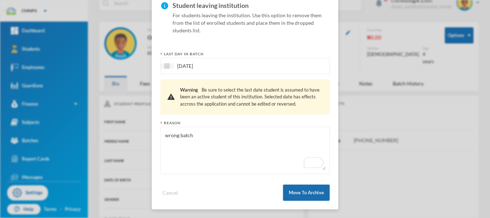
click at [314, 193] on button "Move To Archive" at bounding box center [306, 192] width 47 height 16
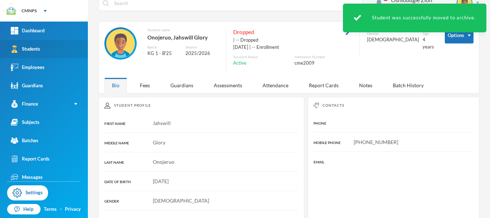
click at [59, 53] on link "Students" at bounding box center [44, 49] width 88 height 18
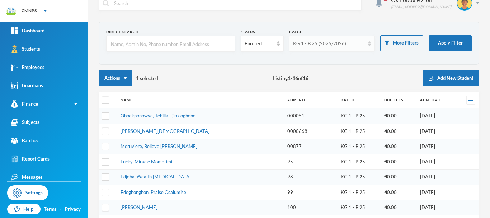
click at [343, 41] on div "KG 1 - B'25 (2025/2026)" at bounding box center [329, 43] width 72 height 7
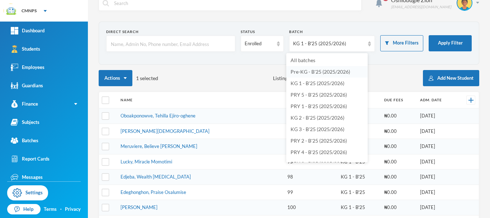
click at [323, 73] on span "Pre-KG - B'25 (2025/2026)" at bounding box center [321, 72] width 60 height 6
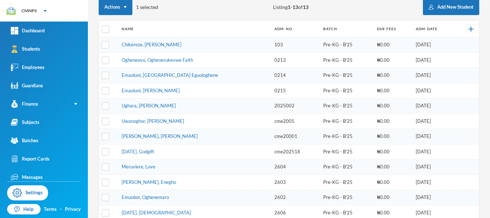
scroll to position [84, 0]
click at [150, 181] on link "Borisefe, Enegho" at bounding box center [149, 181] width 55 height 6
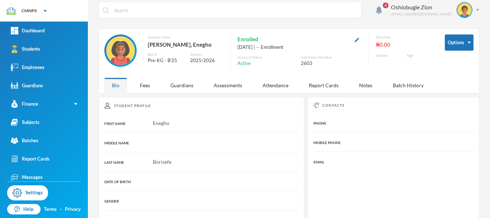
scroll to position [5, 0]
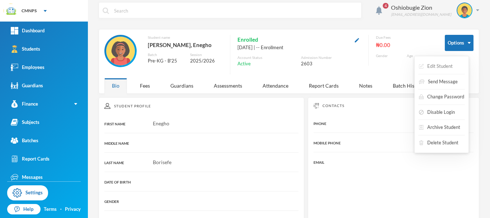
click at [444, 66] on button "Edit Student" at bounding box center [435, 66] width 35 height 13
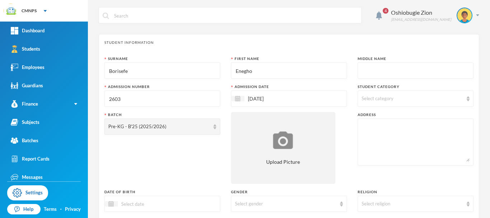
click at [427, 72] on input "text" at bounding box center [416, 71] width 108 height 16
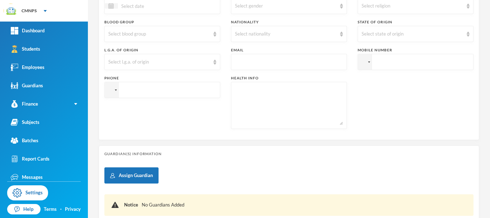
scroll to position [257, 0]
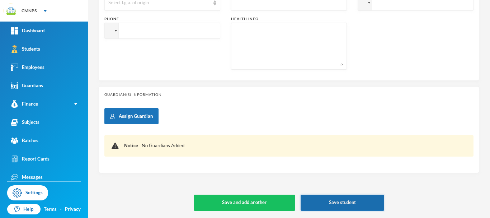
type input "Arianna"
click at [367, 202] on button "Save student" at bounding box center [343, 202] width 84 height 16
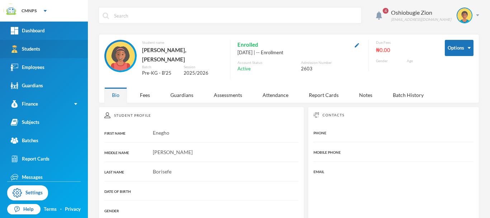
click at [39, 47] on div "Students" at bounding box center [25, 49] width 29 height 8
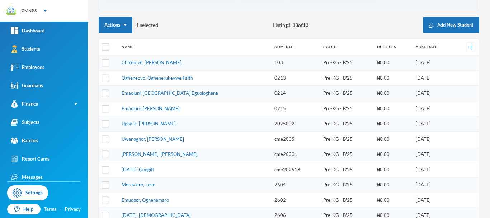
scroll to position [39, 0]
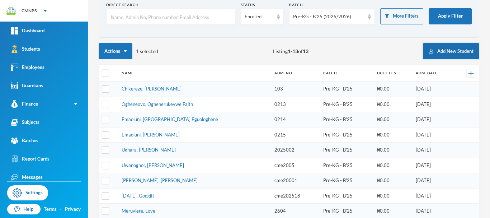
click at [445, 50] on button "Add New Student" at bounding box center [451, 51] width 56 height 16
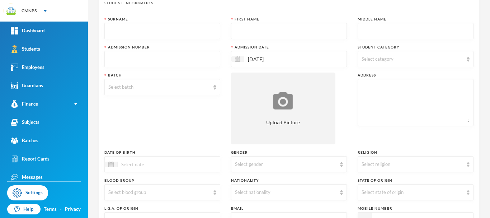
click at [189, 32] on input "text" at bounding box center [162, 31] width 108 height 16
type input "Onojeruo"
click at [253, 30] on input "text" at bounding box center [289, 31] width 108 height 16
type input "H"
type input "Jahswill"
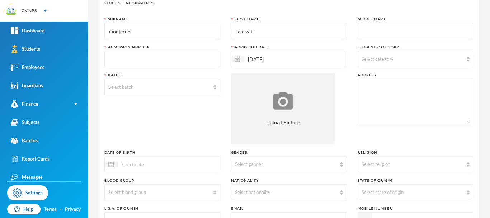
click at [364, 31] on input "text" at bounding box center [416, 31] width 108 height 16
type input "Glory"
click at [211, 57] on input "text" at bounding box center [162, 59] width 108 height 16
type input "0"
type input "2609"
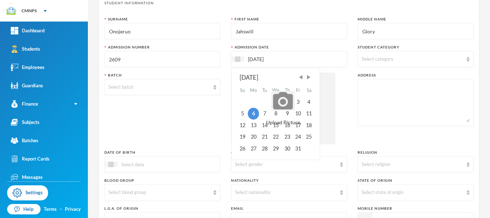
click at [297, 58] on input "[DATE]" at bounding box center [274, 59] width 60 height 8
click at [299, 77] on span "Previous Month" at bounding box center [301, 77] width 6 height 6
click at [254, 113] on div "8" at bounding box center [253, 113] width 11 height 11
type input "[DATE]"
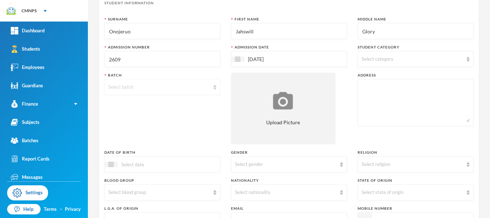
click at [193, 89] on div "Select batch" at bounding box center [159, 87] width 102 height 7
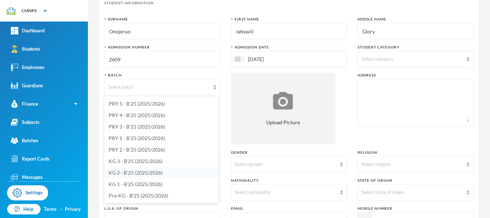
click at [150, 173] on span "KG 2 - B'25 (2025/2026)" at bounding box center [136, 172] width 54 height 6
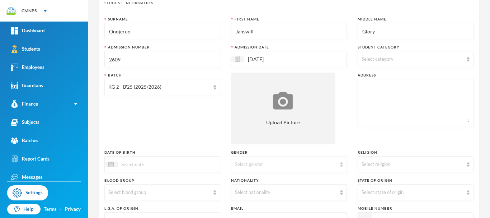
click at [340, 166] on img at bounding box center [341, 164] width 3 height 5
click at [281, 182] on li "[DEMOGRAPHIC_DATA]" at bounding box center [286, 180] width 114 height 11
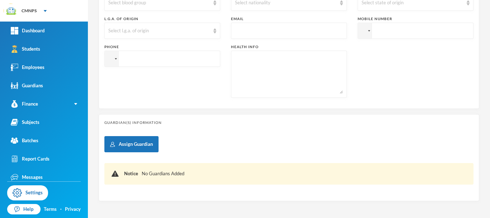
scroll to position [257, 0]
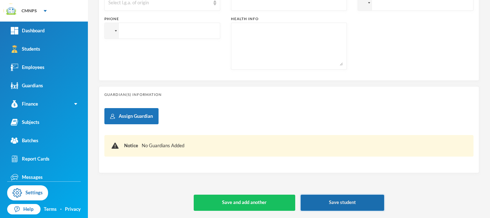
click at [356, 199] on button "Save student" at bounding box center [343, 202] width 84 height 16
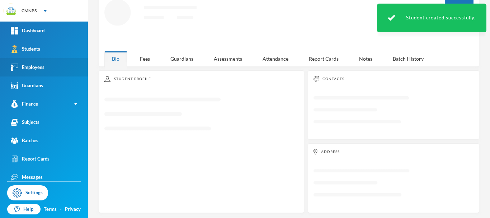
scroll to position [140, 0]
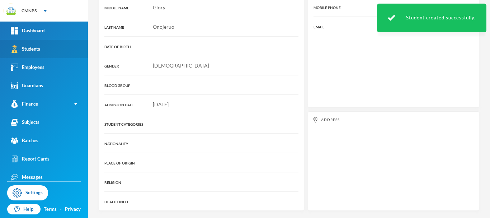
click at [56, 48] on link "Students" at bounding box center [44, 49] width 88 height 18
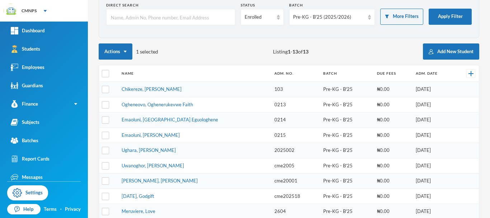
scroll to position [38, 0]
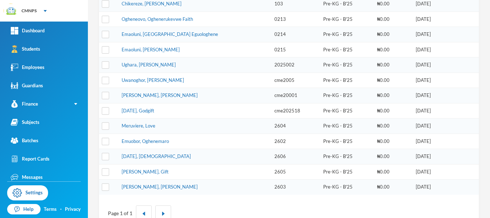
scroll to position [126, 0]
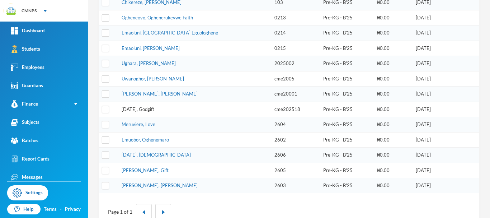
click at [150, 111] on link "[DATE], Godgift" at bounding box center [138, 109] width 33 height 6
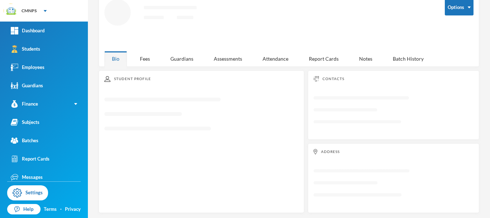
scroll to position [126, 0]
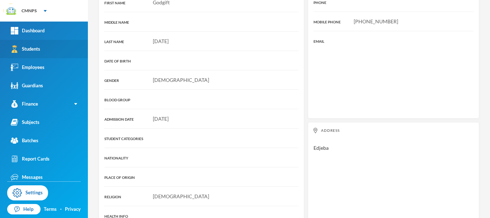
click at [57, 51] on link "Students" at bounding box center [44, 49] width 88 height 18
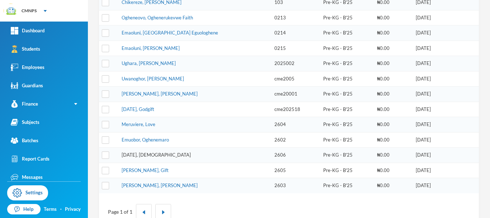
click at [149, 156] on link "[DATE], [DEMOGRAPHIC_DATA]" at bounding box center [156, 155] width 69 height 6
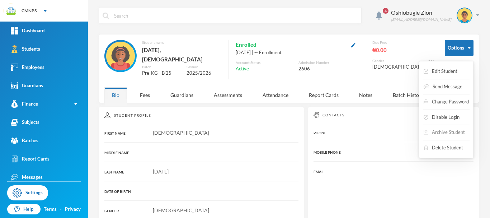
click at [444, 131] on button "Archive Student" at bounding box center [444, 132] width 43 height 13
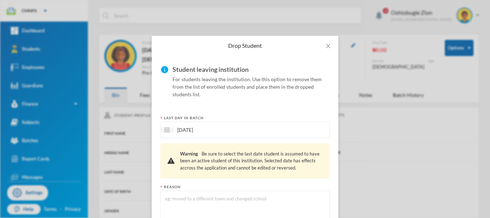
click at [249, 131] on div "[DATE]" at bounding box center [244, 130] width 169 height 16
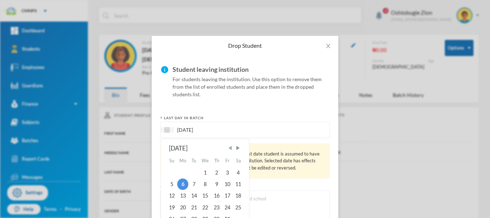
click at [230, 146] on span "Previous Month" at bounding box center [230, 148] width 6 height 6
click at [226, 172] on div "4" at bounding box center [227, 172] width 11 height 11
type input "[DATE]"
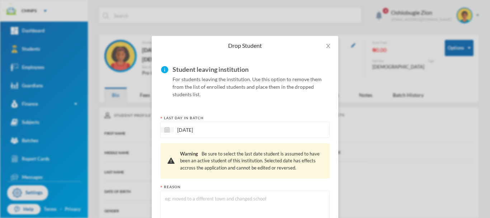
scroll to position [64, 0]
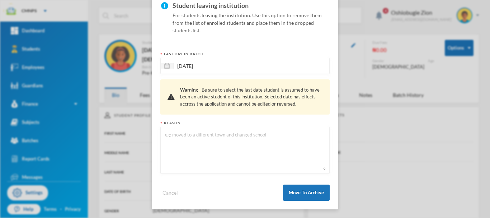
click at [306, 145] on textarea at bounding box center [244, 150] width 161 height 39
type textarea "b"
type textarea "double"
click at [313, 197] on button "Move To Archive" at bounding box center [306, 192] width 47 height 16
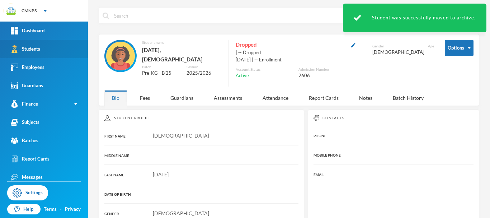
click at [41, 52] on link "Students" at bounding box center [44, 49] width 88 height 18
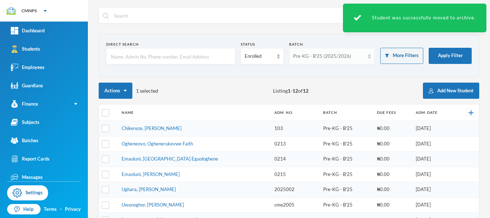
click at [306, 54] on div "Pre-KG - B'25 (2025/2026)" at bounding box center [329, 56] width 72 height 7
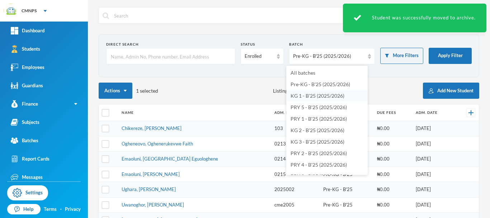
click at [322, 94] on span "KG 1 - B'25 (2025/2026)" at bounding box center [318, 96] width 54 height 6
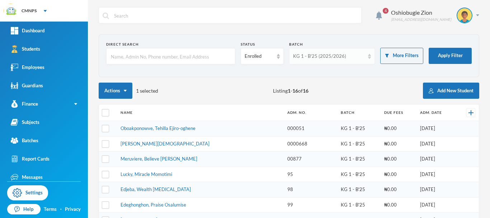
click at [351, 59] on div "KG 1 - B'25 (2025/2026)" at bounding box center [329, 56] width 72 height 7
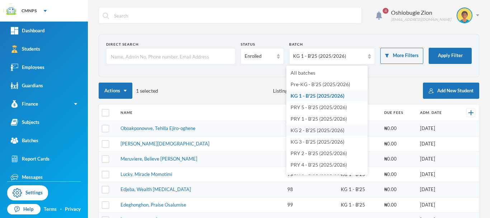
click at [317, 132] on span "KG 2 - B'25 (2025/2026)" at bounding box center [318, 130] width 54 height 6
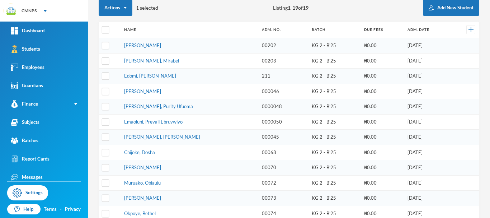
scroll to position [81, 0]
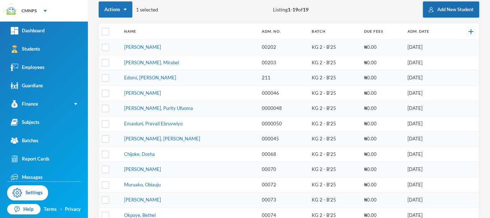
click at [441, 11] on button "Add New Student" at bounding box center [451, 9] width 56 height 16
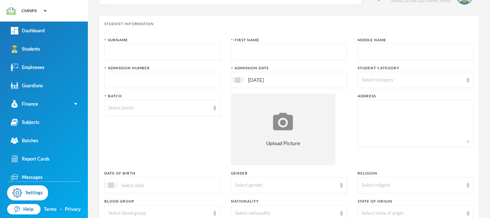
scroll to position [14, 0]
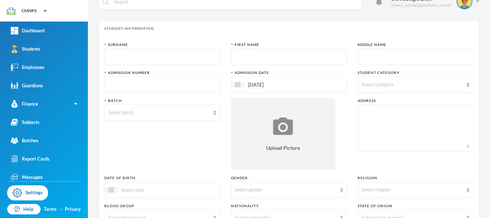
click at [174, 56] on input "text" at bounding box center [162, 57] width 108 height 16
type input "Emubor"
click at [246, 59] on input "text" at bounding box center [289, 57] width 108 height 16
type input "Wealth"
click at [201, 85] on input "text" at bounding box center [162, 85] width 108 height 16
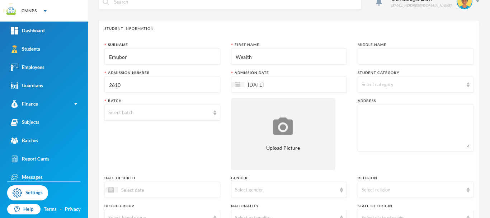
type input "2610"
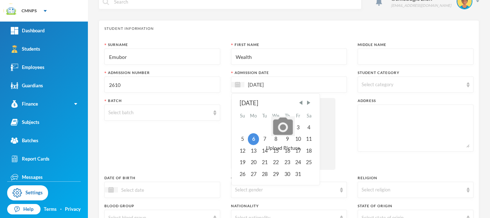
click at [301, 88] on input "[DATE]" at bounding box center [274, 84] width 60 height 8
click at [300, 103] on span "Previous Month" at bounding box center [301, 102] width 6 height 6
click at [251, 139] on div "8" at bounding box center [253, 138] width 11 height 11
type input "[DATE]"
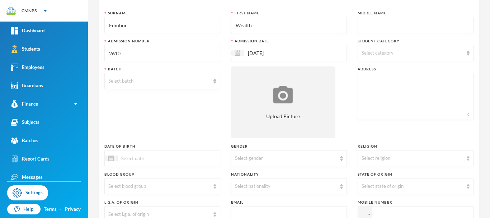
scroll to position [47, 0]
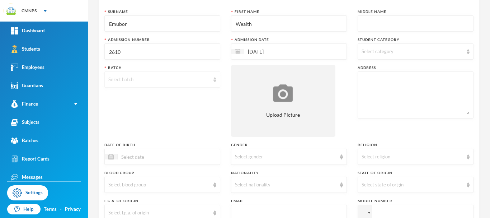
click at [209, 81] on div "Select batch" at bounding box center [162, 79] width 116 height 16
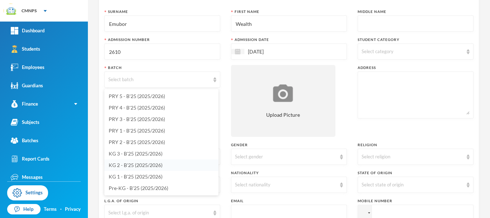
click at [147, 167] on span "KG 2 - B'25 (2025/2026)" at bounding box center [136, 165] width 54 height 6
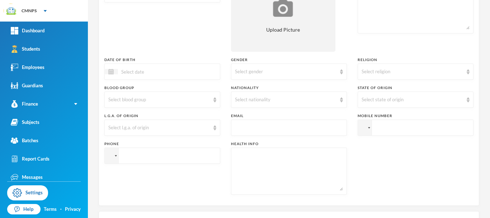
scroll to position [131, 0]
click at [319, 71] on div "Select gender" at bounding box center [286, 72] width 102 height 7
click at [290, 90] on li "[DEMOGRAPHIC_DATA]" at bounding box center [286, 89] width 114 height 11
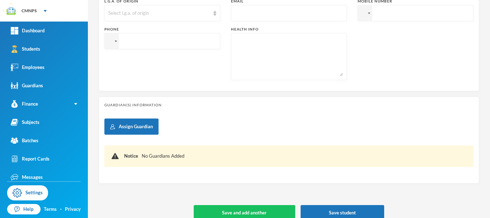
scroll to position [257, 0]
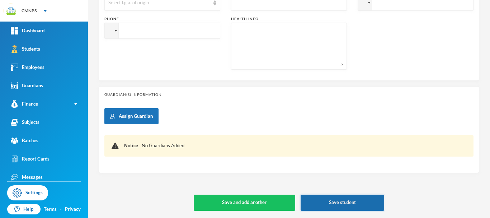
click at [339, 203] on button "Save student" at bounding box center [343, 202] width 84 height 16
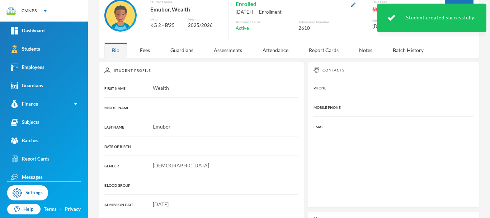
scroll to position [140, 0]
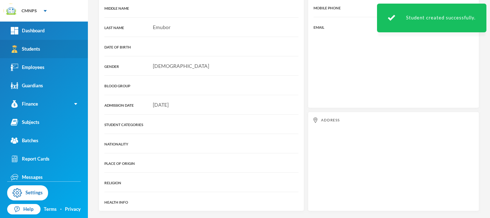
click at [58, 52] on link "Students" at bounding box center [44, 49] width 88 height 18
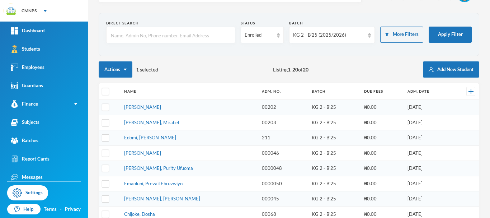
scroll to position [21, 0]
click at [315, 37] on div "KG 2 - B'25 (2025/2026)" at bounding box center [329, 35] width 72 height 7
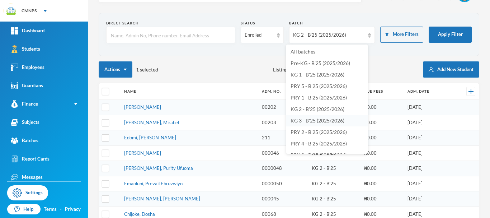
click at [313, 122] on span "KG 3 - B'25 (2025/2026)" at bounding box center [318, 120] width 54 height 6
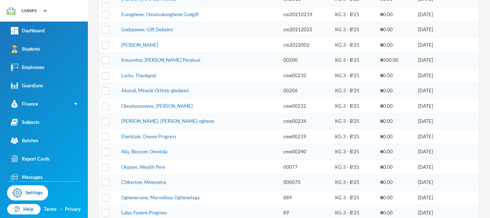
scroll to position [132, 0]
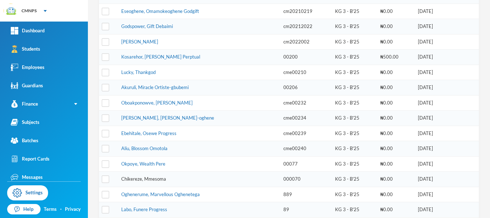
click at [164, 179] on link "Chikereze, Mmesoma" at bounding box center [143, 179] width 45 height 6
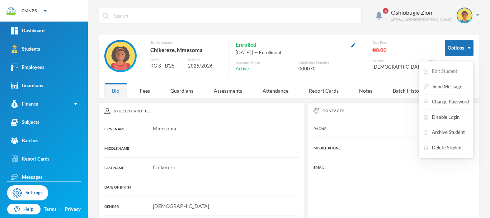
click at [447, 71] on button "Edit Student" at bounding box center [440, 71] width 35 height 13
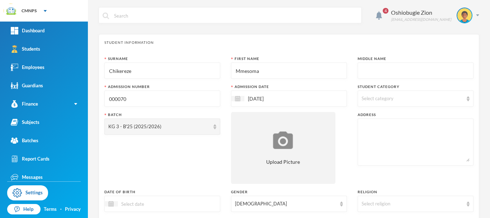
drag, startPoint x: 269, startPoint y: 73, endPoint x: 108, endPoint y: 71, distance: 160.8
click at [108, 71] on div "Surname Chikereze First Name Mmesoma Middle Name Admission Number 000070 Admiss…" at bounding box center [288, 194] width 369 height 276
drag, startPoint x: 135, startPoint y: 71, endPoint x: 107, endPoint y: 74, distance: 28.6
click at [107, 74] on div "Chikereze" at bounding box center [162, 70] width 116 height 16
click at [188, 74] on input "Chikereze" at bounding box center [162, 71] width 108 height 16
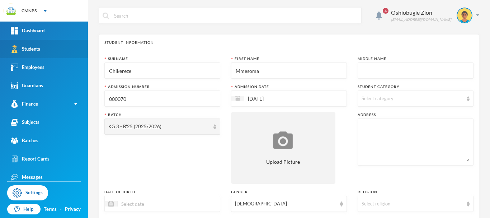
click at [59, 48] on link "Students" at bounding box center [44, 49] width 88 height 18
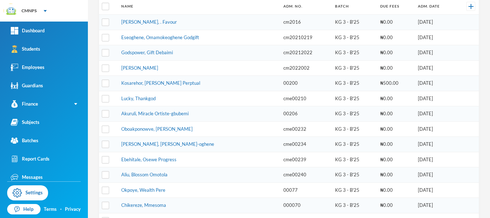
scroll to position [107, 0]
click at [161, 205] on link "Chikereze, Mmesoma" at bounding box center [143, 204] width 45 height 6
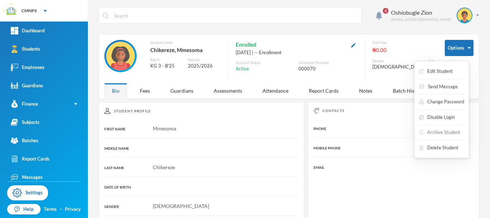
click at [436, 131] on button "Archive Student" at bounding box center [439, 132] width 43 height 13
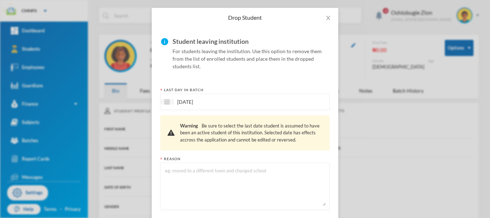
click at [287, 105] on div "[DATE]" at bounding box center [244, 102] width 169 height 16
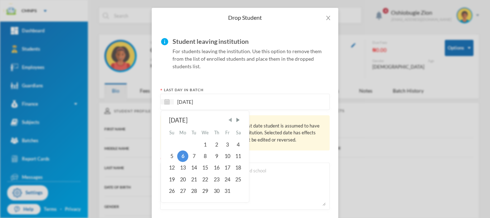
click at [230, 119] on span "Previous Month" at bounding box center [230, 120] width 6 height 6
click at [228, 144] on div "4" at bounding box center [227, 144] width 11 height 11
type input "[DATE]"
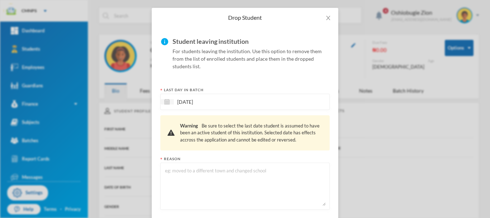
click at [221, 173] on textarea at bounding box center [244, 186] width 161 height 39
type textarea "wrong batch"
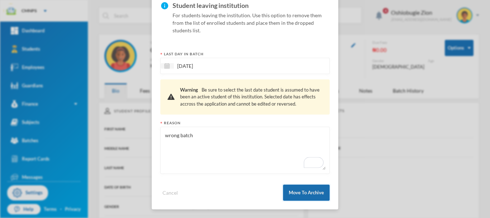
click at [308, 194] on button "Move To Archive" at bounding box center [306, 192] width 47 height 16
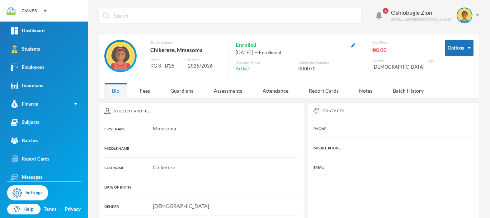
scroll to position [28, 0]
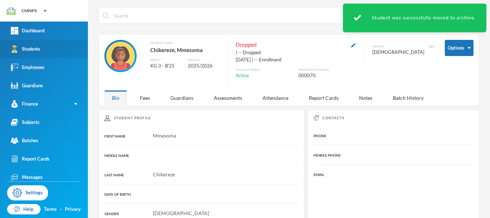
click at [57, 50] on link "Students" at bounding box center [44, 49] width 88 height 18
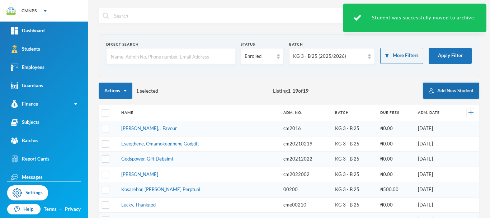
click at [446, 92] on button "Add New Student" at bounding box center [451, 91] width 56 height 16
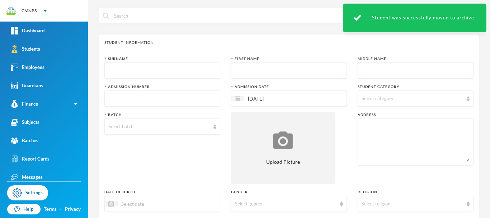
click at [154, 67] on input "text" at bounding box center [162, 71] width 108 height 16
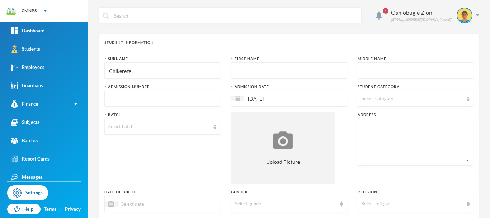
type input "Chikereze"
click at [248, 69] on input "text" at bounding box center [289, 71] width 108 height 16
type input "Mmesoma"
click at [196, 99] on input "text" at bounding box center [162, 99] width 108 height 16
type input "2611"
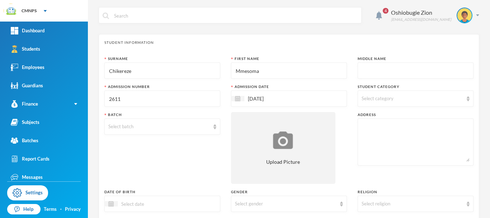
click at [314, 103] on div "[DATE]" at bounding box center [289, 98] width 116 height 16
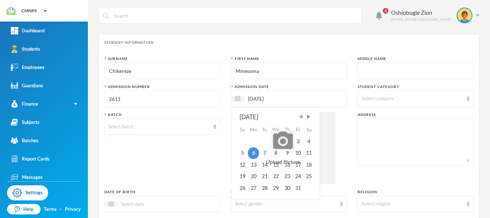
click at [301, 119] on span "Previous Month" at bounding box center [301, 116] width 6 height 6
click at [254, 151] on div "8" at bounding box center [253, 152] width 11 height 11
type input "[DATE]"
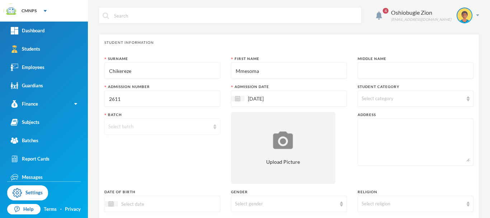
click at [182, 127] on div "Select batch" at bounding box center [159, 126] width 102 height 7
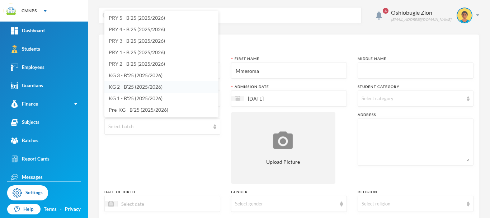
click at [162, 88] on span "KG 2 - B'25 (2025/2026)" at bounding box center [136, 87] width 54 height 6
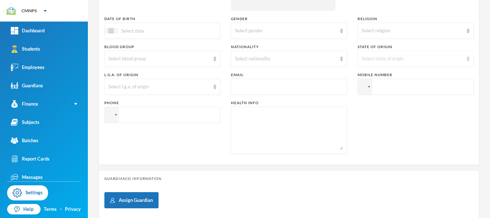
scroll to position [170, 0]
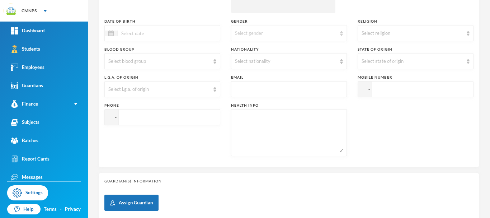
click at [327, 33] on div "Select gender" at bounding box center [286, 33] width 102 height 7
click at [289, 62] on li "[DEMOGRAPHIC_DATA]" at bounding box center [286, 61] width 114 height 11
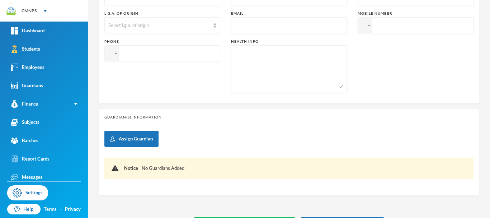
scroll to position [257, 0]
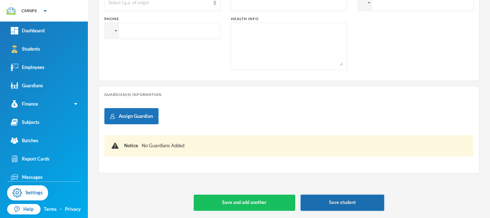
click at [346, 198] on button "Save student" at bounding box center [343, 202] width 84 height 16
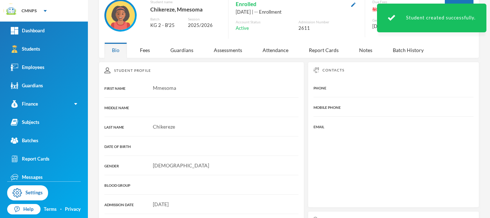
scroll to position [140, 0]
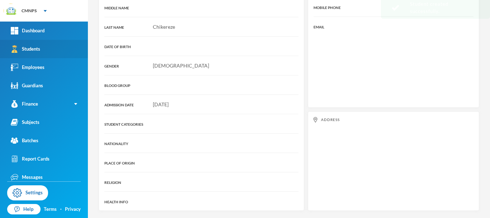
click at [57, 53] on link "Students" at bounding box center [44, 49] width 88 height 18
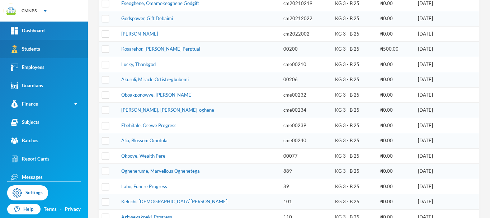
click at [57, 53] on link "Students" at bounding box center [44, 49] width 88 height 18
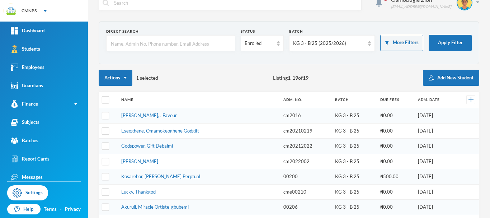
scroll to position [10, 0]
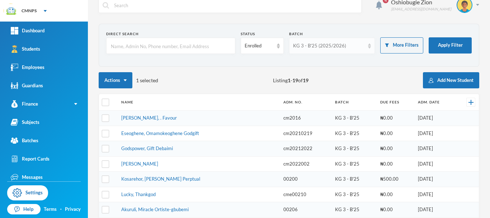
click at [338, 43] on div "KG 3 - B'25 (2025/2026)" at bounding box center [329, 45] width 72 height 7
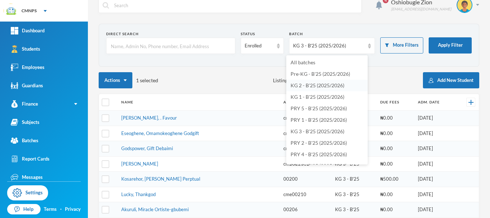
click at [323, 86] on span "KG 2 - B'25 (2025/2026)" at bounding box center [318, 85] width 54 height 6
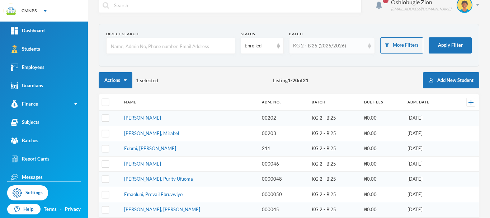
click at [331, 44] on div "KG 2 - B'25 (2025/2026)" at bounding box center [329, 45] width 72 height 7
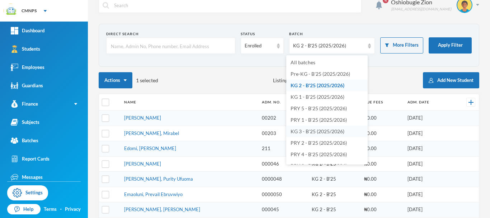
click at [311, 133] on span "KG 3 - B'25 (2025/2026)" at bounding box center [318, 131] width 54 height 6
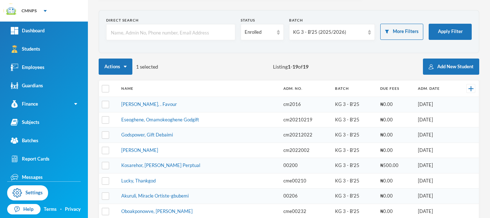
scroll to position [22, 0]
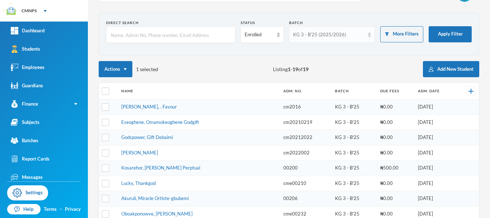
click at [357, 33] on div "KG 3 - B'25 (2025/2026)" at bounding box center [329, 34] width 72 height 7
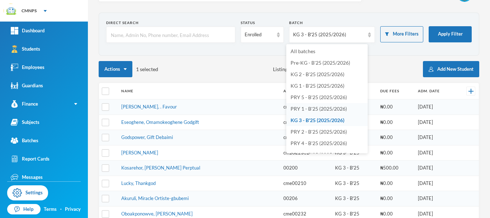
click at [343, 110] on span "PRY 1 - B'25 (2025/2026)" at bounding box center [319, 109] width 56 height 6
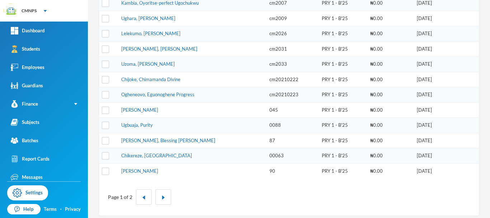
scroll to position [252, 0]
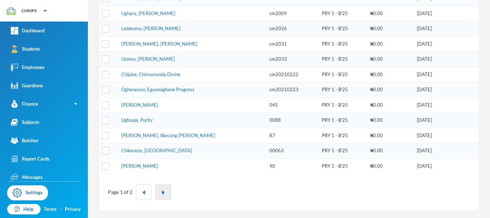
click at [164, 196] on button "button" at bounding box center [163, 191] width 16 height 15
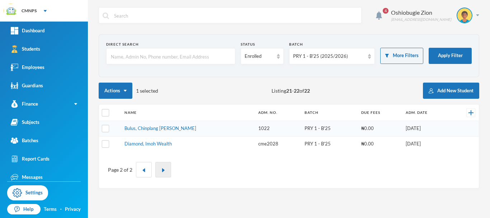
scroll to position [0, 0]
click at [355, 59] on div "PRY 1 - B'25 (2025/2026)" at bounding box center [329, 56] width 72 height 7
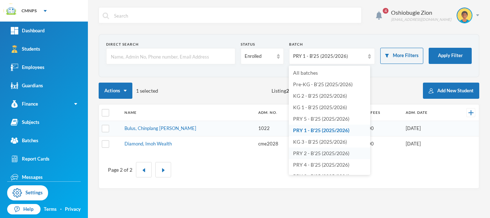
click at [322, 153] on span "PRY 2 - B'25 (2025/2026)" at bounding box center [321, 153] width 56 height 6
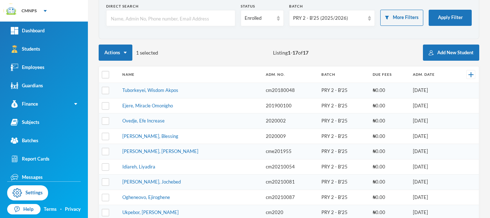
scroll to position [37, 0]
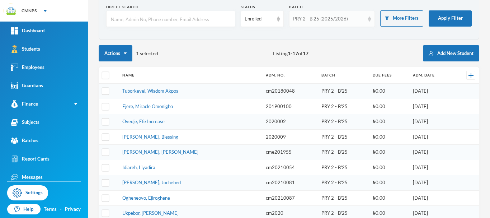
click at [368, 20] on img at bounding box center [369, 19] width 3 height 5
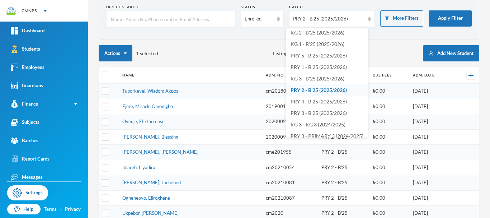
scroll to position [28, 0]
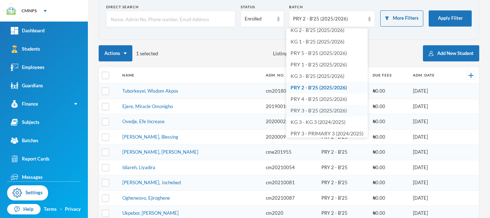
click at [321, 110] on span "PRY 3 - B'25 (2025/2026)" at bounding box center [319, 110] width 56 height 6
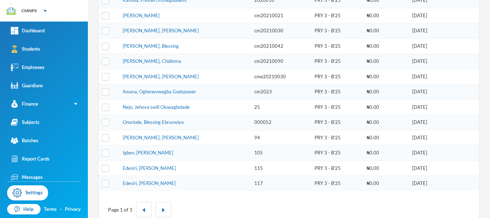
scroll to position [37, 0]
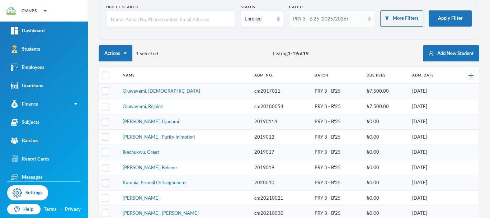
click at [368, 17] on img at bounding box center [369, 19] width 3 height 5
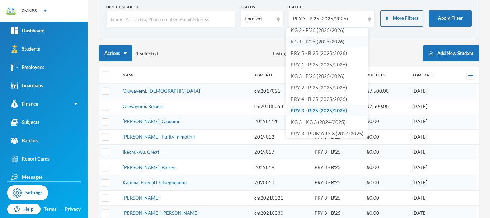
scroll to position [24, 0]
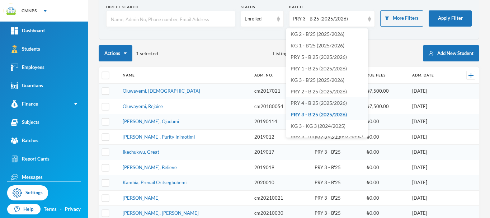
click at [338, 101] on span "PRY 4 - B'25 (2025/2026)" at bounding box center [319, 103] width 56 height 6
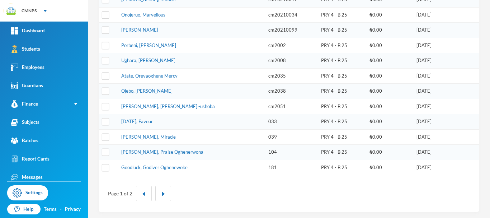
scroll to position [252, 0]
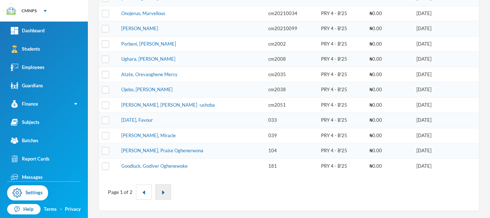
click at [164, 191] on img "button" at bounding box center [163, 192] width 4 height 4
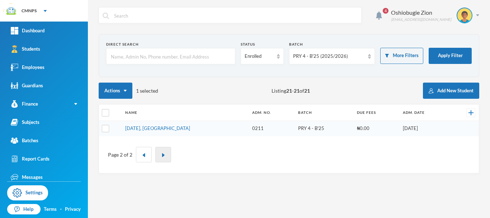
scroll to position [0, 0]
click at [143, 159] on button "button" at bounding box center [144, 154] width 16 height 15
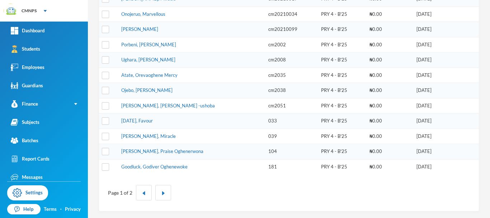
scroll to position [252, 0]
click at [170, 89] on link "Ojebo, [PERSON_NAME]" at bounding box center [146, 89] width 51 height 6
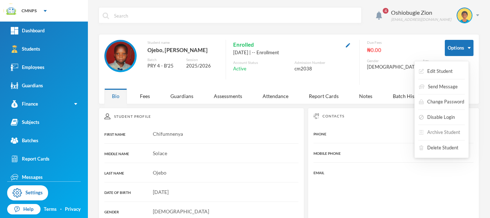
click at [435, 131] on button "Archive Student" at bounding box center [439, 132] width 43 height 13
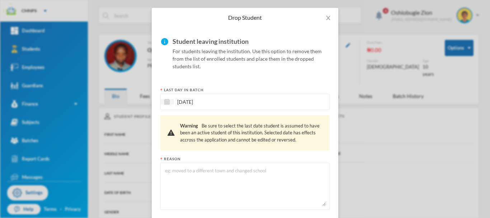
click at [276, 103] on div "[DATE]" at bounding box center [244, 102] width 169 height 16
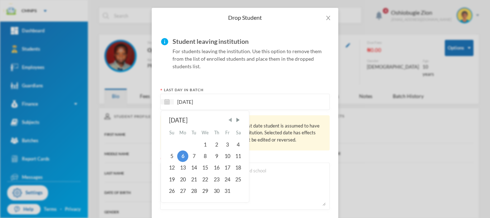
click at [228, 121] on span "Previous Month" at bounding box center [230, 120] width 6 height 6
click at [228, 120] on span "Previous Month" at bounding box center [230, 120] width 6 height 6
click at [226, 144] on div "4" at bounding box center [227, 144] width 11 height 11
type input "[DATE]"
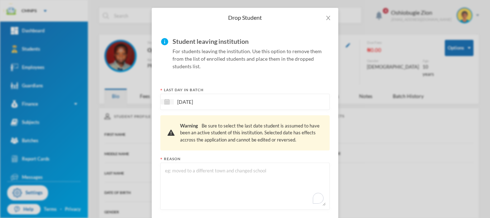
click at [209, 169] on textarea "To enrich screen reader interactions, please activate Accessibility in Grammarl…" at bounding box center [244, 186] width 161 height 39
type textarea "Moved to a new school"
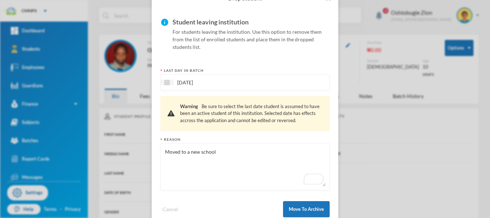
scroll to position [64, 0]
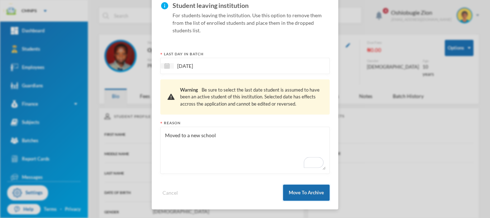
click at [317, 191] on button "Move To Archive" at bounding box center [306, 192] width 47 height 16
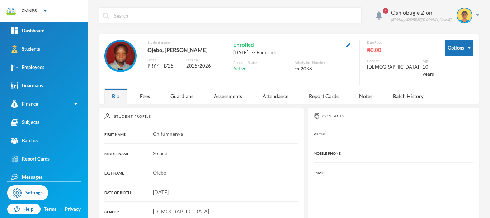
scroll to position [28, 0]
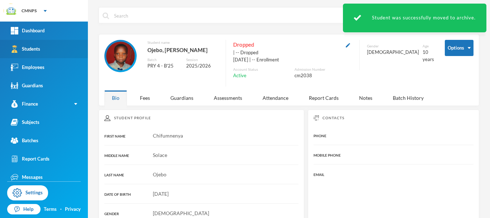
click at [51, 52] on link "Students" at bounding box center [44, 49] width 88 height 18
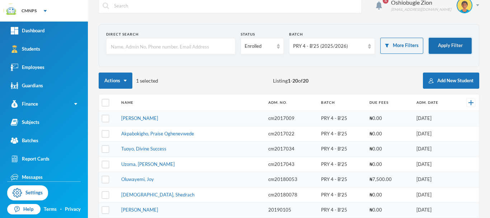
scroll to position [9, 0]
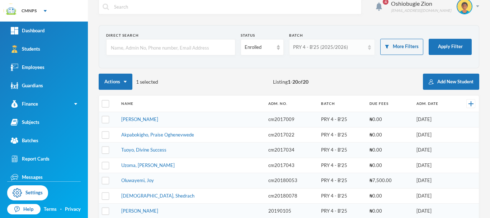
click at [368, 47] on img at bounding box center [369, 47] width 3 height 5
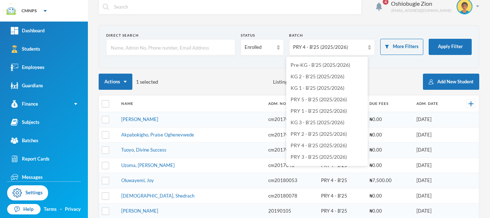
scroll to position [0, 0]
click at [334, 110] on span "PRY 5 - B'25 (2025/2026)" at bounding box center [319, 110] width 56 height 6
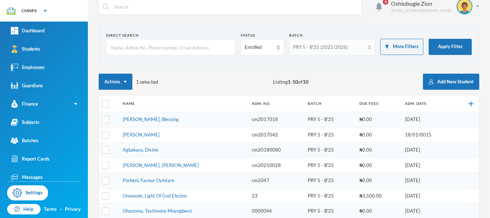
click at [341, 49] on div "PRY 5 - B'25 (2025/2026)" at bounding box center [329, 47] width 72 height 7
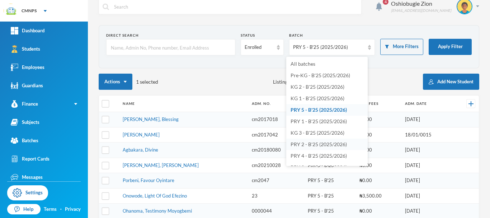
click at [324, 143] on span "PRY 2 - B'25 (2025/2026)" at bounding box center [319, 144] width 56 height 6
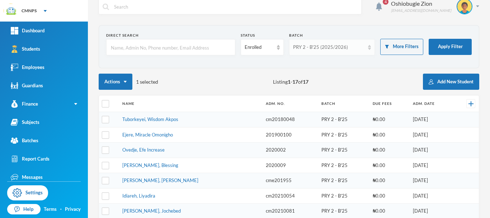
click at [352, 45] on div "PRY 2 - B'25 (2025/2026)" at bounding box center [329, 47] width 72 height 7
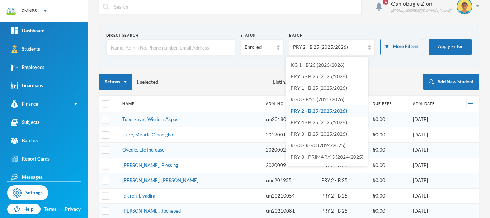
scroll to position [41, 0]
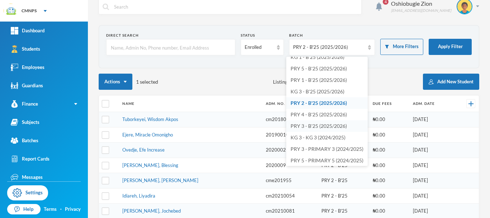
click at [325, 127] on span "PRY 3 - B'25 (2025/2026)" at bounding box center [319, 126] width 56 height 6
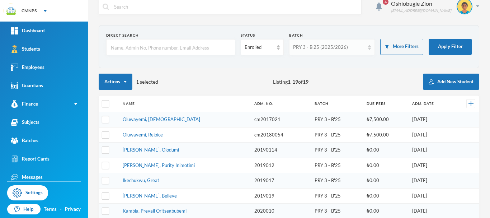
click at [350, 50] on div "PRY 3 - B'25 (2025/2026)" at bounding box center [329, 47] width 72 height 7
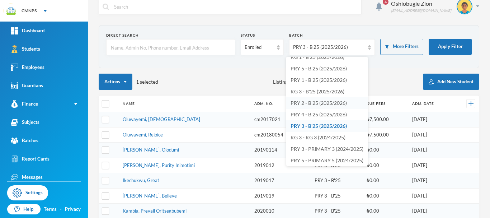
scroll to position [36, 0]
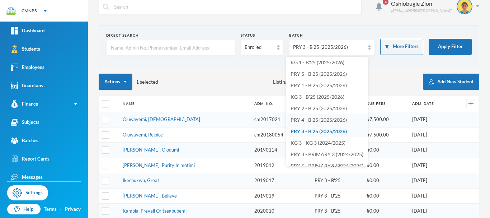
click at [323, 117] on span "PRY 4 - B'25 (2025/2026)" at bounding box center [319, 120] width 56 height 6
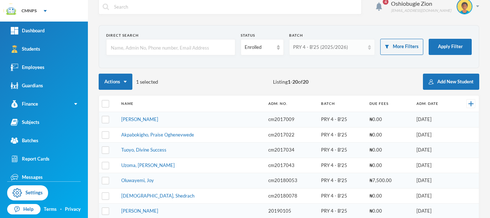
click at [343, 47] on div "PRY 4 - B'25 (2025/2026)" at bounding box center [329, 47] width 72 height 7
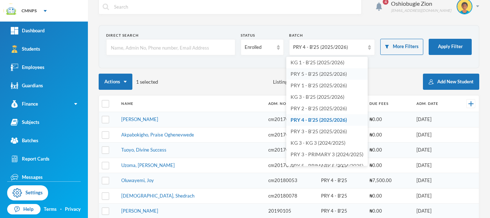
click at [333, 71] on span "PRY 5 - B'25 (2025/2026)" at bounding box center [319, 74] width 56 height 6
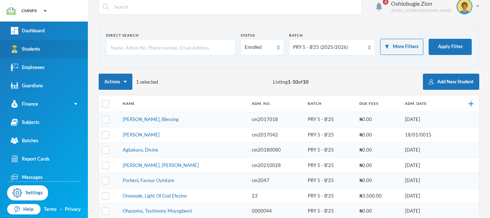
click at [64, 48] on link "Students" at bounding box center [44, 49] width 88 height 18
click at [67, 48] on link "Students" at bounding box center [44, 49] width 88 height 18
click at [363, 46] on div "PRY 5 - B'25 (2025/2026)" at bounding box center [332, 47] width 86 height 16
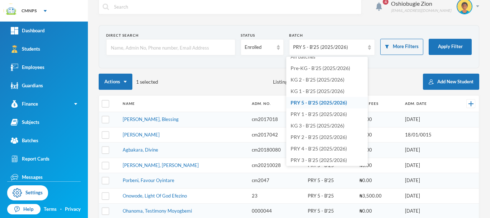
scroll to position [0, 0]
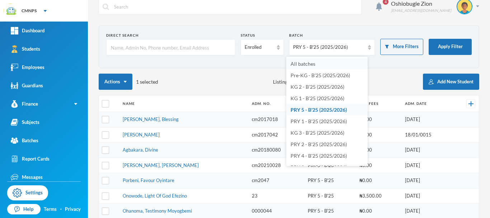
click at [354, 61] on li "All batches" at bounding box center [326, 63] width 81 height 11
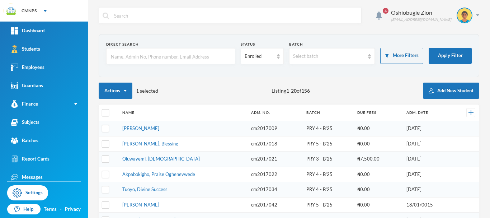
click at [207, 57] on input "text" at bounding box center [170, 56] width 121 height 16
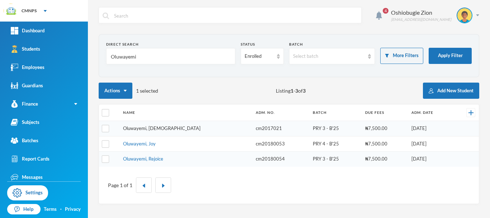
type input "Oluwayemi"
click at [158, 128] on link "Oluwayemi, [DEMOGRAPHIC_DATA]" at bounding box center [162, 128] width 78 height 6
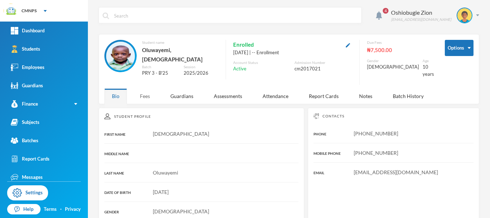
click at [146, 89] on div "Fees" at bounding box center [144, 95] width 25 height 15
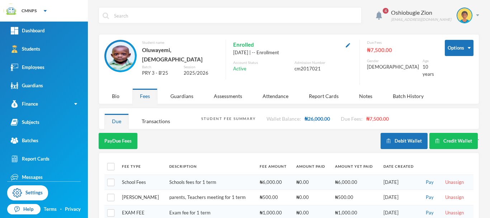
click at [109, 165] on th at bounding box center [111, 166] width 14 height 16
click at [112, 163] on input "checkbox" at bounding box center [111, 167] width 8 height 8
checkbox input "true"
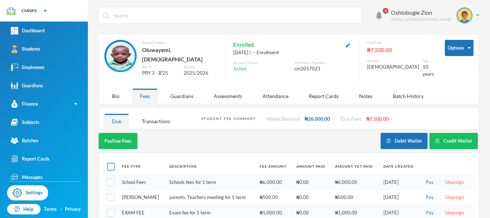
checkbox input "true"
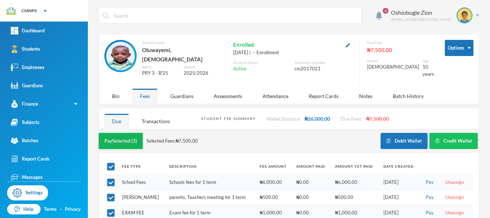
click at [122, 135] on button "Pay Selected (3)" at bounding box center [121, 141] width 44 height 16
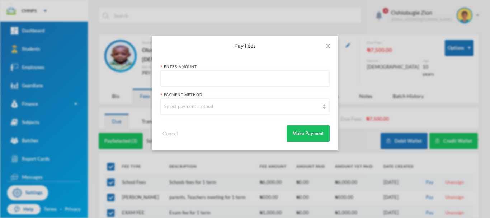
click at [211, 84] on input "text" at bounding box center [244, 79] width 161 height 16
type input "7,500"
click at [212, 106] on div "Select payment method" at bounding box center [241, 106] width 155 height 7
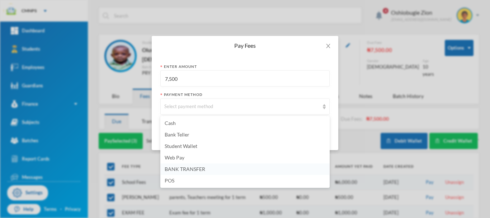
click at [189, 174] on li "BANK TRANSFER" at bounding box center [244, 168] width 169 height 11
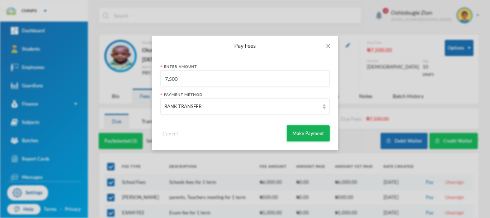
click at [305, 136] on button "Make Payment" at bounding box center [308, 133] width 43 height 16
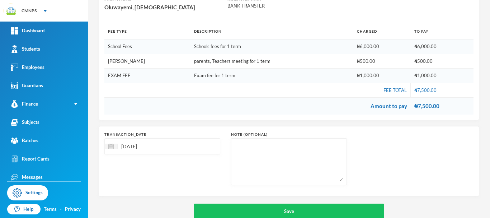
scroll to position [99, 0]
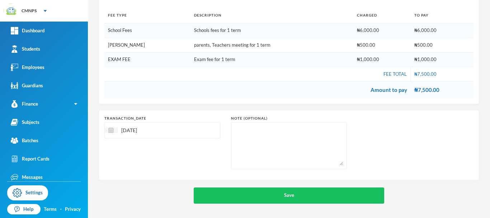
click at [178, 132] on div "[DATE]" at bounding box center [162, 130] width 116 height 16
click at [176, 150] on span "Previous Month" at bounding box center [174, 148] width 6 height 6
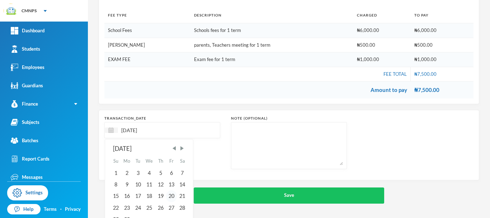
click at [173, 196] on div "20" at bounding box center [171, 195] width 11 height 11
type input "[DATE]"
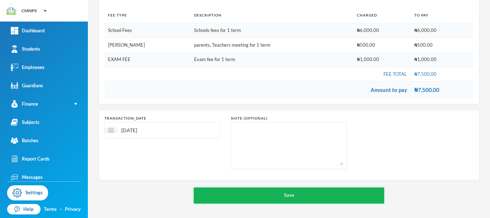
click at [237, 196] on button "Save" at bounding box center [289, 195] width 191 height 16
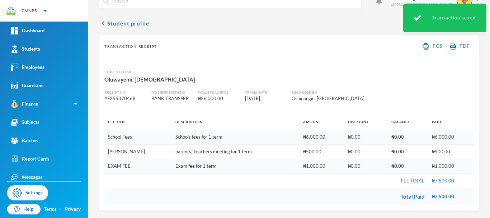
scroll to position [15, 0]
click at [50, 50] on link "Students" at bounding box center [44, 49] width 88 height 18
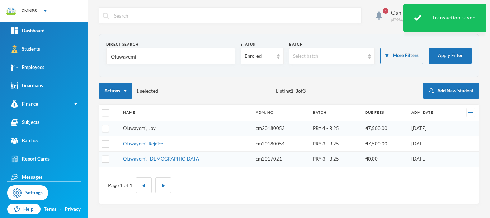
click at [142, 127] on link "Oluwayemi, Joy" at bounding box center [139, 128] width 33 height 6
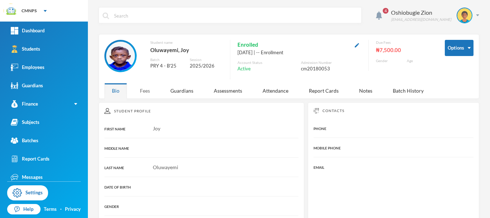
click at [145, 90] on div "Fees" at bounding box center [144, 90] width 25 height 15
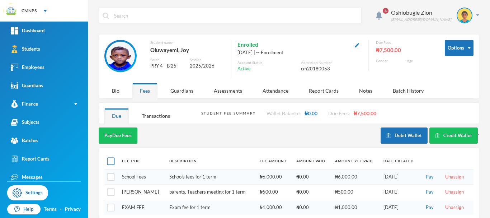
click at [110, 162] on input "checkbox" at bounding box center [111, 162] width 8 height 8
checkbox input "true"
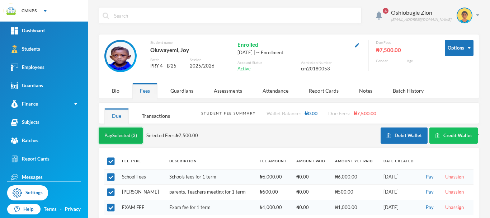
click at [135, 136] on button "Pay Selected (3)" at bounding box center [121, 135] width 44 height 16
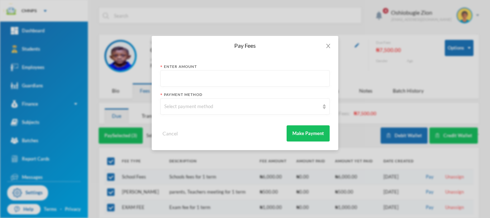
click at [206, 78] on input "text" at bounding box center [244, 79] width 161 height 16
type input "7,500"
click at [207, 106] on div "Select payment method" at bounding box center [241, 106] width 155 height 7
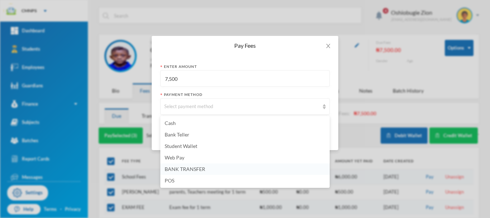
click at [188, 168] on span "BANK TRANSFER" at bounding box center [185, 169] width 41 height 6
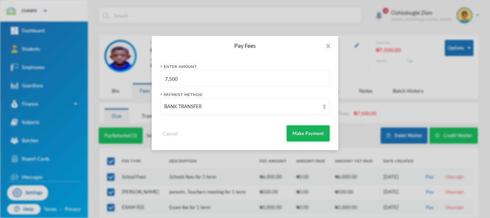
click at [307, 136] on button "Make Payment" at bounding box center [308, 133] width 43 height 16
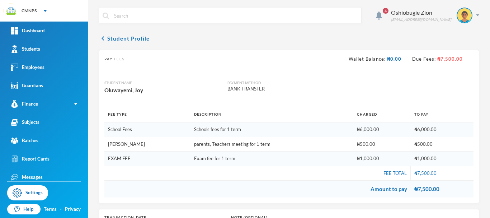
scroll to position [99, 0]
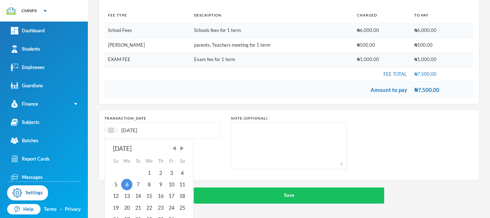
click at [164, 127] on input "[DATE]" at bounding box center [148, 130] width 60 height 8
click at [174, 145] on span "Previous Month" at bounding box center [174, 148] width 6 height 6
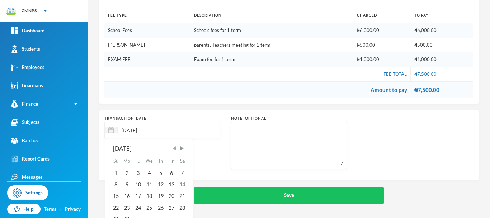
click at [174, 145] on span "Previous Month" at bounding box center [174, 148] width 6 height 6
click at [183, 149] on span "Next Month" at bounding box center [182, 148] width 6 height 6
click at [173, 197] on div "20" at bounding box center [171, 195] width 11 height 11
type input "[DATE]"
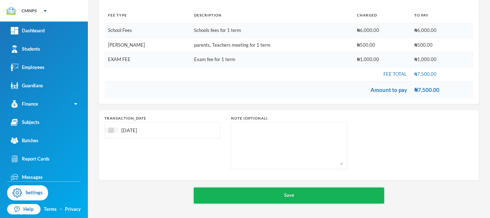
click at [242, 196] on button "Save" at bounding box center [289, 195] width 191 height 16
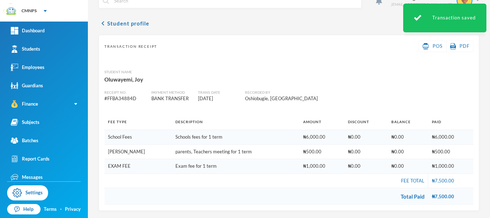
scroll to position [15, 0]
click at [56, 51] on link "Students" at bounding box center [44, 49] width 88 height 18
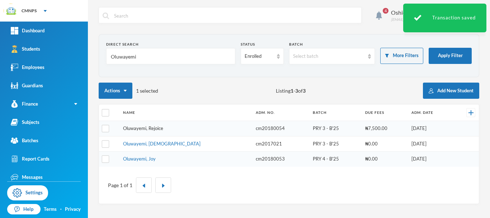
click at [160, 127] on link "Oluwayemi, Rejoice" at bounding box center [143, 128] width 40 height 6
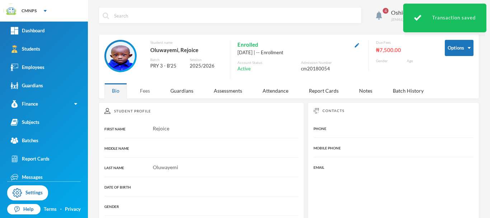
click at [146, 95] on div "Fees" at bounding box center [144, 90] width 25 height 15
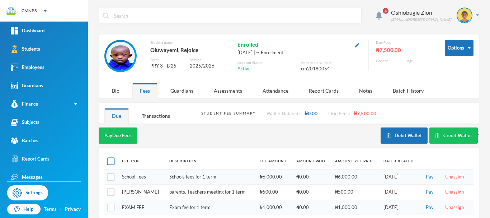
click at [111, 161] on input "checkbox" at bounding box center [111, 162] width 8 height 8
checkbox input "true"
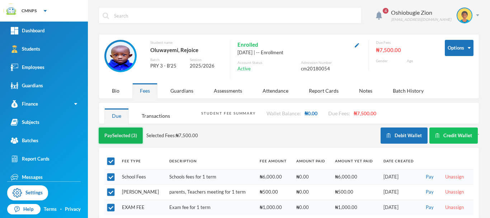
click at [129, 136] on button "Pay Selected (3)" at bounding box center [121, 135] width 44 height 16
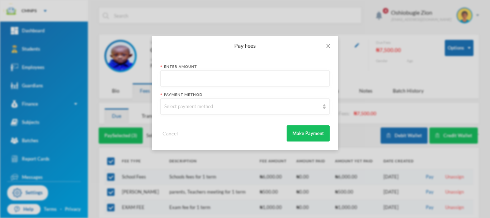
click at [235, 82] on input "text" at bounding box center [244, 79] width 161 height 16
type input "7,500"
click at [242, 103] on div "Select payment method" at bounding box center [241, 106] width 155 height 7
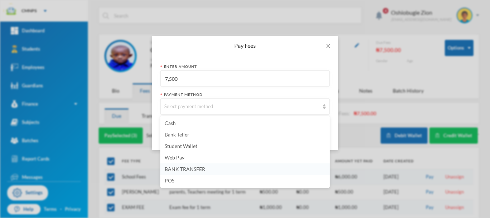
click at [195, 169] on span "BANK TRANSFER" at bounding box center [185, 169] width 41 height 6
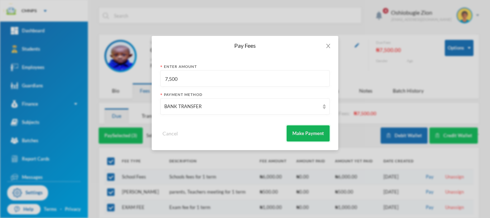
click at [300, 133] on button "Make Payment" at bounding box center [308, 133] width 43 height 16
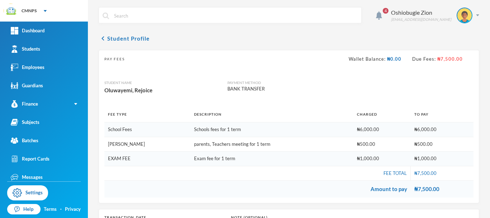
scroll to position [99, 0]
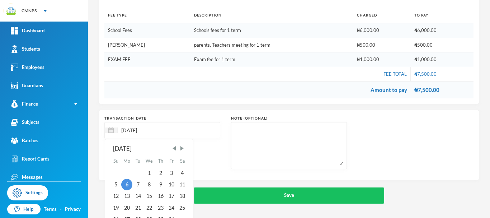
click at [169, 127] on input "[DATE]" at bounding box center [148, 130] width 60 height 8
click at [175, 149] on span "Previous Month" at bounding box center [174, 148] width 6 height 6
click at [176, 149] on span "Previous Month" at bounding box center [174, 148] width 6 height 6
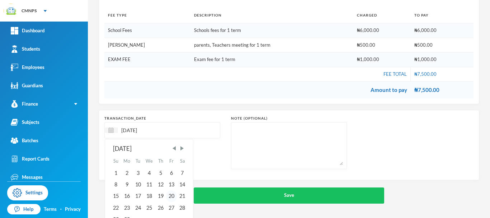
click at [169, 198] on div "20" at bounding box center [171, 195] width 11 height 11
type input "[DATE]"
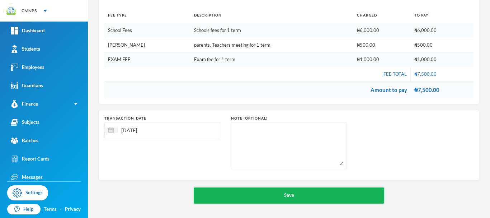
click at [240, 195] on button "Save" at bounding box center [289, 195] width 191 height 16
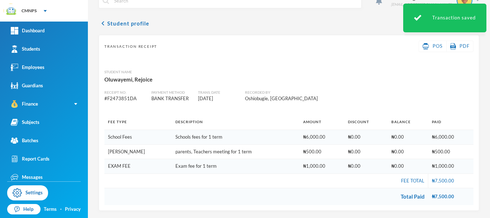
scroll to position [15, 0]
click at [56, 52] on link "Students" at bounding box center [44, 49] width 88 height 18
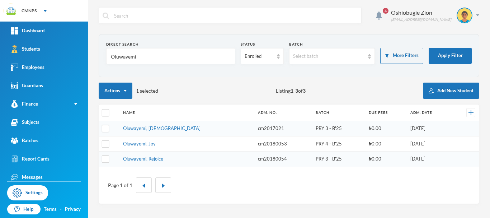
click at [142, 57] on input "Oluwayemi" at bounding box center [170, 56] width 121 height 16
click at [51, 49] on link "Students" at bounding box center [44, 49] width 88 height 18
click at [152, 57] on input "Oluwayemi" at bounding box center [170, 56] width 121 height 16
type input "O"
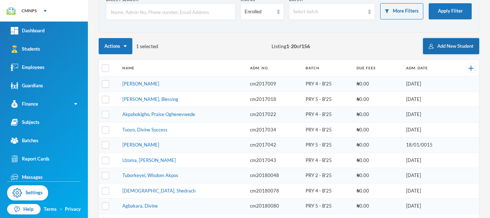
scroll to position [44, 0]
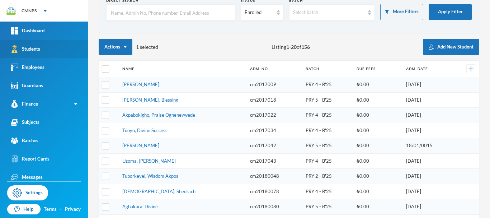
click at [66, 52] on link "Students" at bounding box center [44, 49] width 88 height 18
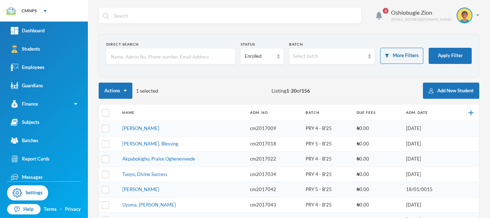
click at [186, 54] on input "text" at bounding box center [170, 56] width 121 height 16
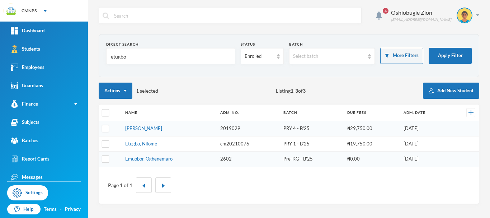
type input "etugbo"
